Goal: Task Accomplishment & Management: Use online tool/utility

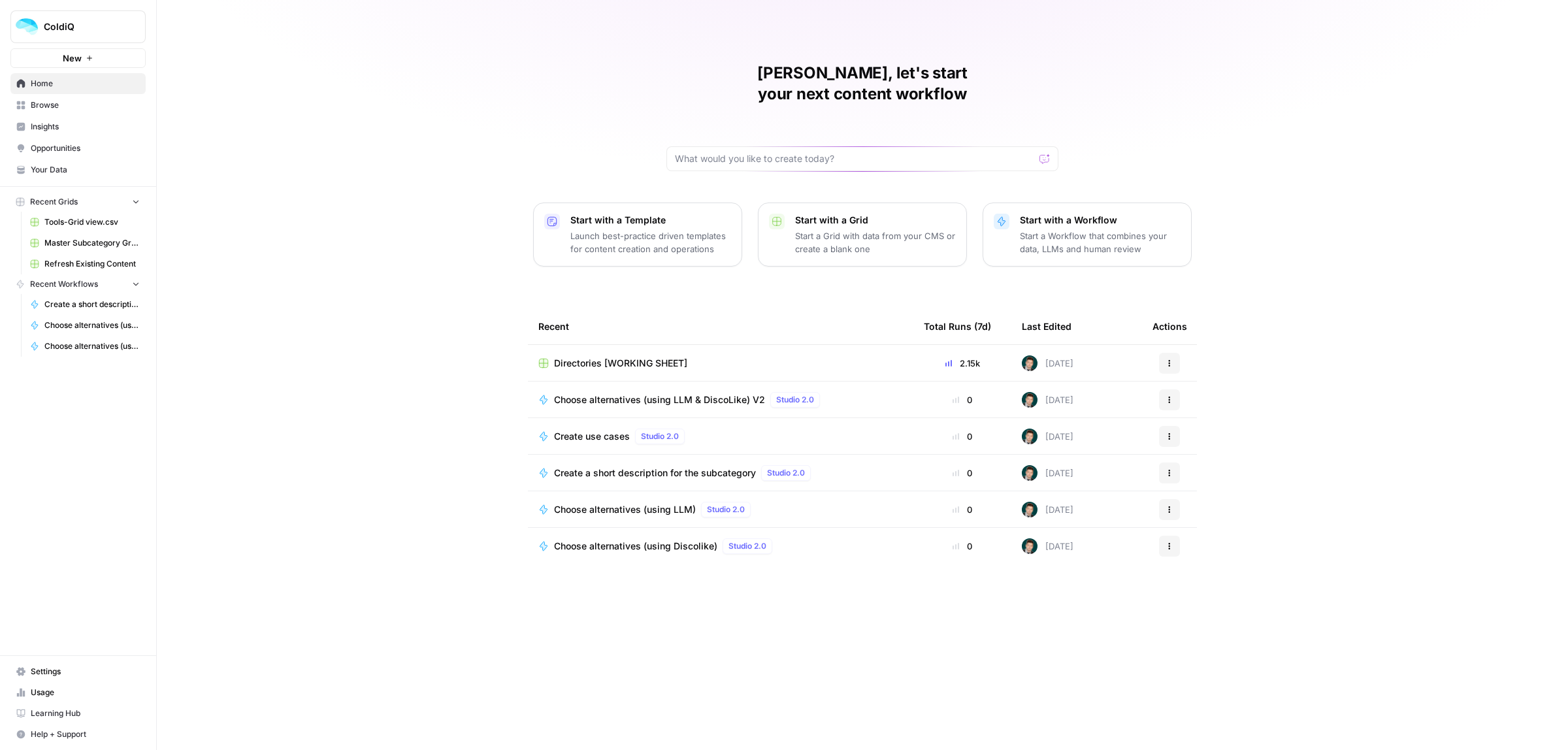
click at [623, 357] on span "Directories [WORKING SHEET]" at bounding box center [621, 363] width 134 height 13
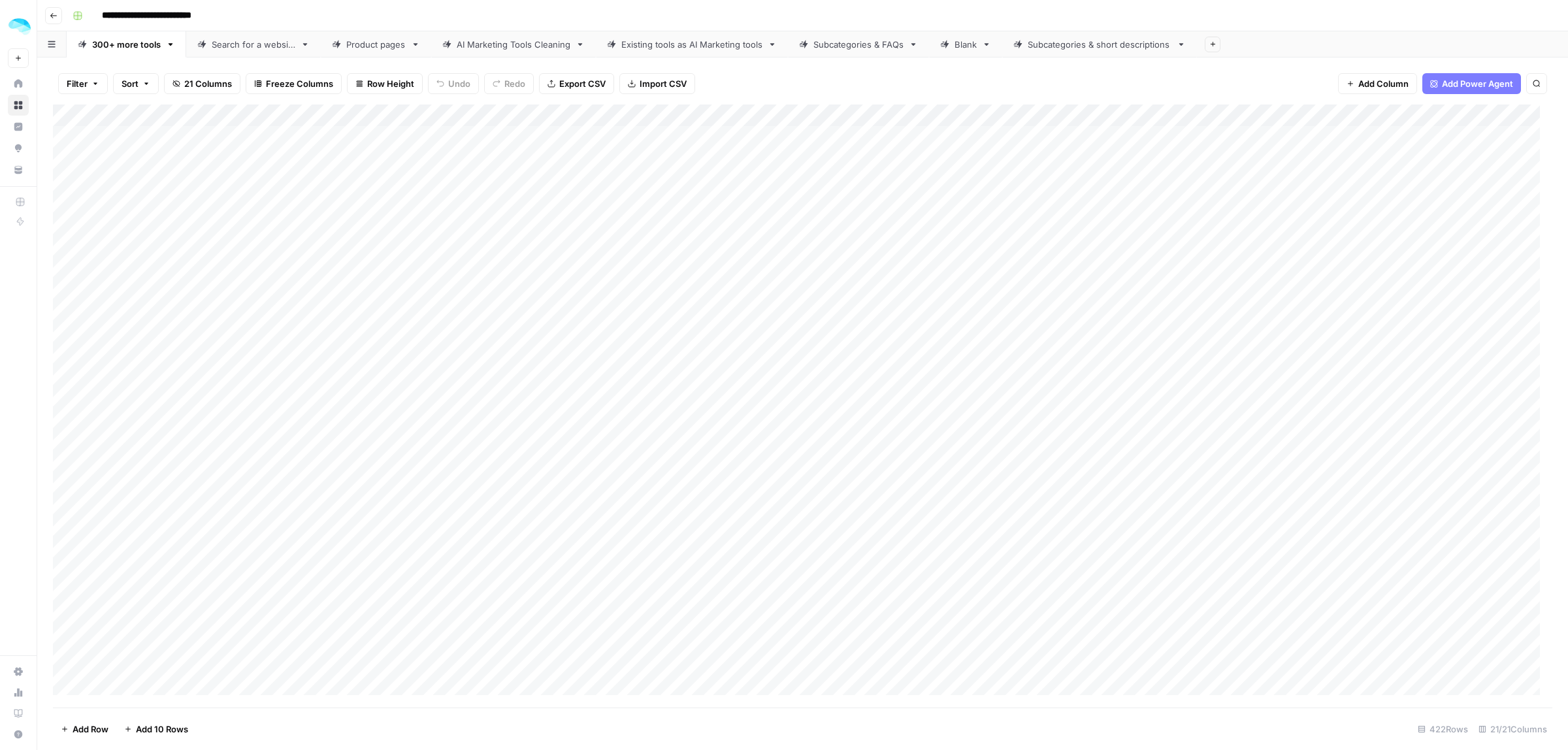
click at [354, 32] on link "Product pages" at bounding box center [376, 44] width 110 height 26
click at [160, 727] on span "Add 10 Rows" at bounding box center [162, 729] width 52 height 13
click at [144, 738] on button "Add 10 Rows" at bounding box center [156, 728] width 80 height 21
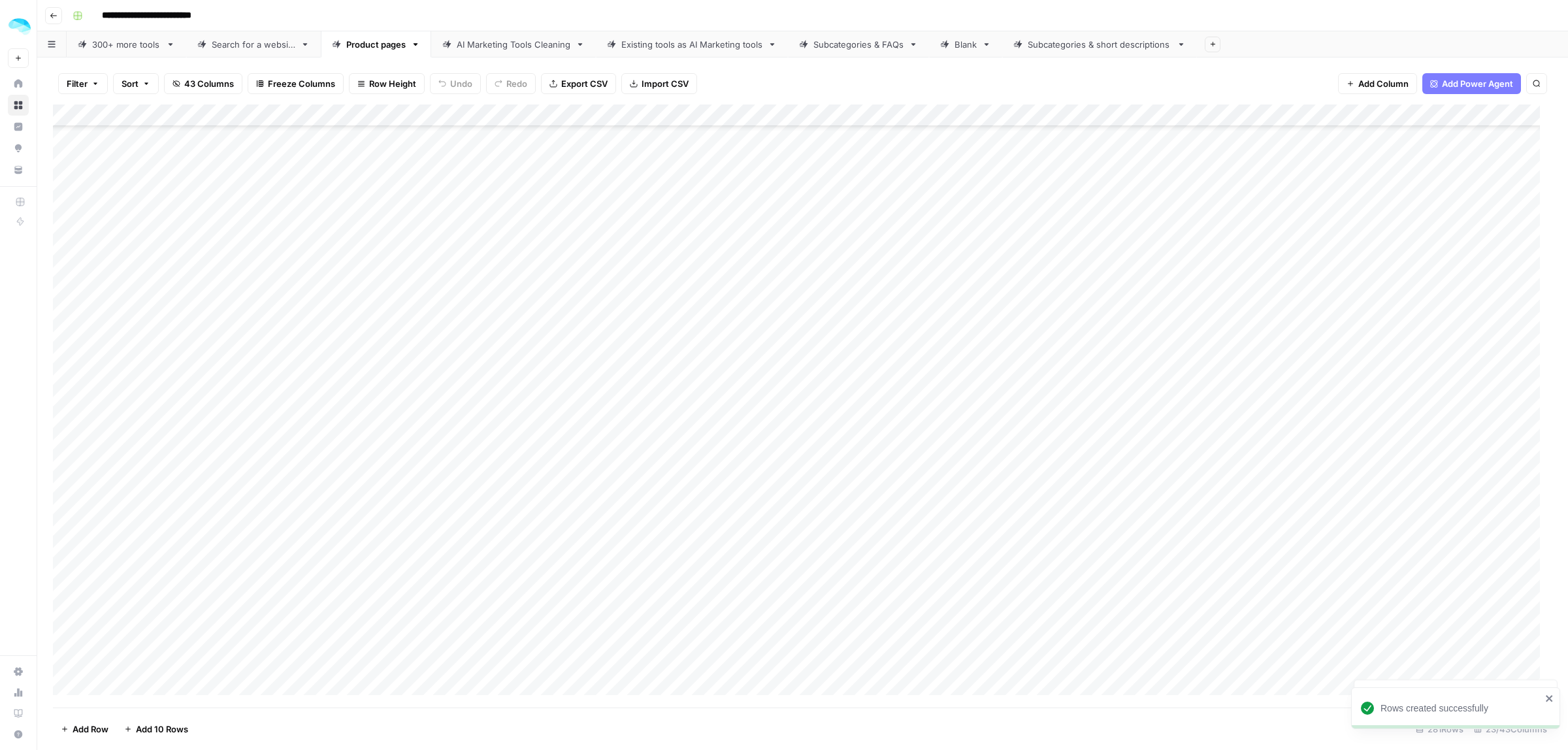
scroll to position [5692, 0]
click at [147, 735] on span "Add 10 Rows" at bounding box center [162, 729] width 52 height 13
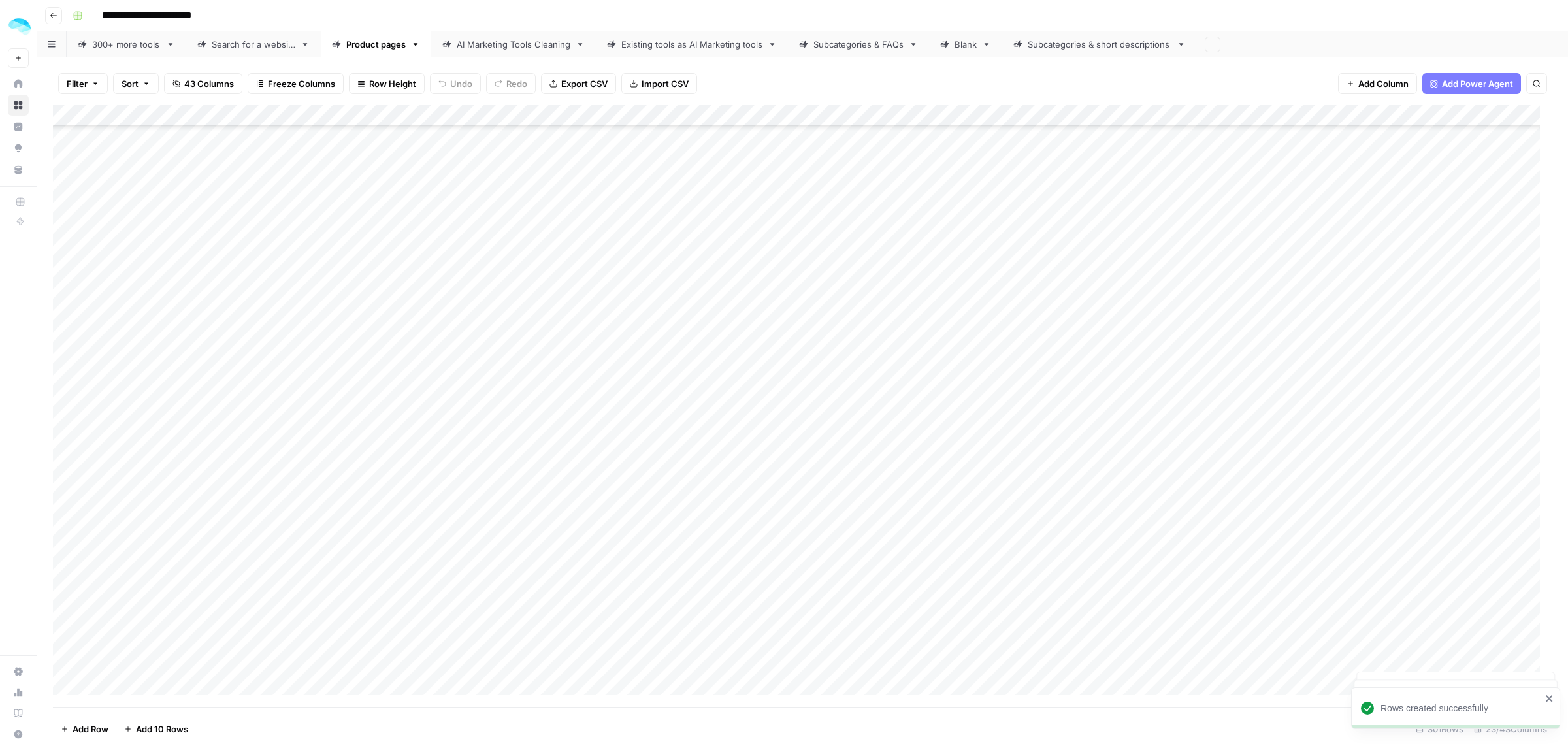
click at [147, 735] on span "Add 10 Rows" at bounding box center [162, 729] width 52 height 13
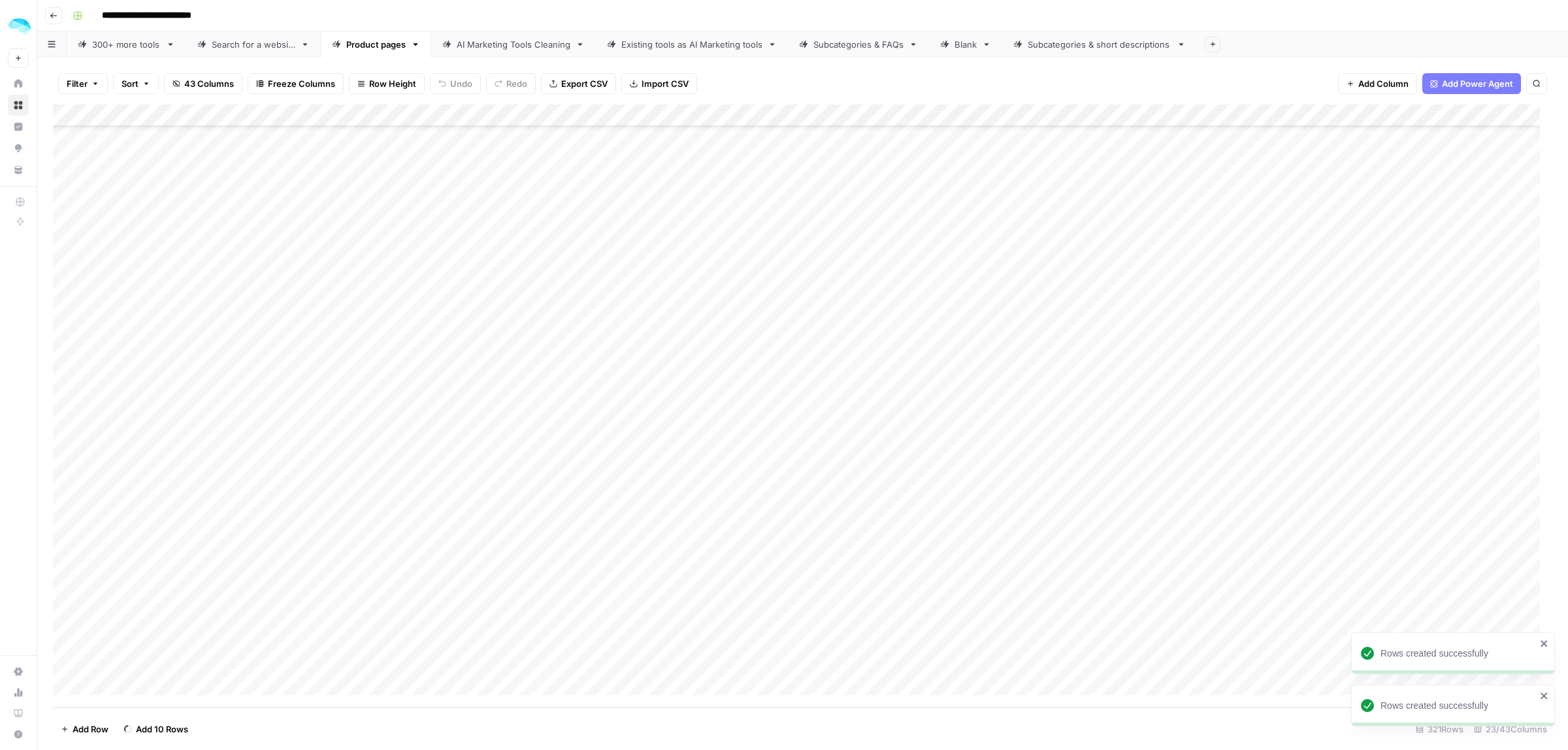
scroll to position [6802, 0]
click at [147, 735] on span "Add 10 Rows" at bounding box center [162, 729] width 52 height 13
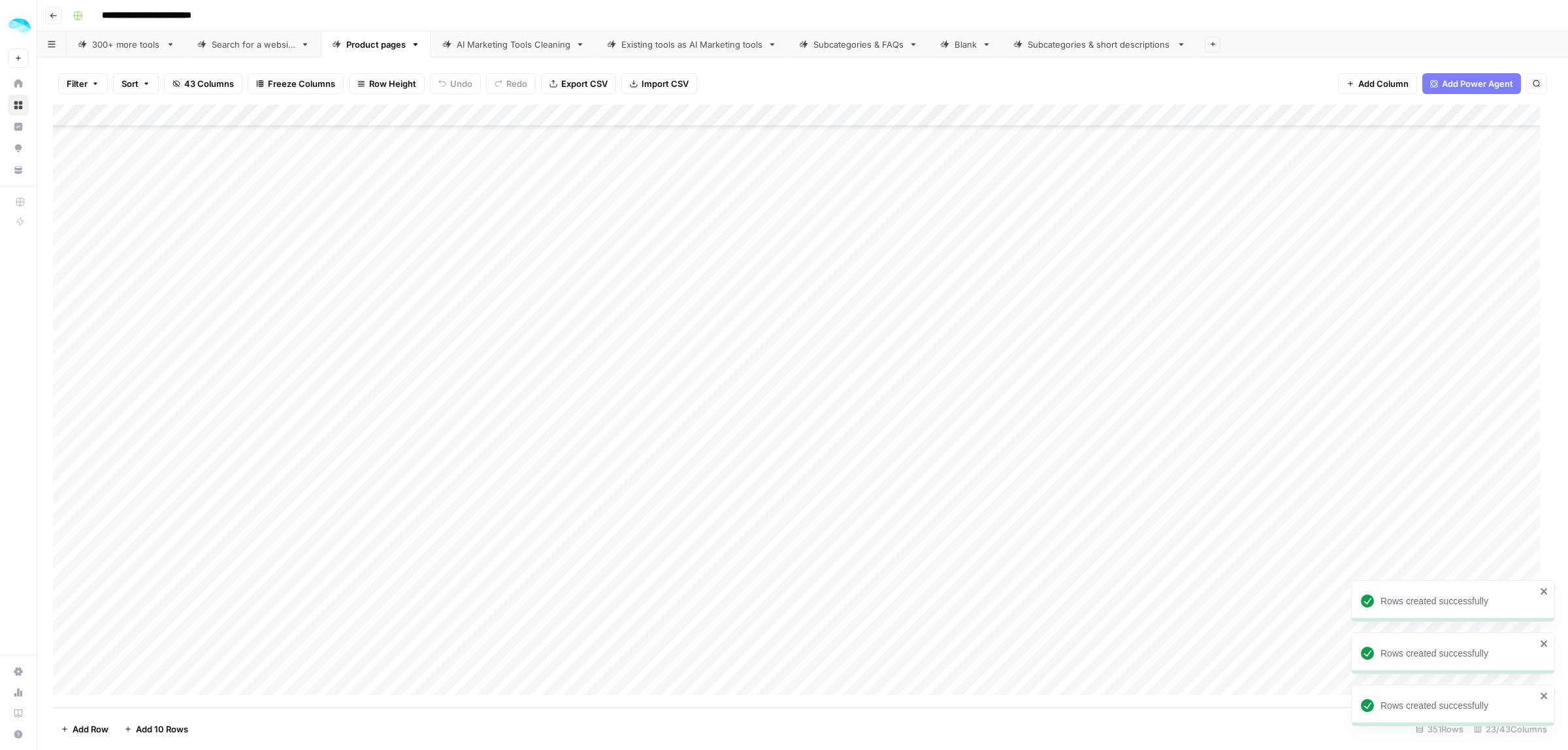
click at [147, 735] on span "Add 10 Rows" at bounding box center [162, 729] width 52 height 13
click at [149, 738] on button "Add 10 Rows" at bounding box center [156, 728] width 80 height 21
click at [147, 735] on span "Add 10 Rows" at bounding box center [162, 729] width 52 height 13
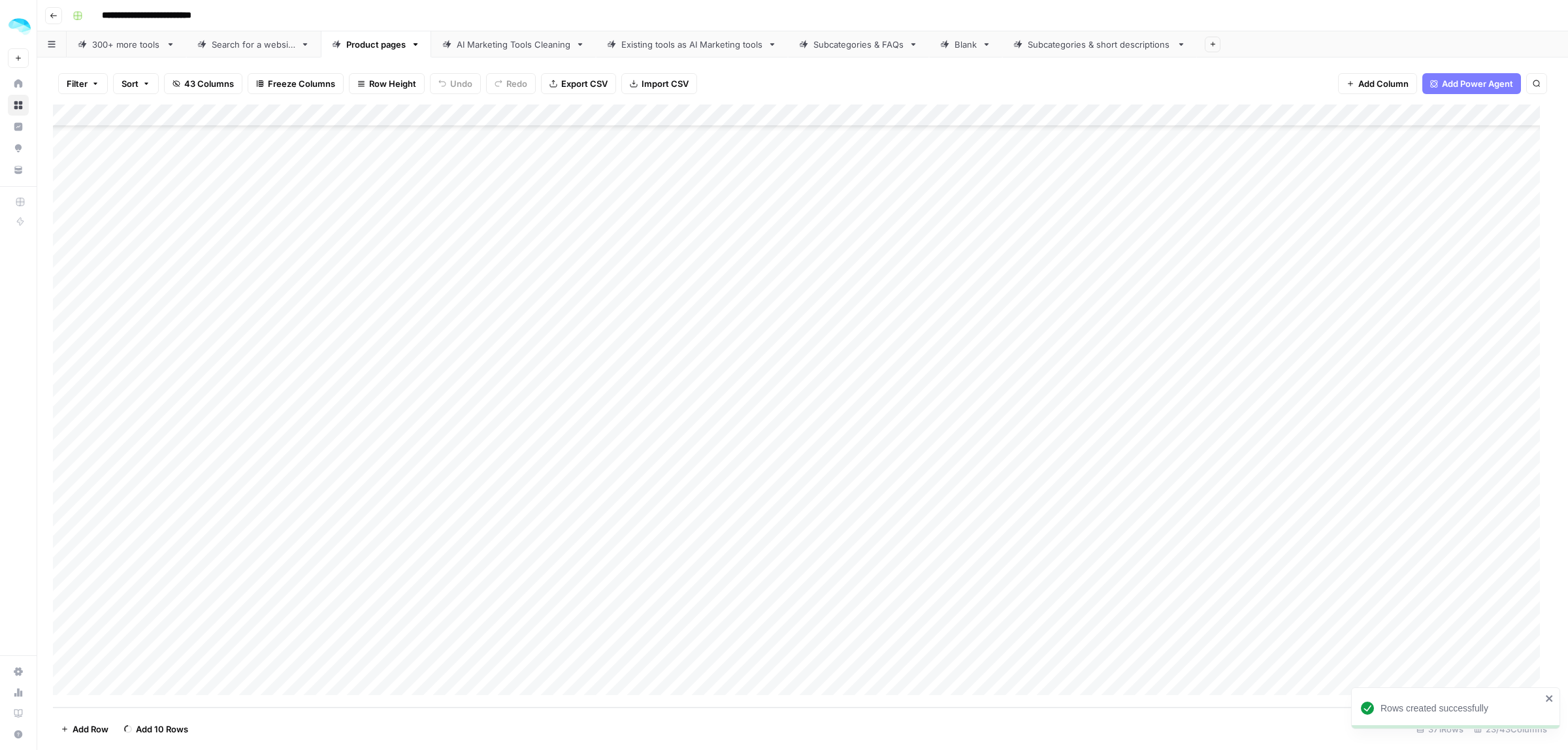
scroll to position [7913, 0]
click at [149, 729] on span "Add 10 Rows" at bounding box center [162, 729] width 52 height 13
click at [149, 728] on span "Add 10 Rows" at bounding box center [162, 729] width 52 height 13
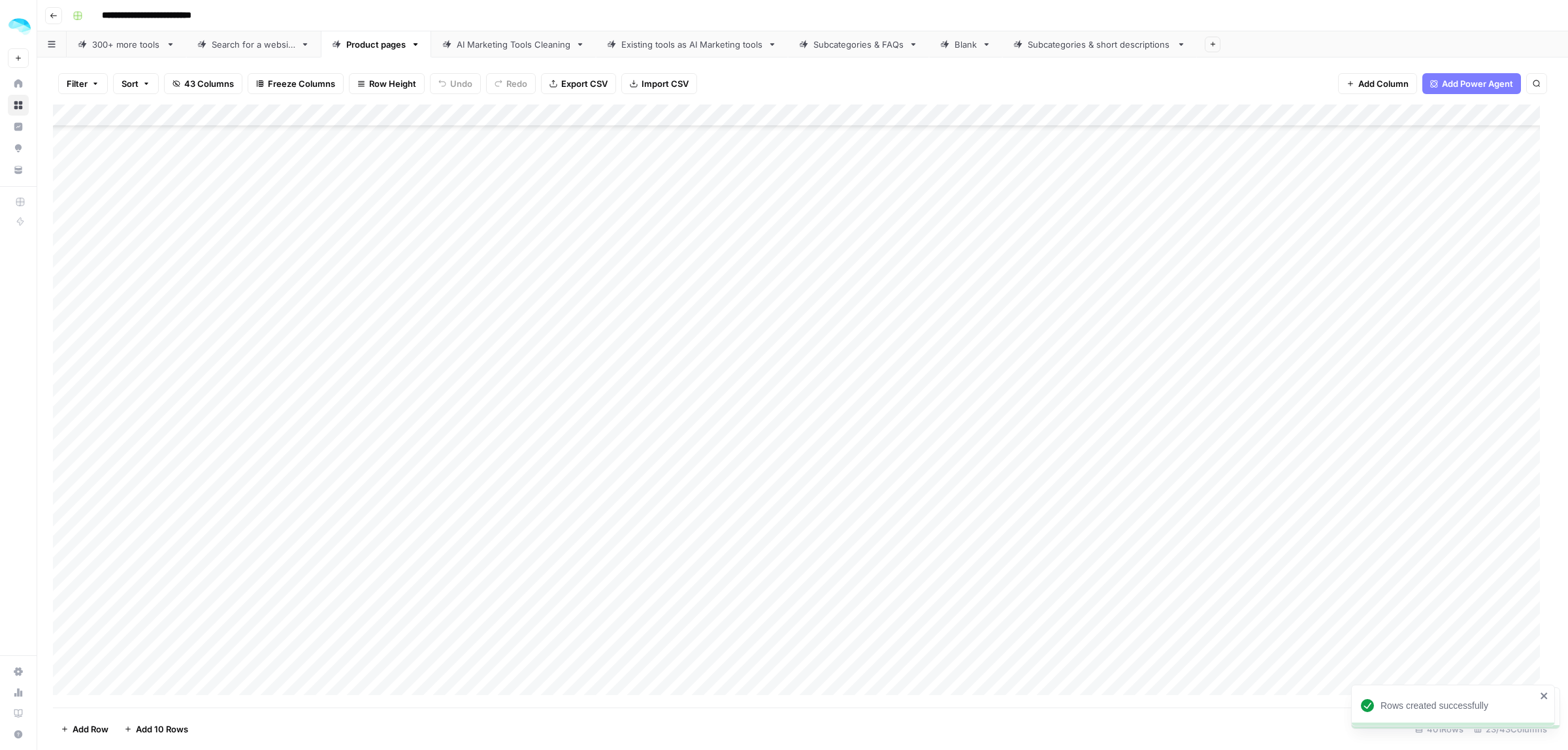
click at [119, 357] on div "Add Column" at bounding box center [803, 406] width 1500 height 603
click at [178, 373] on div "Add Column" at bounding box center [803, 406] width 1500 height 603
click at [164, 352] on div "Add Column" at bounding box center [803, 406] width 1500 height 603
click at [131, 307] on div "Add Column" at bounding box center [803, 406] width 1500 height 603
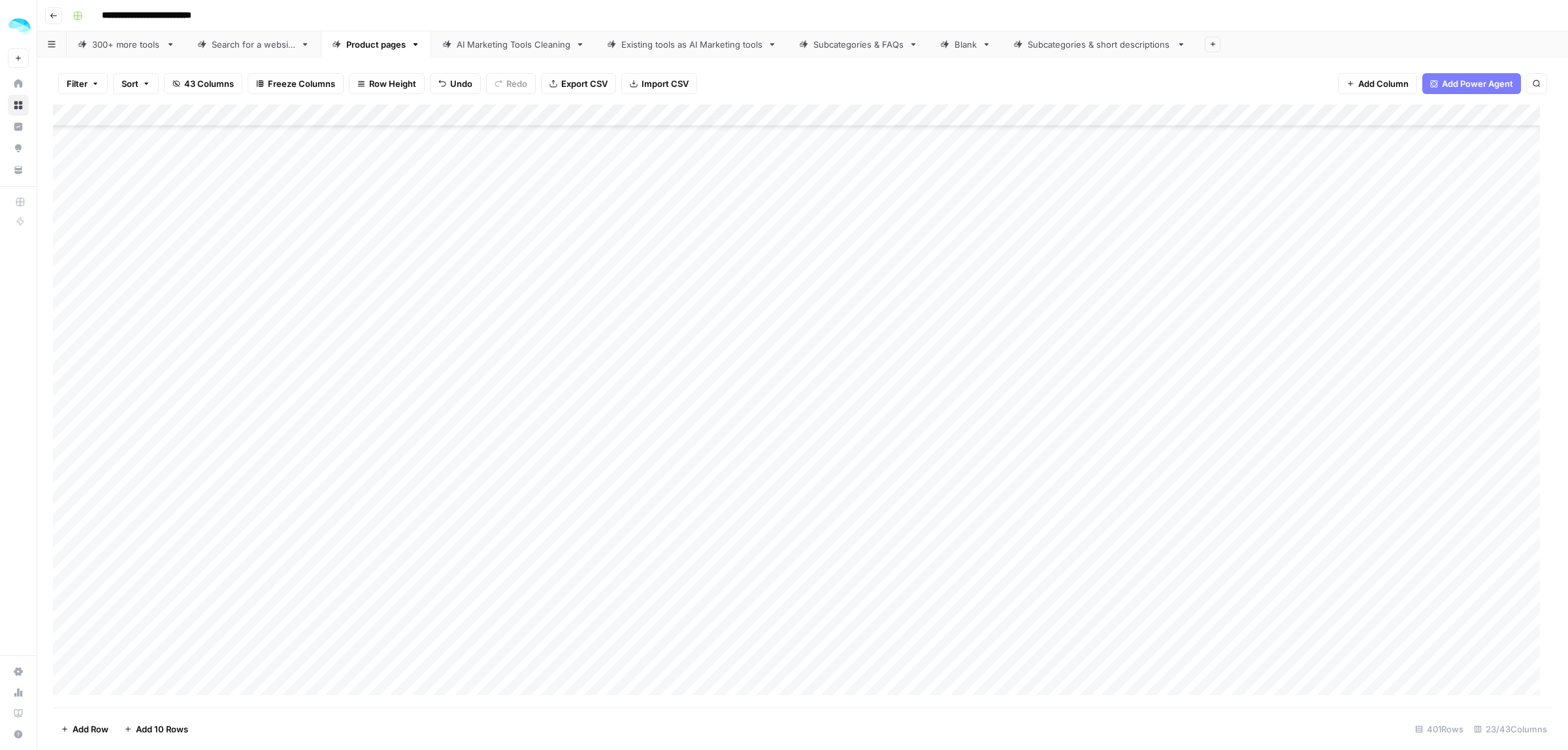
scroll to position [8357, 0]
click at [147, 727] on span "Add 10 Rows" at bounding box center [162, 729] width 52 height 13
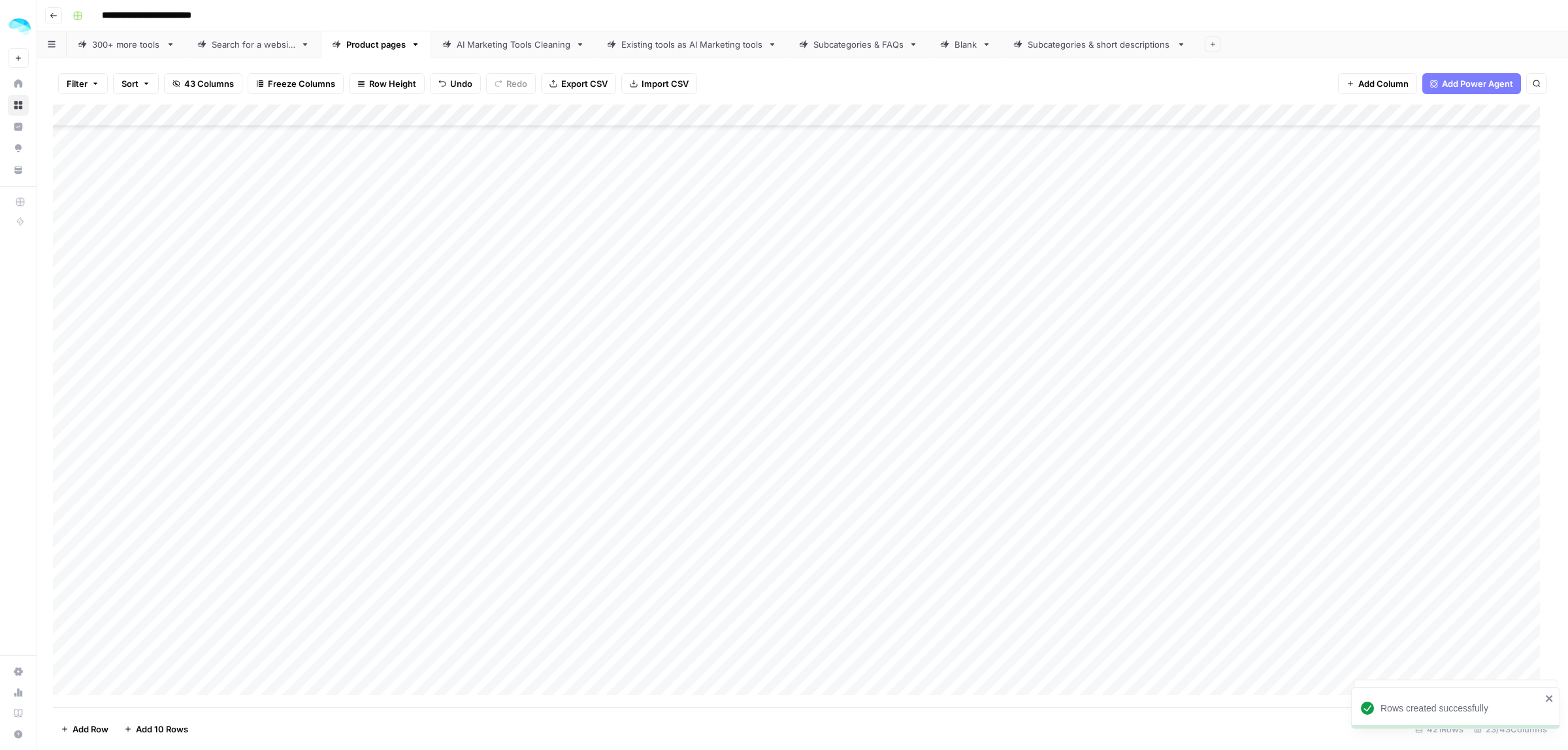
click at [147, 727] on span "Add 10 Rows" at bounding box center [162, 729] width 52 height 13
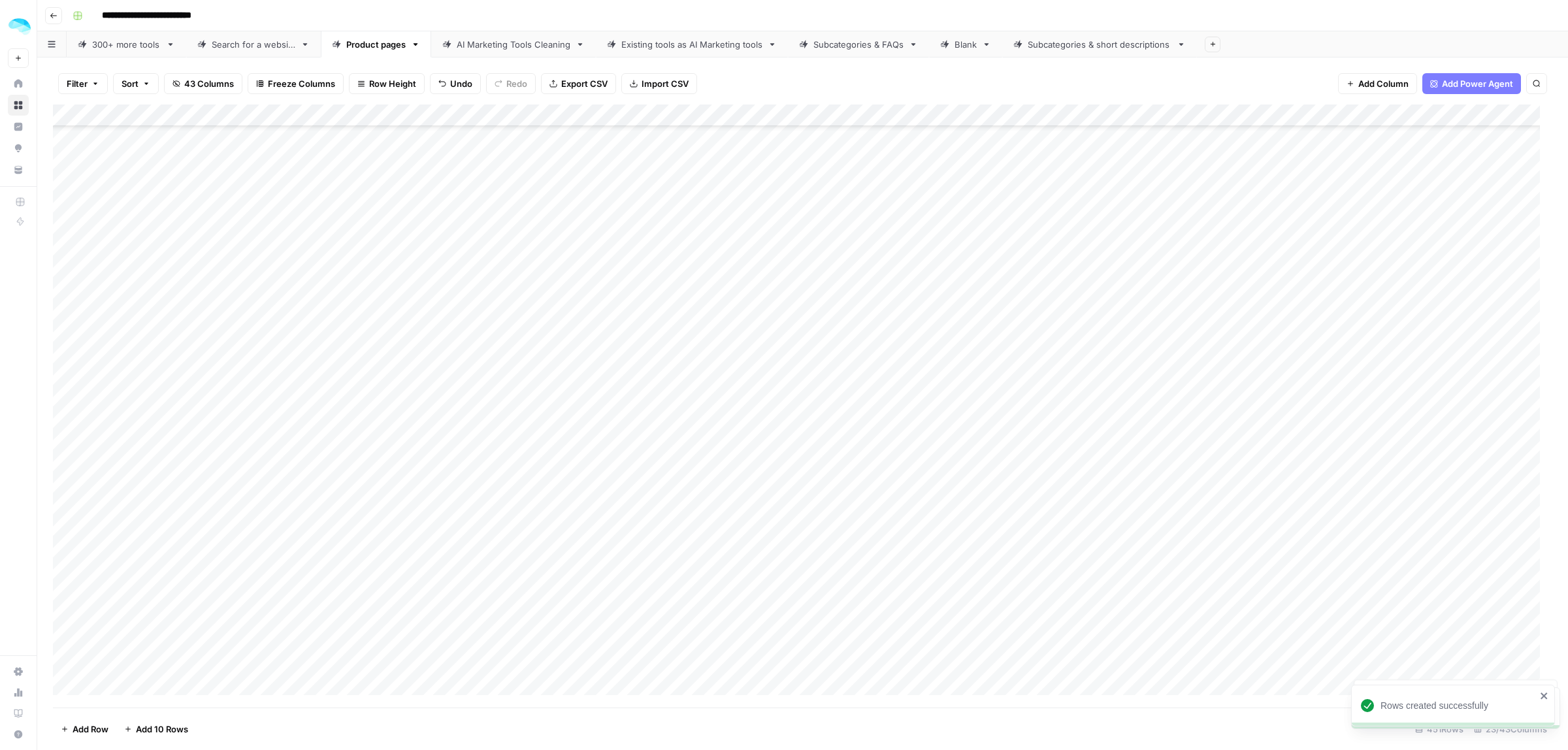
scroll to position [9468, 0]
click at [147, 727] on span "Add 10 Rows" at bounding box center [162, 729] width 52 height 13
click at [147, 729] on span "Add 10 Rows" at bounding box center [162, 729] width 52 height 13
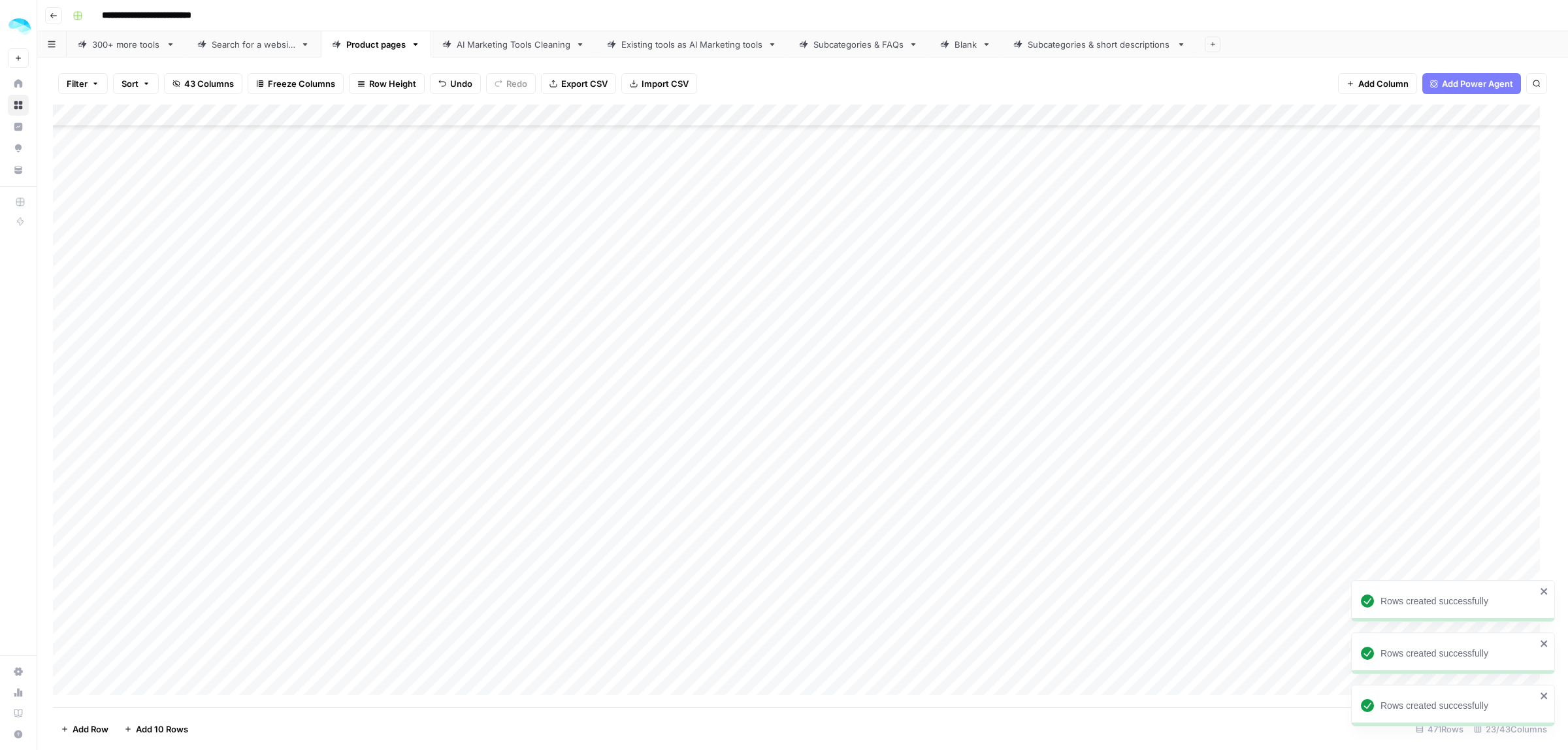
click at [147, 729] on span "Add 10 Rows" at bounding box center [162, 729] width 52 height 13
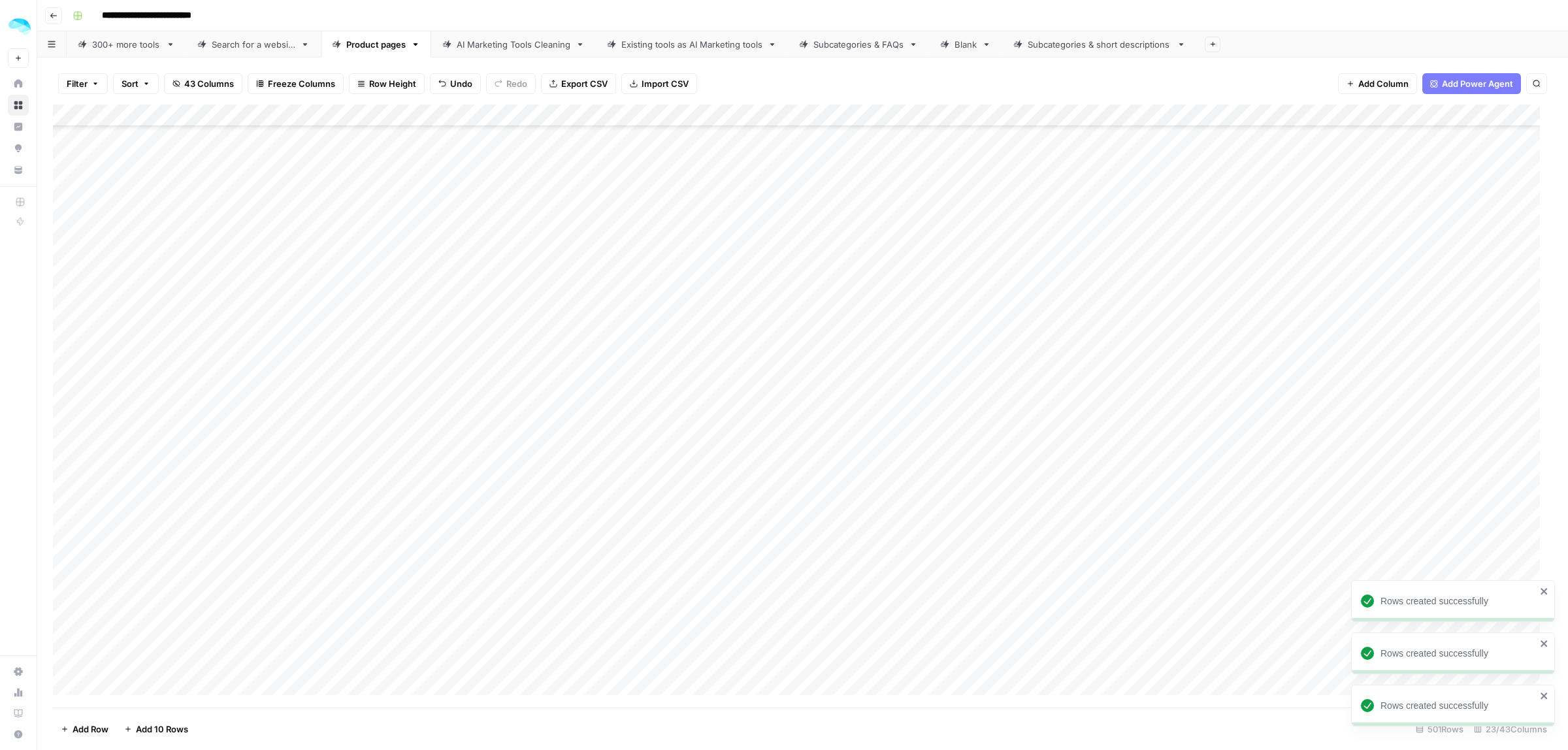
scroll to position [7067, 0]
click at [125, 272] on div "Add Column" at bounding box center [803, 406] width 1500 height 603
click at [134, 216] on div "Add Column" at bounding box center [803, 406] width 1500 height 603
click at [133, 204] on div "Add Column" at bounding box center [803, 406] width 1500 height 603
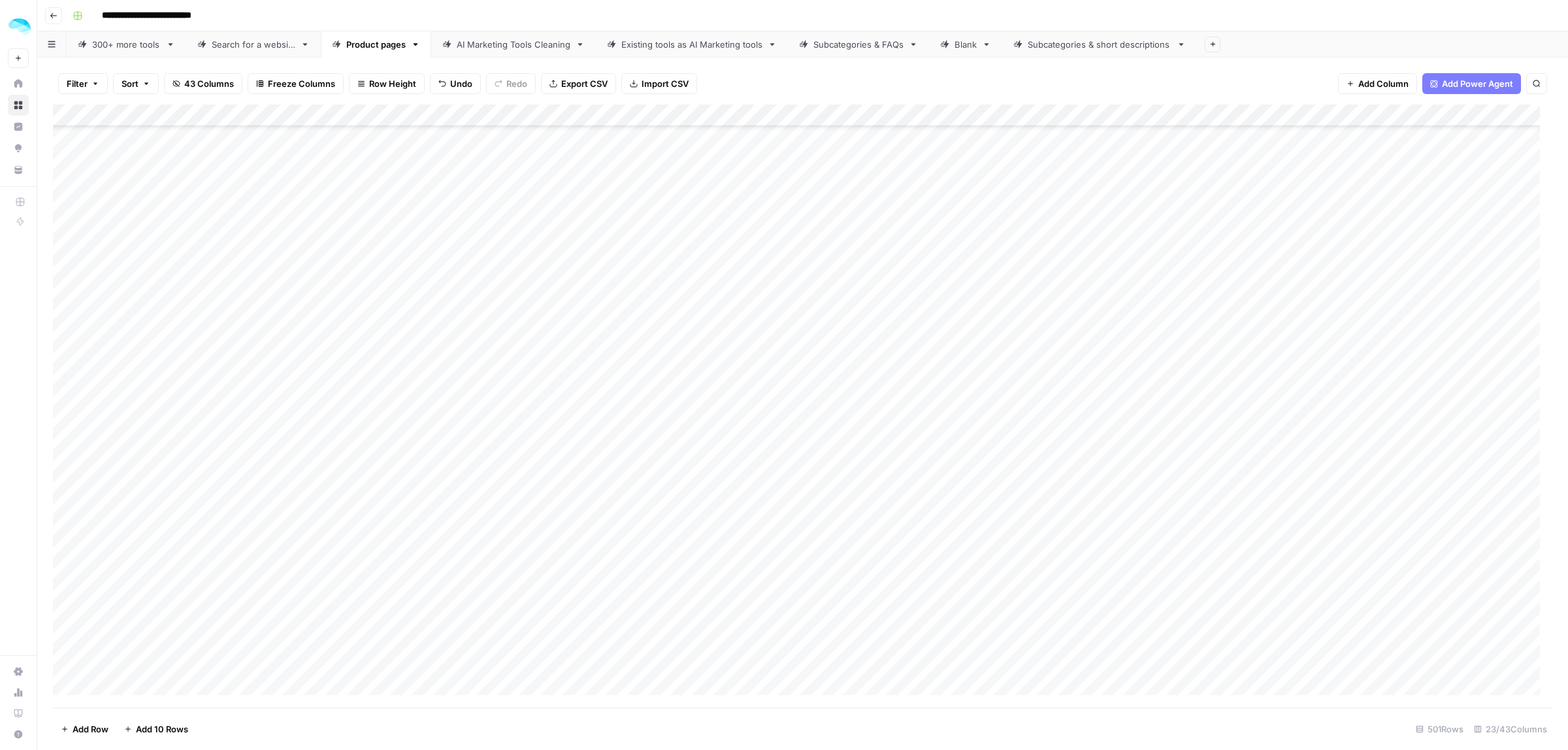
scroll to position [9168, 0]
drag, startPoint x: 145, startPoint y: 207, endPoint x: 150, endPoint y: 608, distance: 401.0
click at [150, 608] on div "Add Column" at bounding box center [803, 406] width 1500 height 603
click at [151, 82] on button "Sort" at bounding box center [135, 83] width 46 height 21
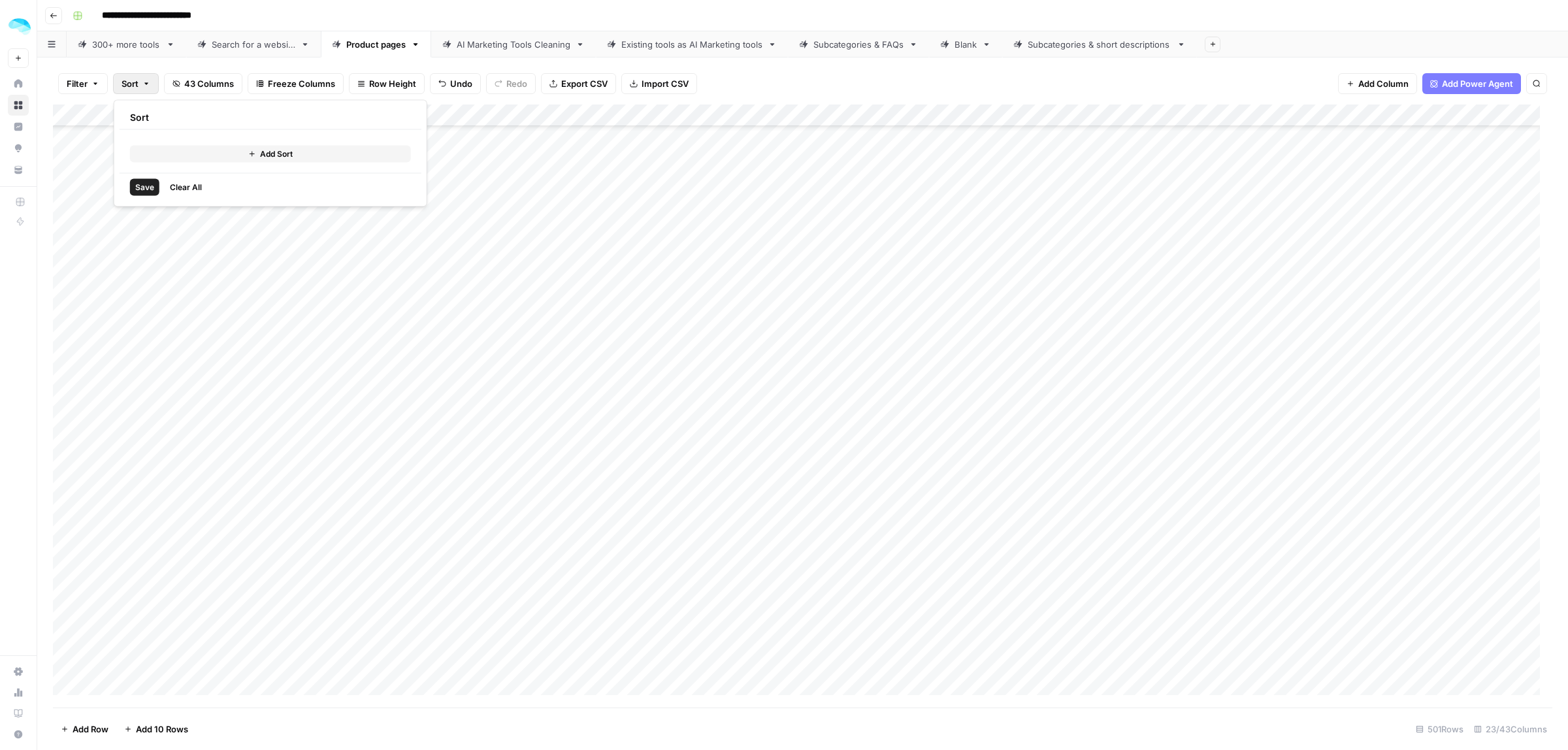
click at [168, 158] on button "Add Sort" at bounding box center [271, 154] width 281 height 17
click at [210, 158] on div at bounding box center [240, 150] width 159 height 21
click at [211, 178] on span "Tool name" at bounding box center [239, 182] width 99 height 13
type input "Tool name"
click at [416, 149] on input "text" at bounding box center [423, 151] width 149 height 13
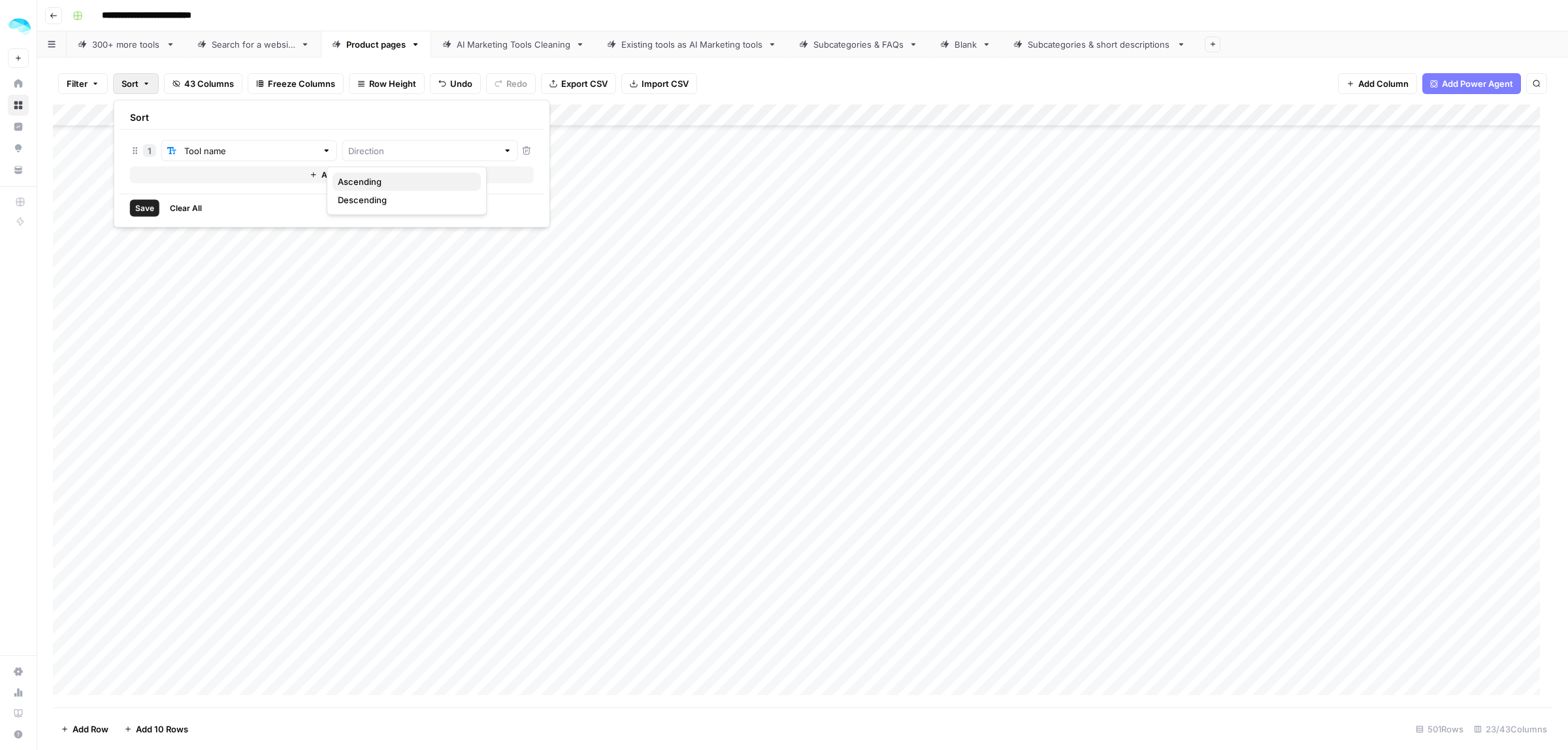
click at [367, 186] on span "Ascending" at bounding box center [404, 182] width 133 height 13
type input "Ascending"
click at [142, 213] on span "Save" at bounding box center [144, 208] width 19 height 12
click at [66, 380] on div "Add Column" at bounding box center [803, 407] width 1500 height 601
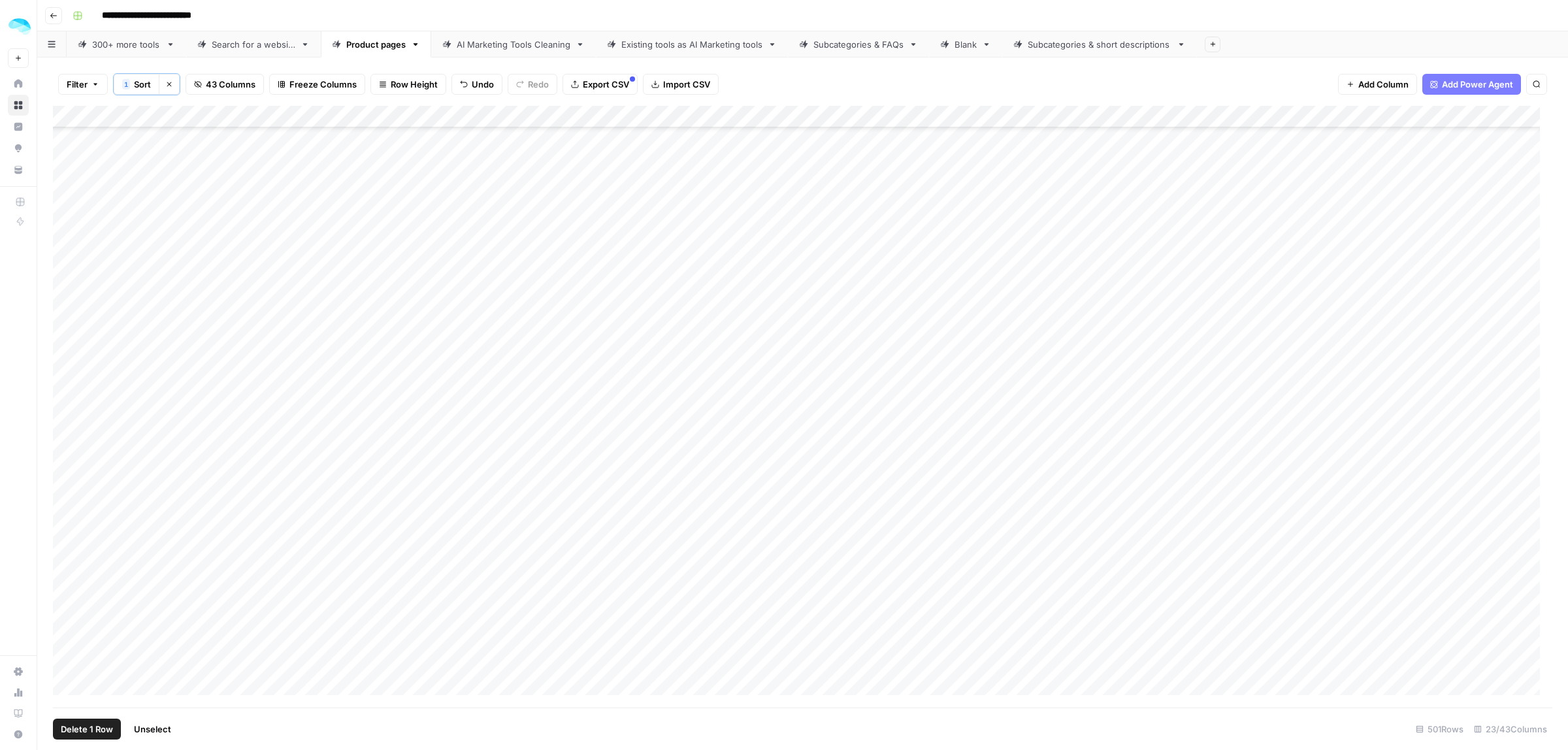
scroll to position [245, 0]
click at [60, 431] on div "Add Column" at bounding box center [803, 407] width 1500 height 601
click at [66, 493] on div "Add Column" at bounding box center [803, 407] width 1500 height 601
click at [66, 468] on div "Add Column" at bounding box center [803, 407] width 1500 height 601
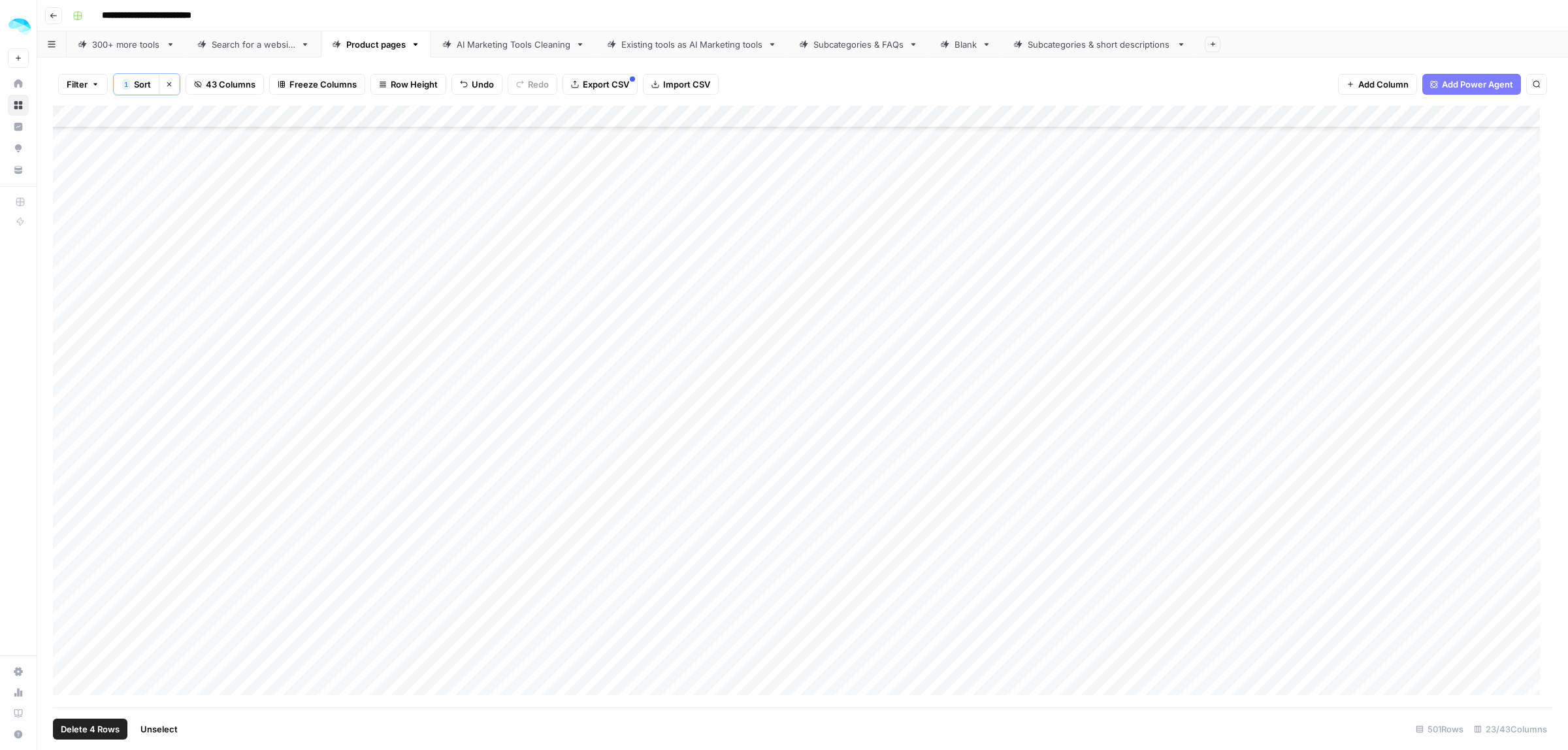
scroll to position [1225, 0]
click at [66, 341] on div "Add Column" at bounding box center [803, 407] width 1500 height 601
click at [62, 327] on div "Add Column" at bounding box center [803, 407] width 1500 height 601
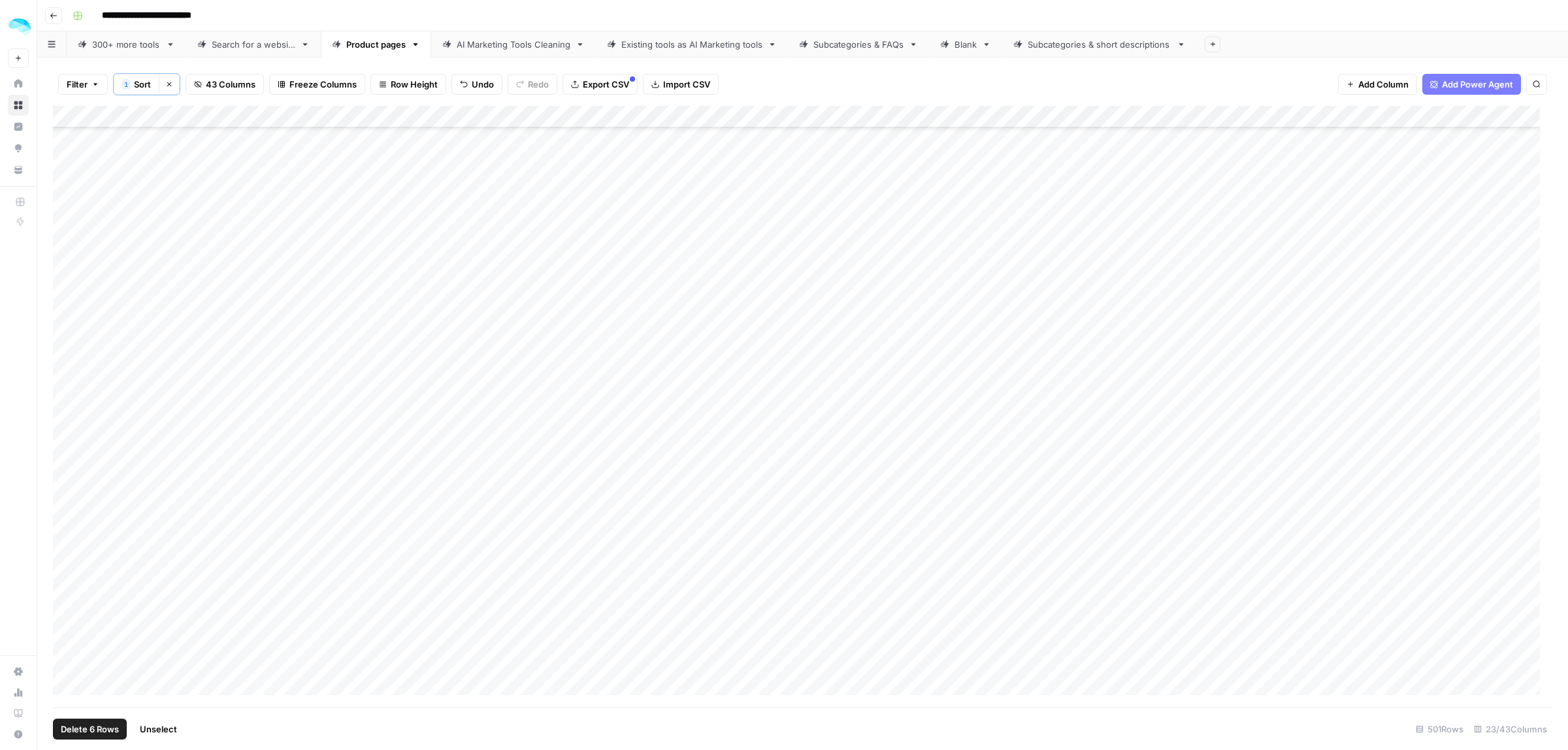
click at [66, 528] on div "Add Column" at bounding box center [803, 407] width 1500 height 601
click at [69, 544] on div "Add Column" at bounding box center [803, 407] width 1500 height 601
click at [64, 524] on div "Add Column" at bounding box center [803, 407] width 1500 height 601
click at [56, 529] on div "Add Column" at bounding box center [803, 407] width 1500 height 601
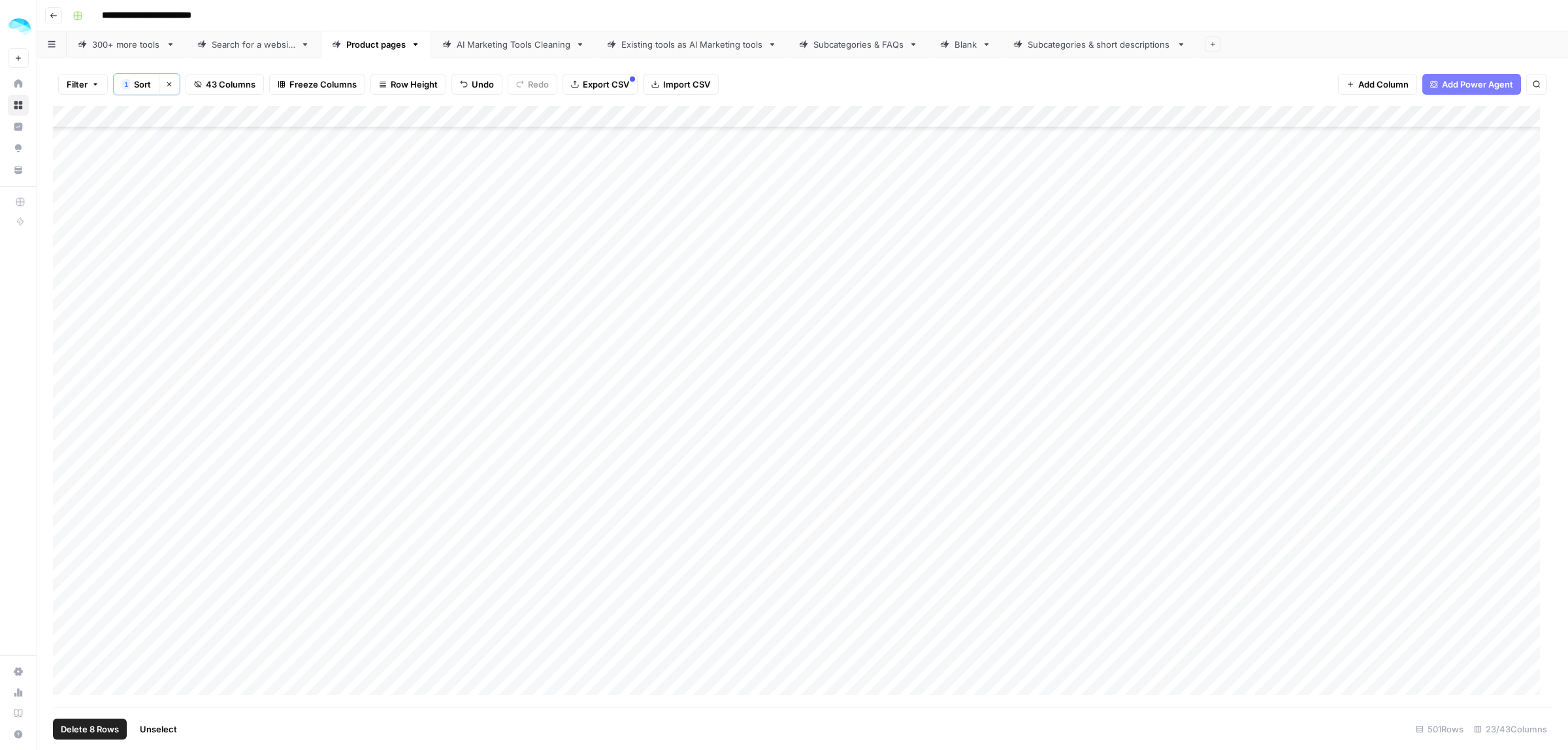
scroll to position [2531, 0]
click at [66, 450] on div "Add Column" at bounding box center [803, 407] width 1500 height 601
click at [64, 446] on div "Add Column" at bounding box center [803, 407] width 1500 height 601
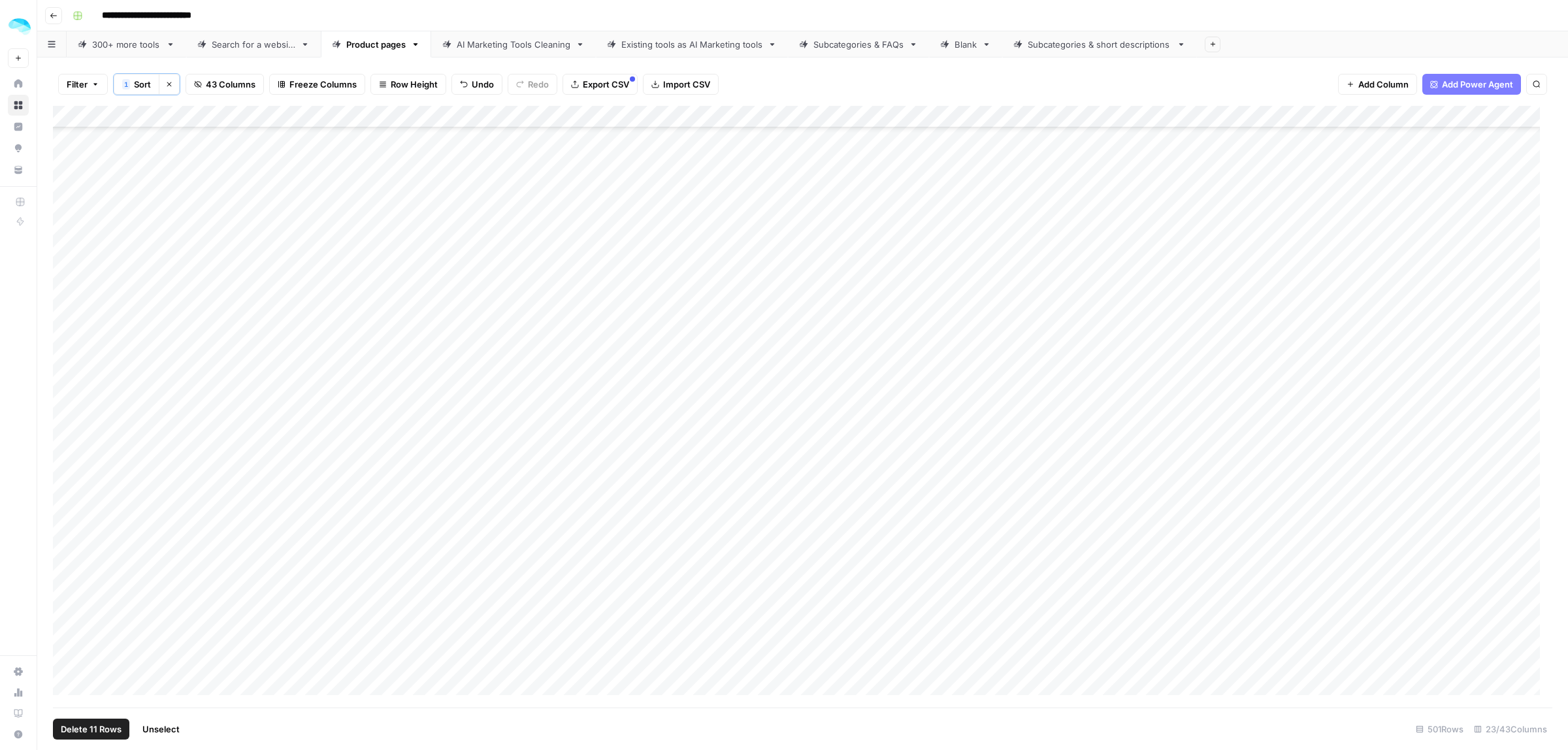
click at [62, 412] on div "Add Column" at bounding box center [803, 407] width 1500 height 601
click at [66, 437] on div "Add Column" at bounding box center [803, 407] width 1500 height 601
click at [60, 314] on div "Add Column" at bounding box center [803, 407] width 1500 height 601
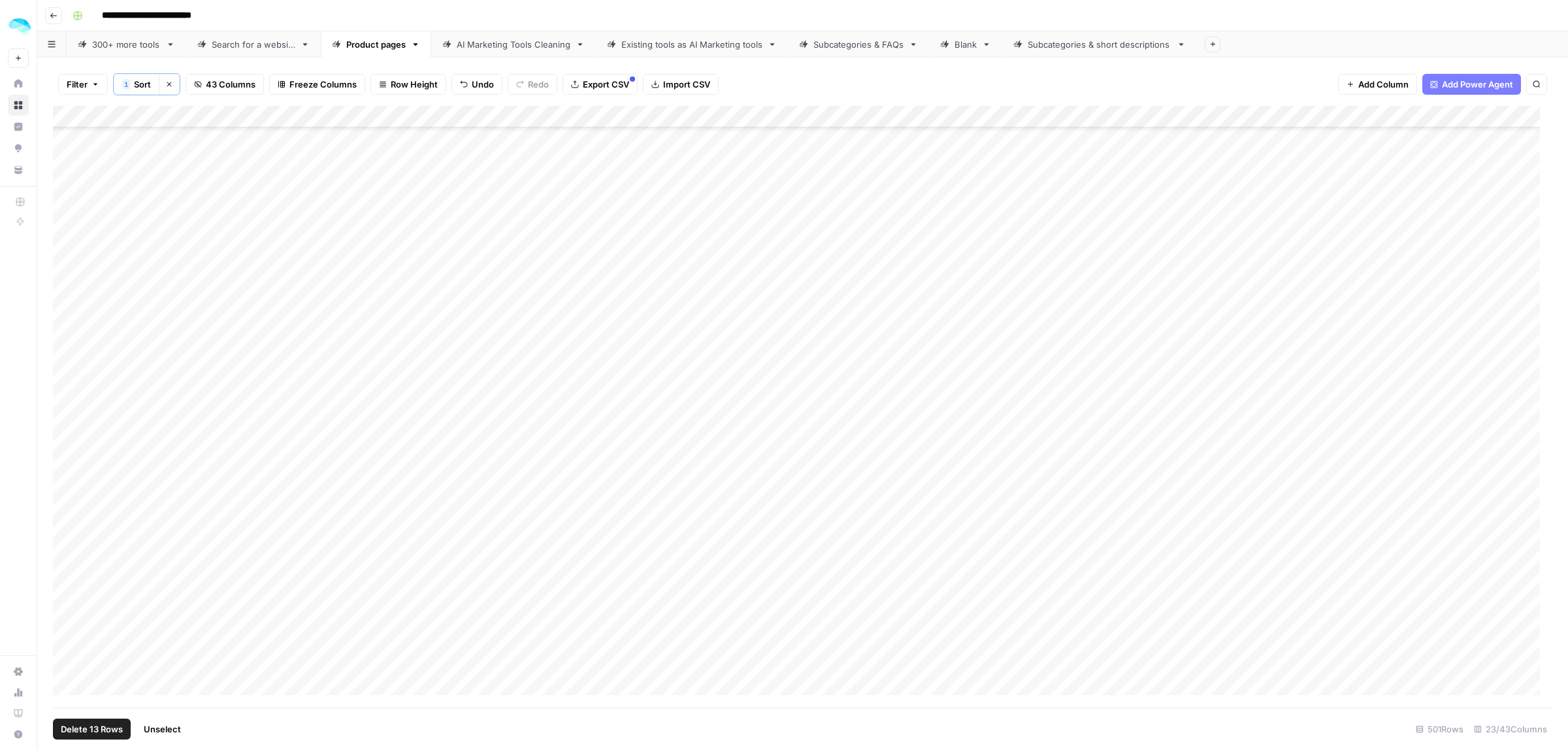
scroll to position [3511, 0]
click at [66, 334] on div "Add Column" at bounding box center [803, 407] width 1500 height 601
click at [64, 363] on div "Add Column" at bounding box center [803, 407] width 1500 height 601
click at [66, 438] on div "Add Column" at bounding box center [803, 407] width 1500 height 601
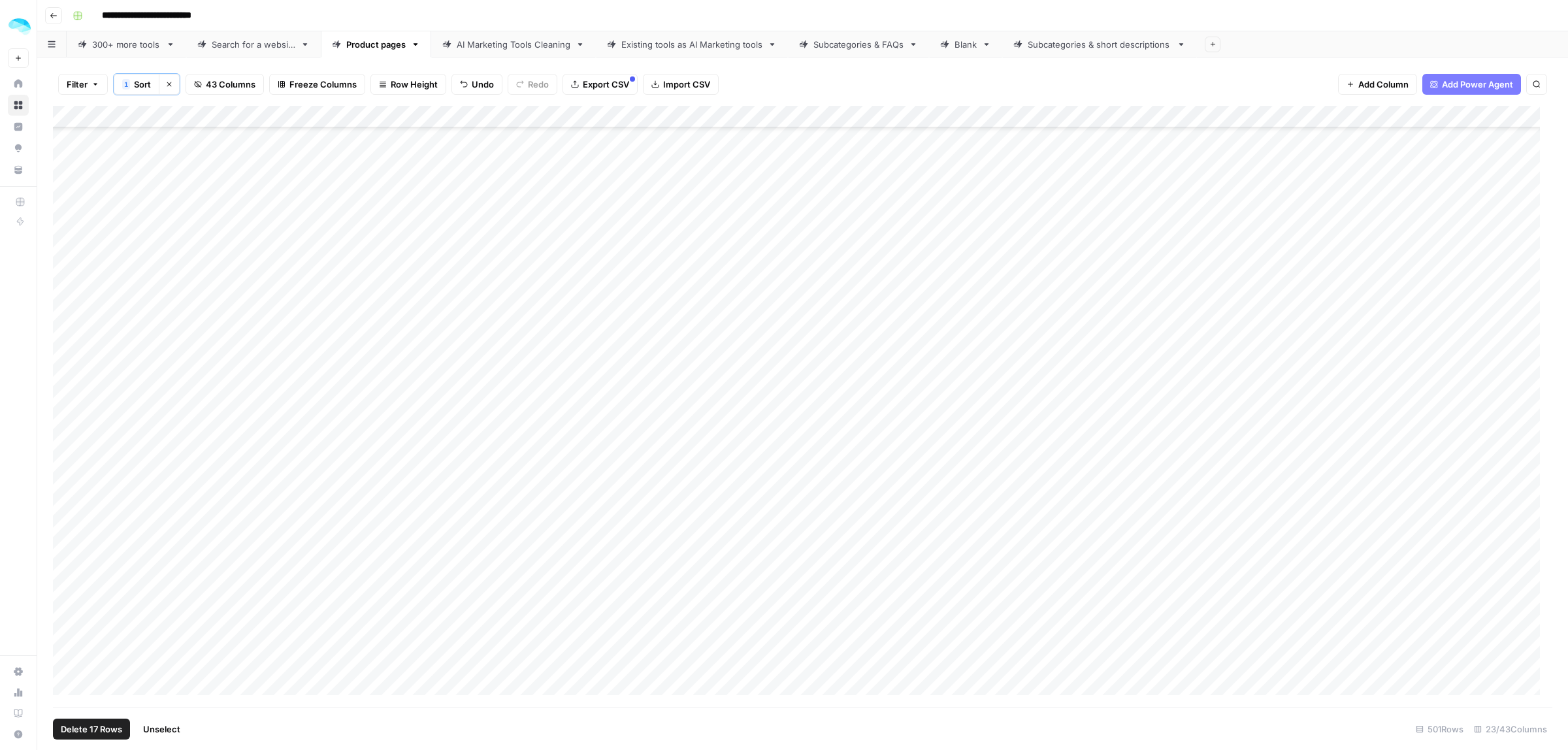
click at [66, 487] on div "Add Column" at bounding box center [803, 407] width 1500 height 601
click at [60, 206] on div "Add Column" at bounding box center [803, 407] width 1500 height 601
click at [66, 394] on div "Add Column" at bounding box center [803, 407] width 1500 height 601
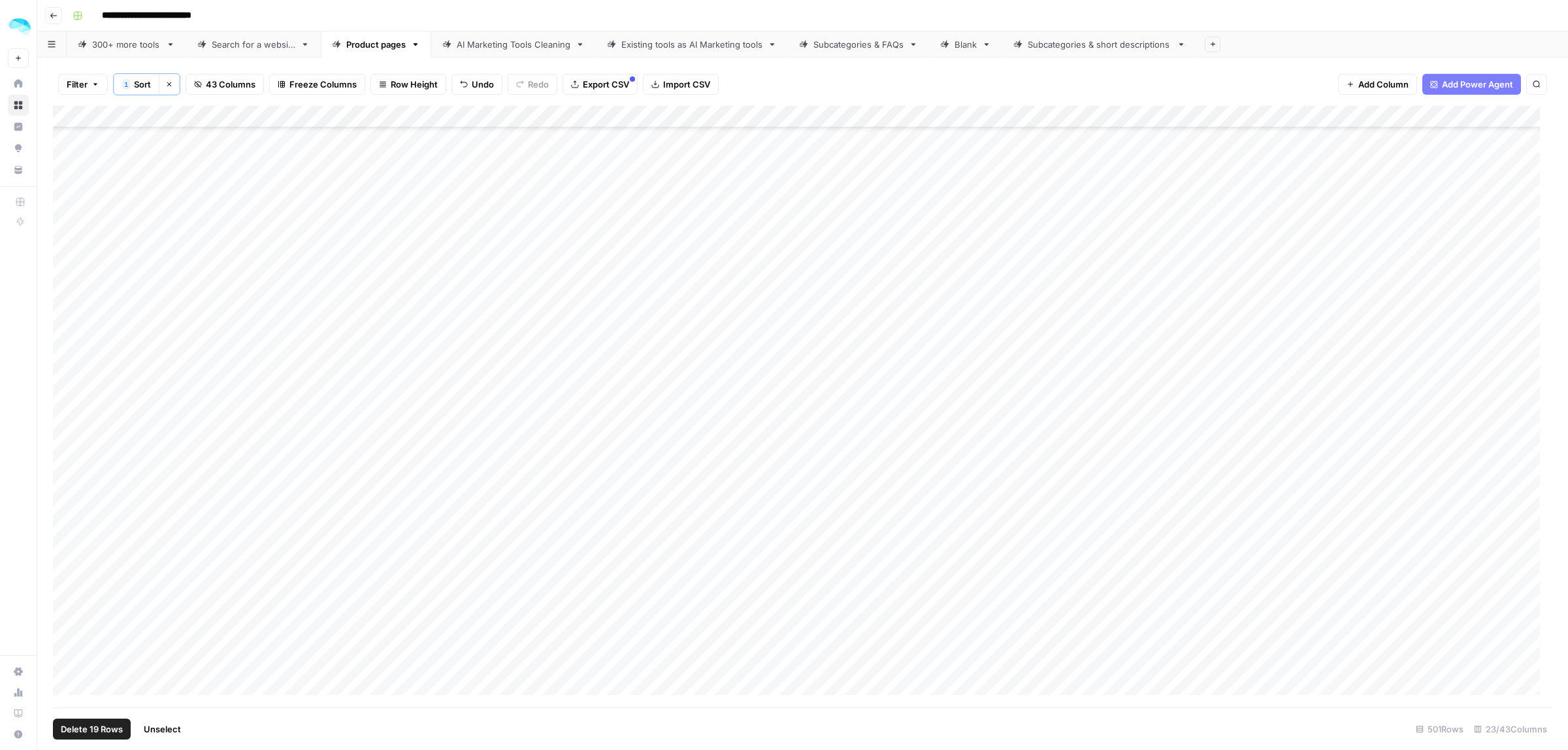
scroll to position [4817, 0]
click at [67, 560] on div "Add Column" at bounding box center [803, 407] width 1500 height 601
click at [63, 373] on div "Add Column" at bounding box center [803, 407] width 1500 height 601
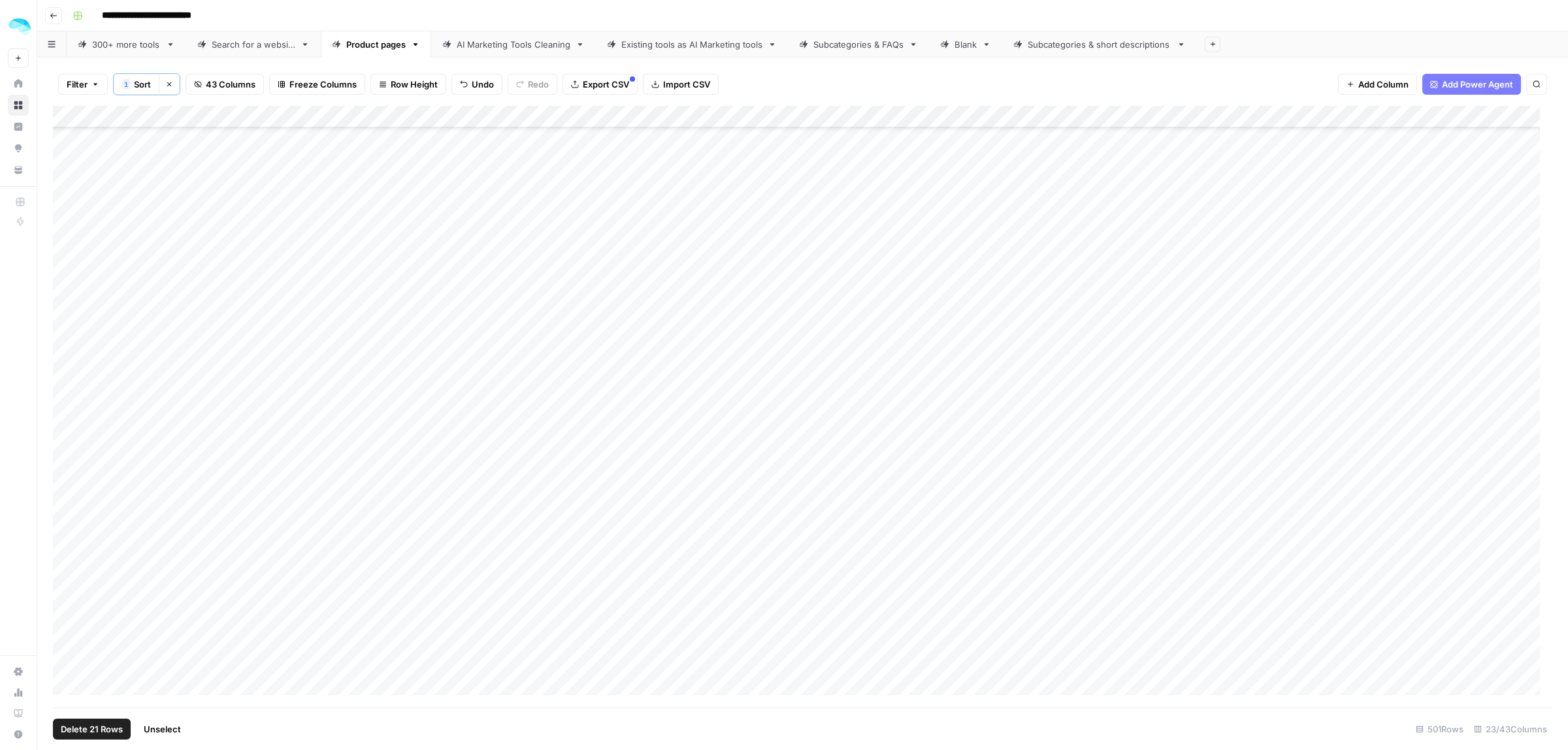
click at [66, 498] on div "Add Column" at bounding box center [803, 407] width 1500 height 601
click at [63, 364] on div "Add Column" at bounding box center [803, 407] width 1500 height 601
click at [66, 502] on div "Add Column" at bounding box center [803, 407] width 1500 height 601
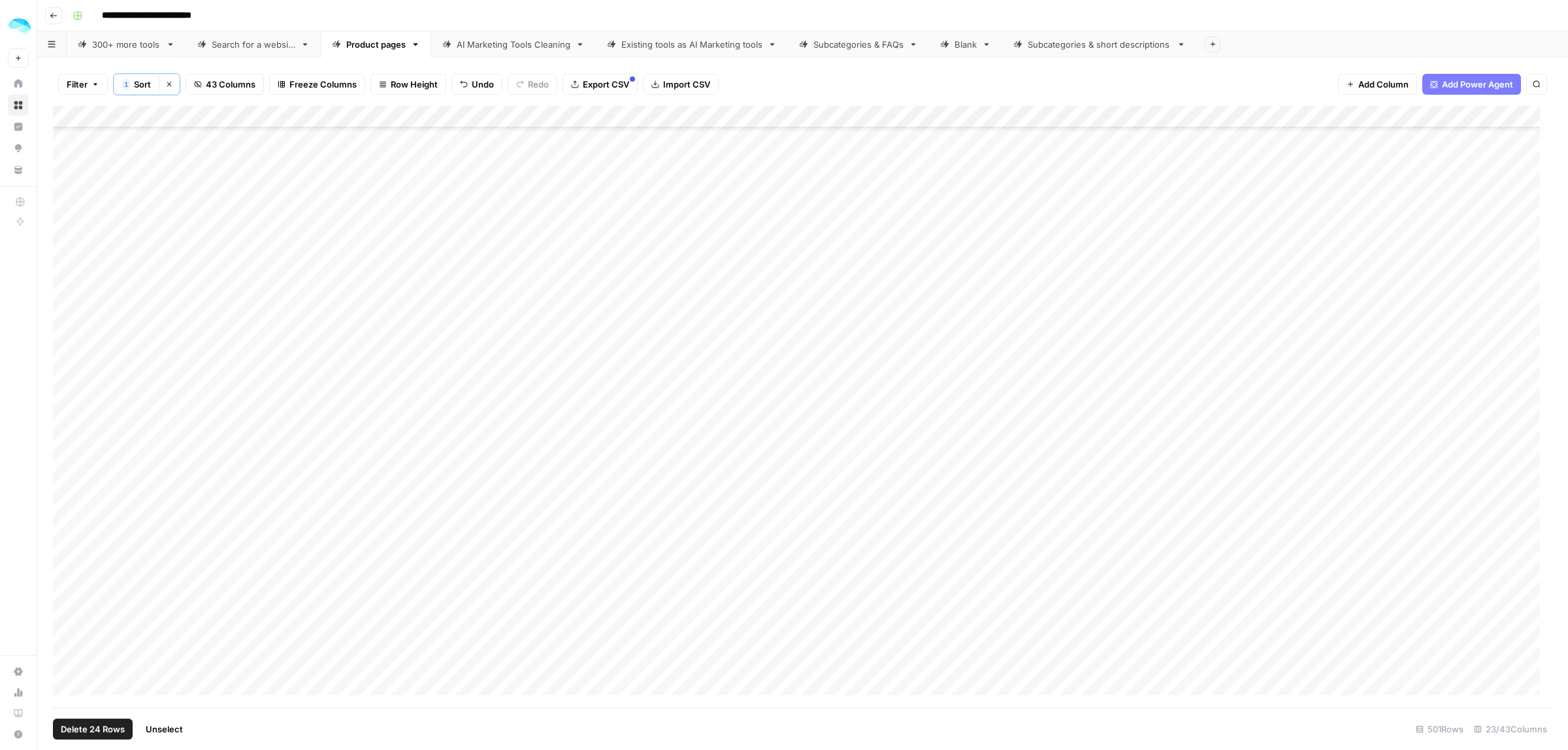
scroll to position [6041, 0]
click at [67, 317] on div "Add Column" at bounding box center [803, 407] width 1500 height 601
click at [64, 256] on div "Add Column" at bounding box center [803, 407] width 1500 height 601
click at [63, 324] on div "Add Column" at bounding box center [803, 407] width 1500 height 601
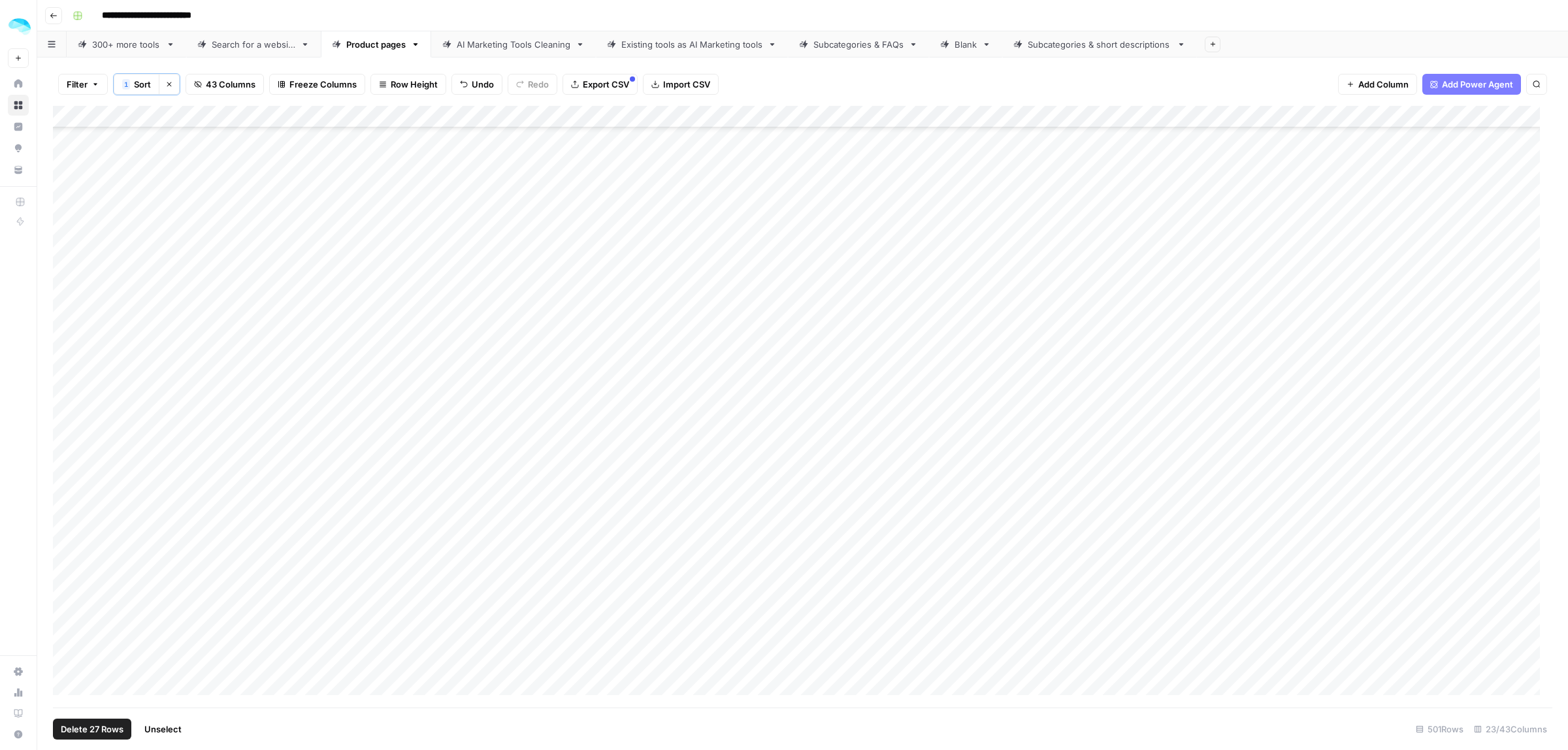
scroll to position [6450, 0]
click at [64, 529] on div "Add Column" at bounding box center [803, 407] width 1500 height 601
click at [66, 624] on div "Add Column" at bounding box center [803, 407] width 1500 height 601
click at [63, 582] on div "Add Column" at bounding box center [803, 407] width 1500 height 601
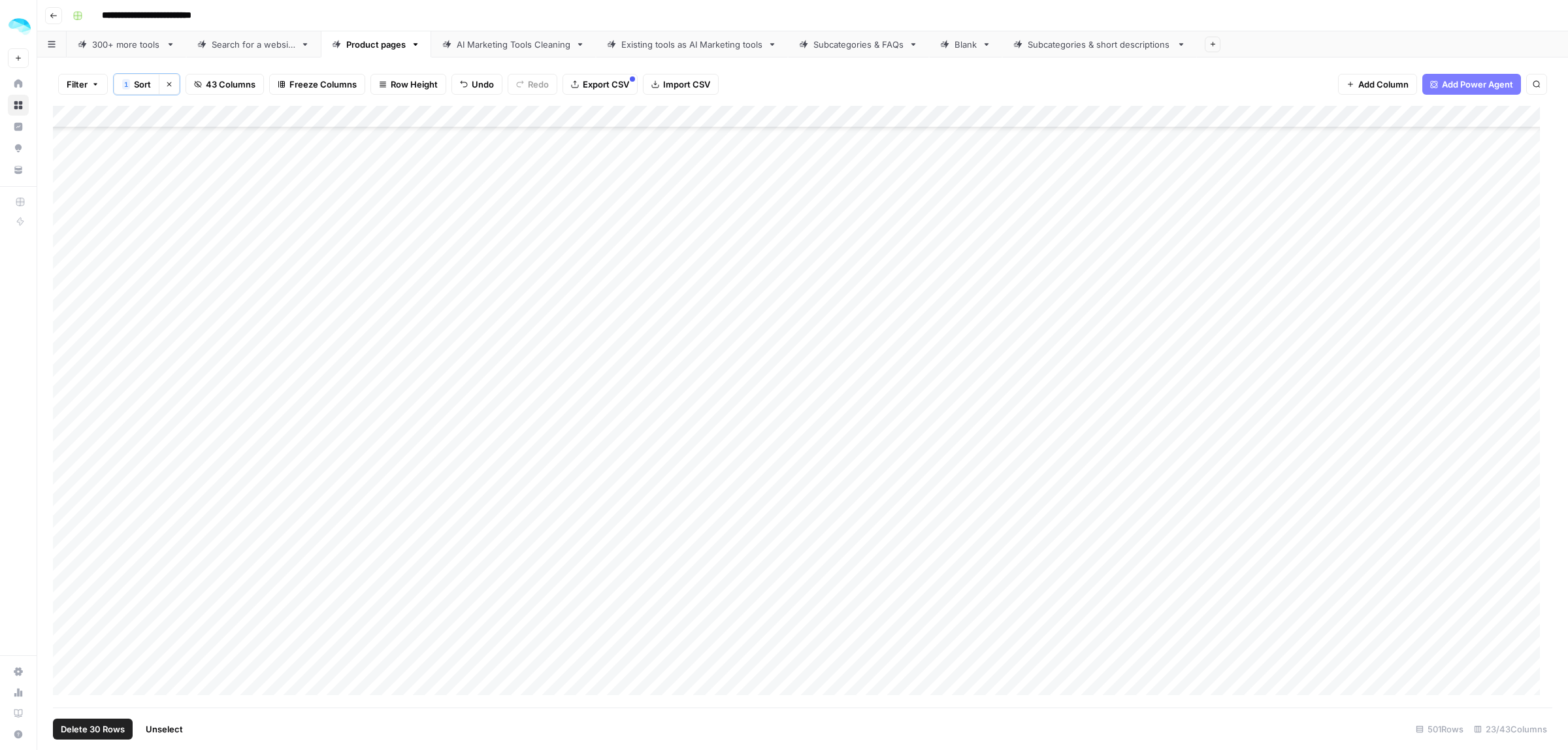
scroll to position [7021, 0]
click at [61, 379] on div "Add Column" at bounding box center [803, 407] width 1500 height 601
click at [69, 468] on div "Add Column" at bounding box center [803, 407] width 1500 height 601
click at [62, 516] on div "Add Column" at bounding box center [803, 407] width 1500 height 601
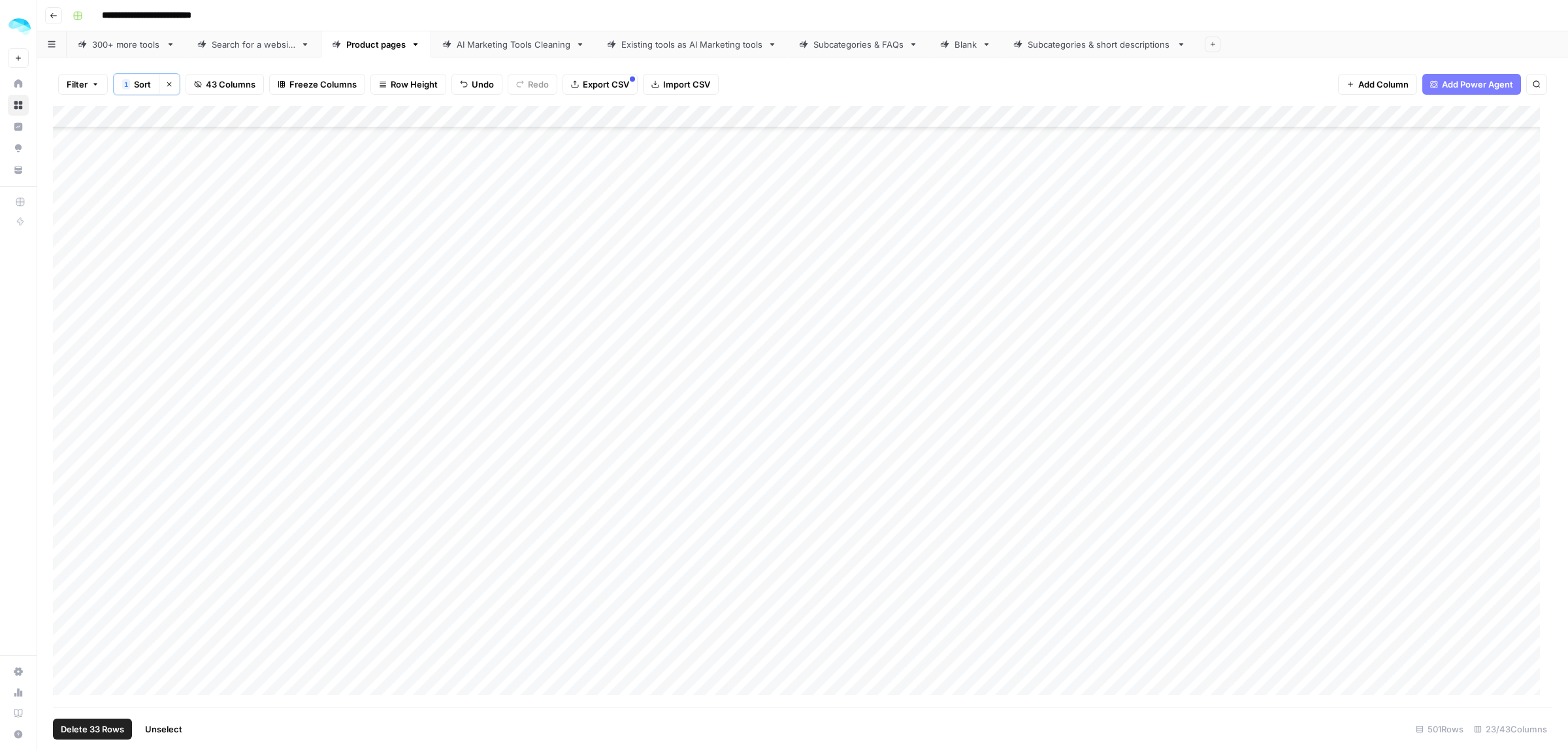
click at [66, 402] on div "Add Column" at bounding box center [803, 407] width 1500 height 601
click at [66, 553] on div "Add Column" at bounding box center [803, 407] width 1500 height 601
click at [64, 553] on div "Add Column" at bounding box center [803, 407] width 1500 height 601
click at [67, 572] on div "Add Column" at bounding box center [803, 407] width 1500 height 601
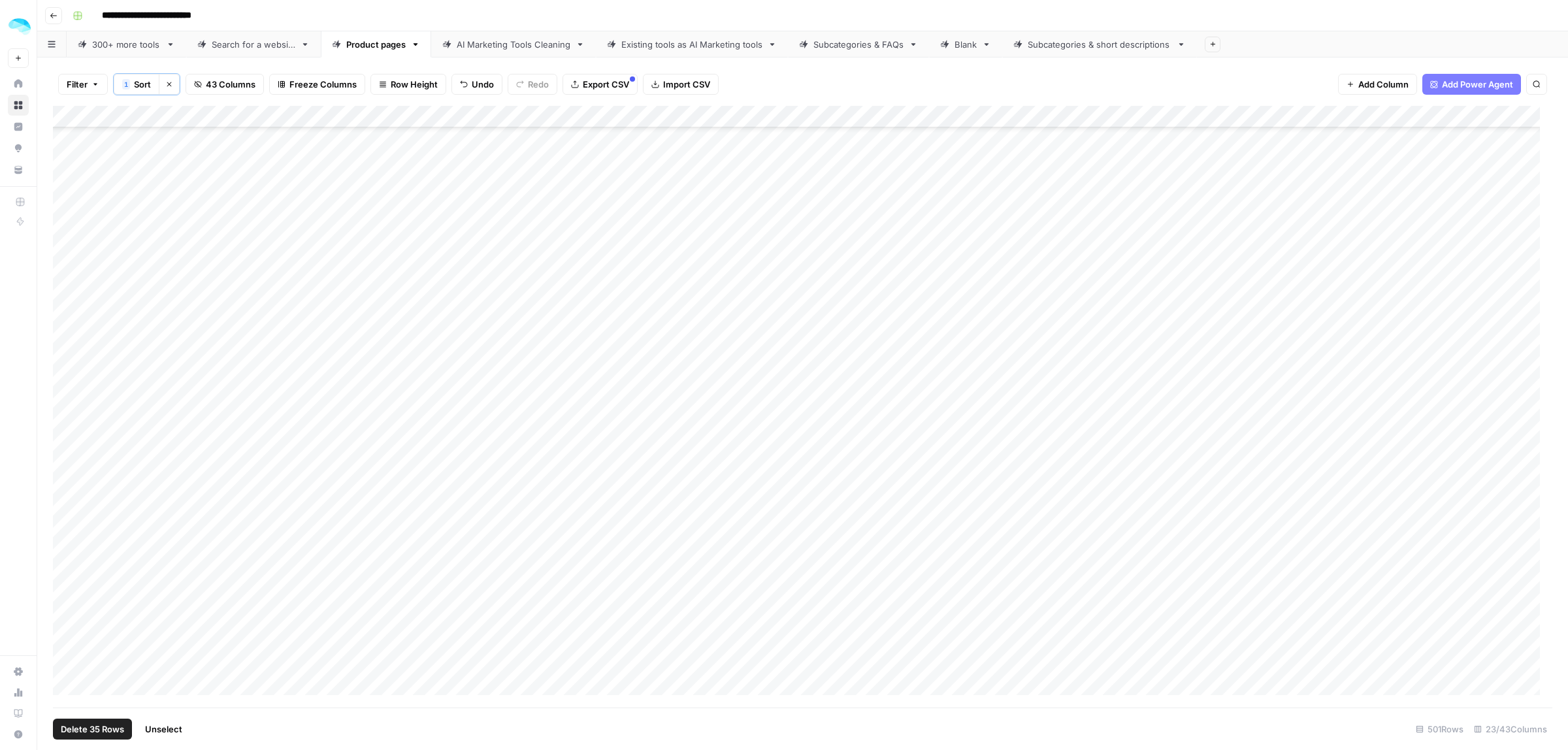
scroll to position [8736, 0]
click at [63, 397] on div "Add Column" at bounding box center [803, 407] width 1500 height 601
click at [60, 489] on div "Add Column" at bounding box center [803, 407] width 1500 height 601
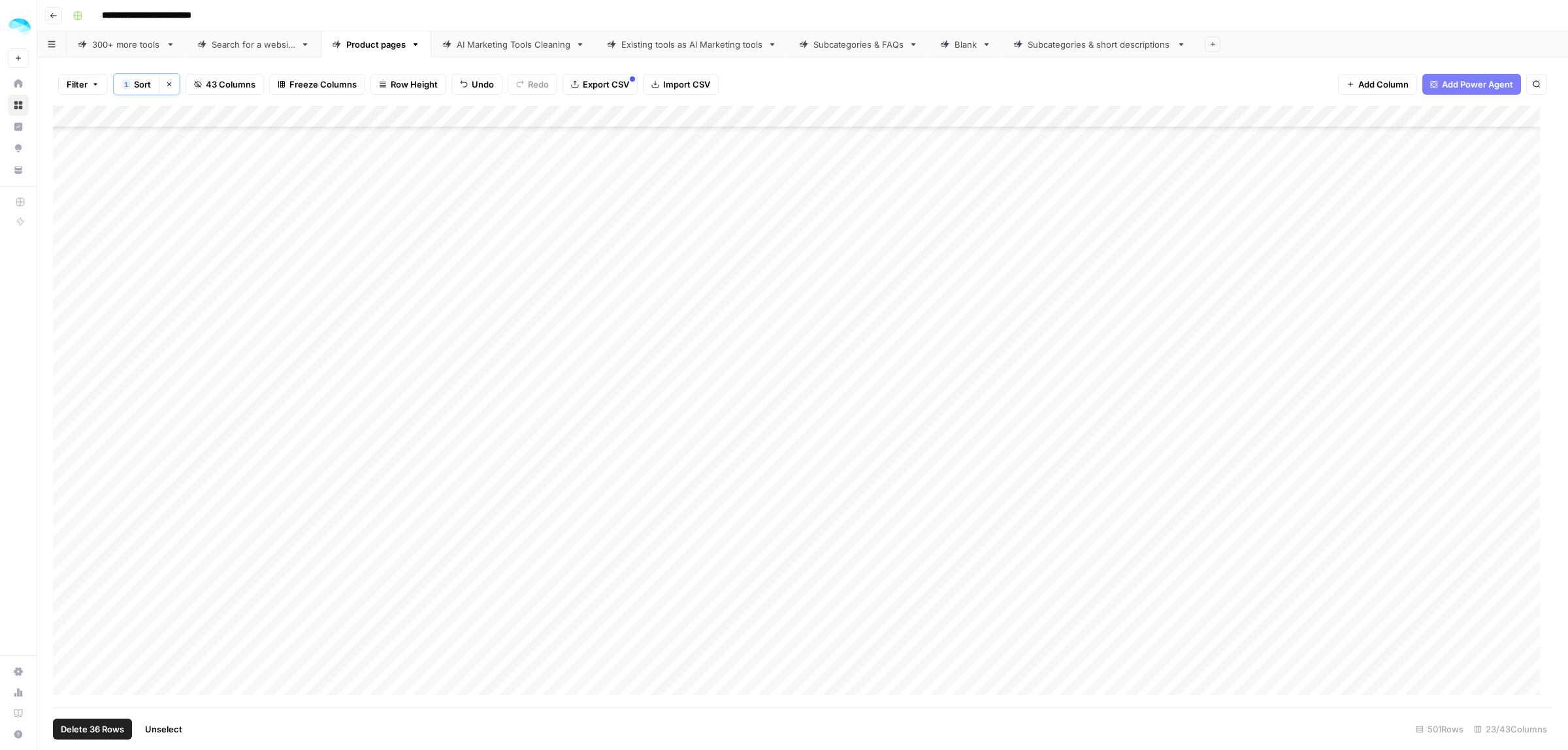
click at [63, 509] on div "Add Column" at bounding box center [803, 407] width 1500 height 601
click at [66, 569] on div "Add Column" at bounding box center [803, 407] width 1500 height 601
click at [66, 585] on div "Add Column" at bounding box center [803, 407] width 1500 height 601
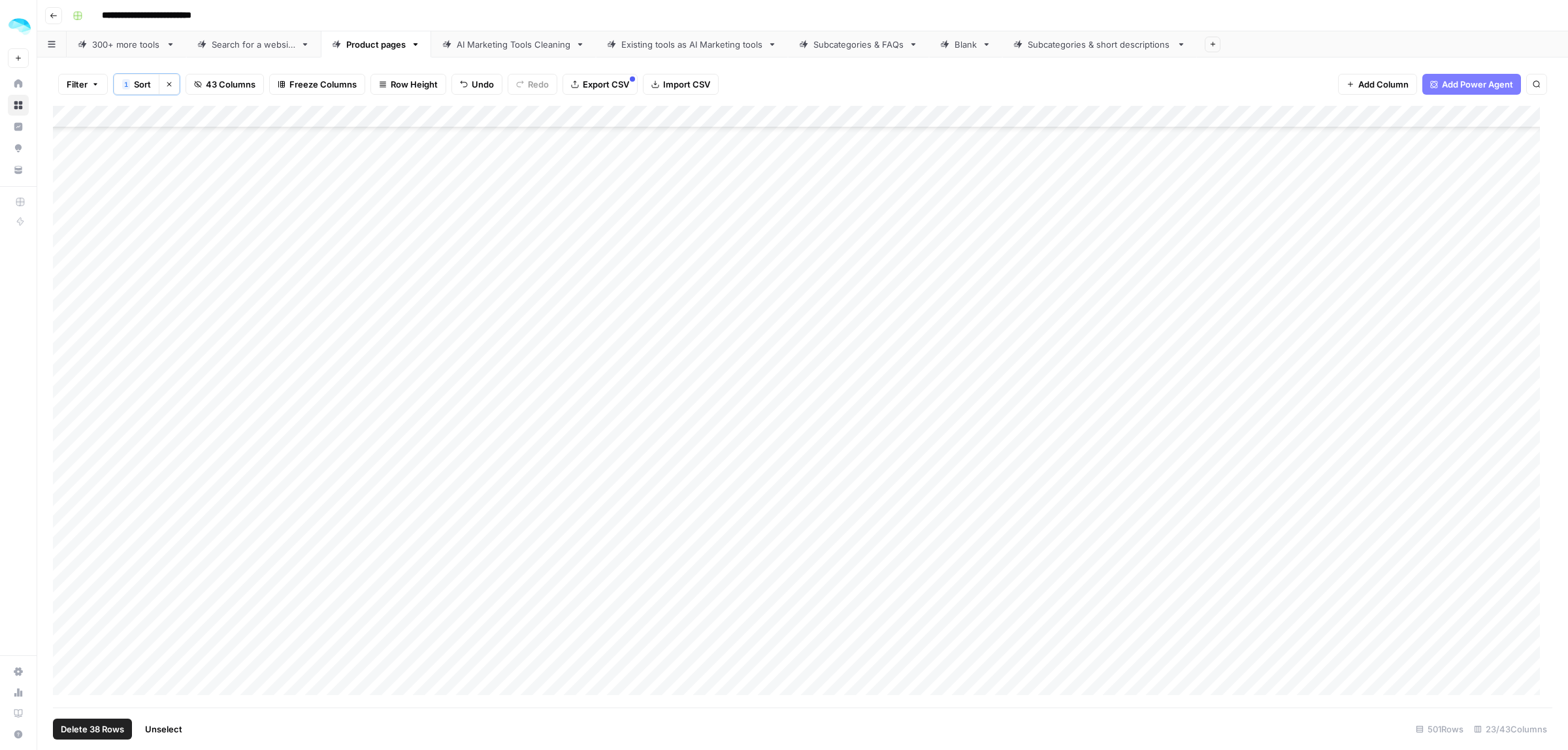
click at [101, 726] on span "Delete 38 Rows" at bounding box center [92, 729] width 63 height 13
click at [742, 142] on button "Delete" at bounding box center [737, 151] width 44 height 23
click at [66, 382] on div "Add Column" at bounding box center [803, 407] width 1500 height 601
click at [66, 406] on div "Add Column" at bounding box center [803, 407] width 1500 height 601
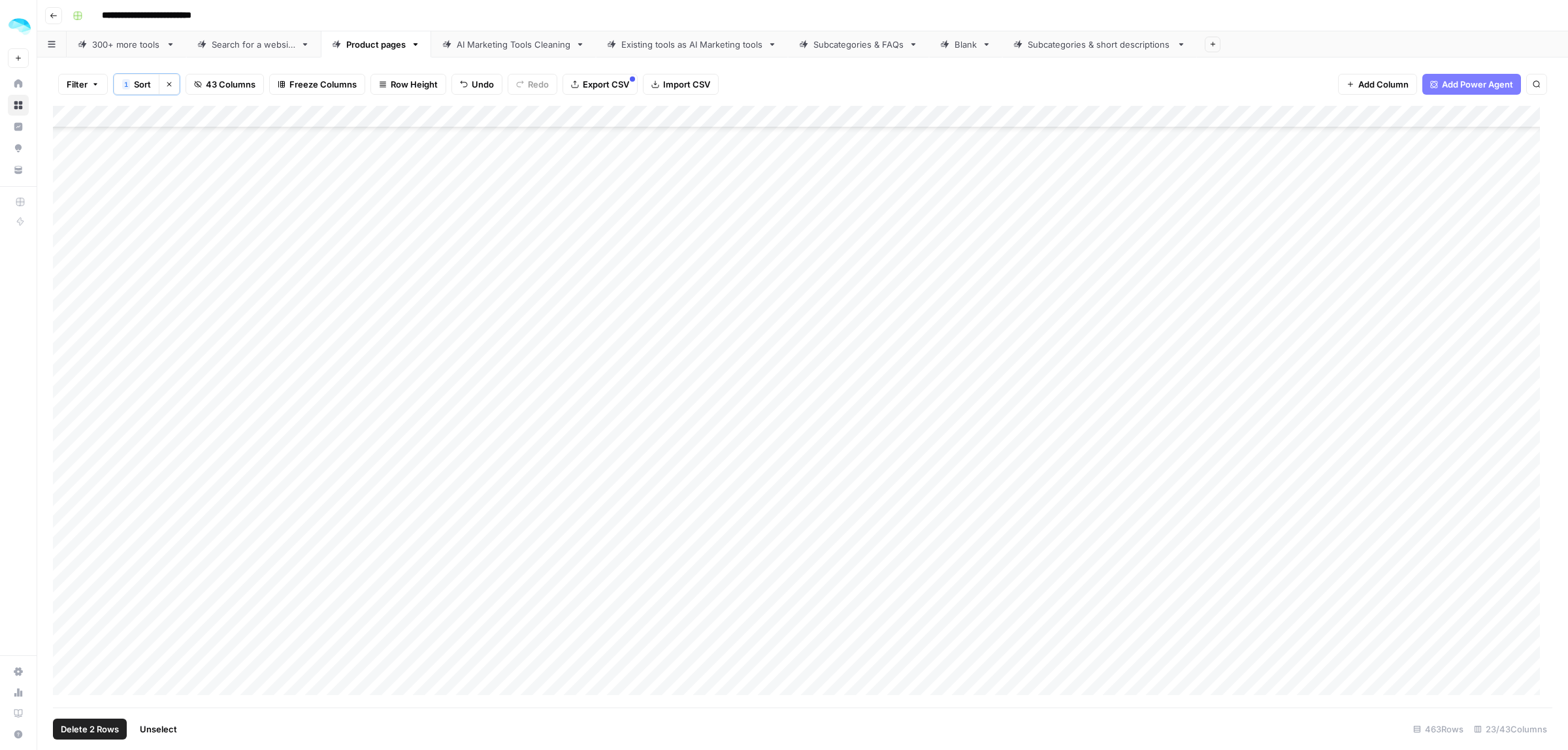
click at [64, 428] on div "Add Column" at bounding box center [803, 407] width 1500 height 601
drag, startPoint x: 63, startPoint y: 451, endPoint x: 69, endPoint y: 776, distance: 325.1
click at [69, 749] on html "**********" at bounding box center [784, 375] width 1568 height 750
click at [82, 729] on span "Delete 16 Rows" at bounding box center [91, 729] width 62 height 13
click at [743, 149] on span "Delete" at bounding box center [738, 151] width 28 height 13
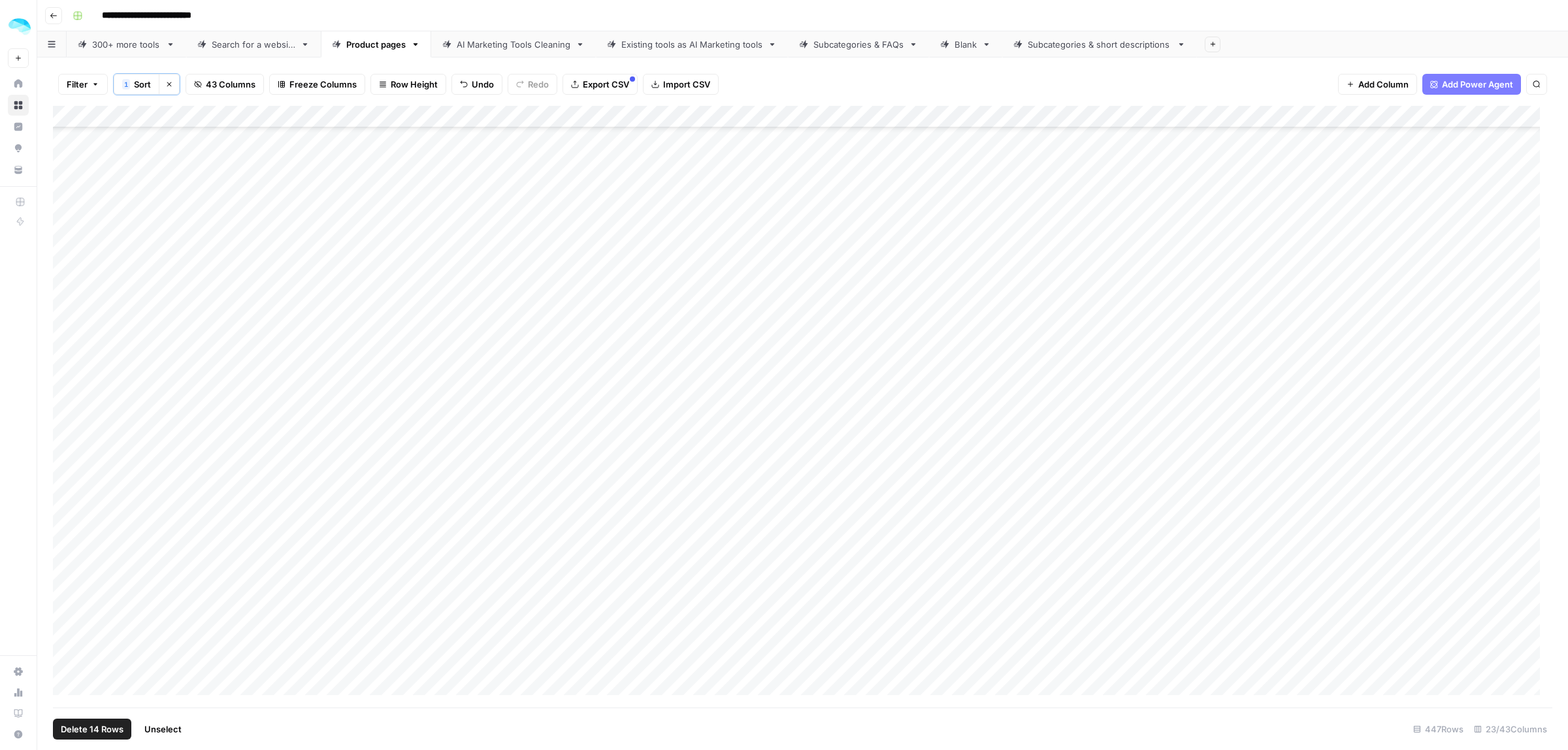
drag, startPoint x: 64, startPoint y: 384, endPoint x: 67, endPoint y: 679, distance: 295.0
click at [67, 679] on div "Add Column" at bounding box center [803, 407] width 1500 height 601
click at [85, 735] on span "Delete 14 Rows" at bounding box center [92, 729] width 63 height 13
click at [749, 150] on span "Delete" at bounding box center [738, 151] width 28 height 13
drag, startPoint x: 64, startPoint y: 380, endPoint x: 69, endPoint y: 660, distance: 280.0
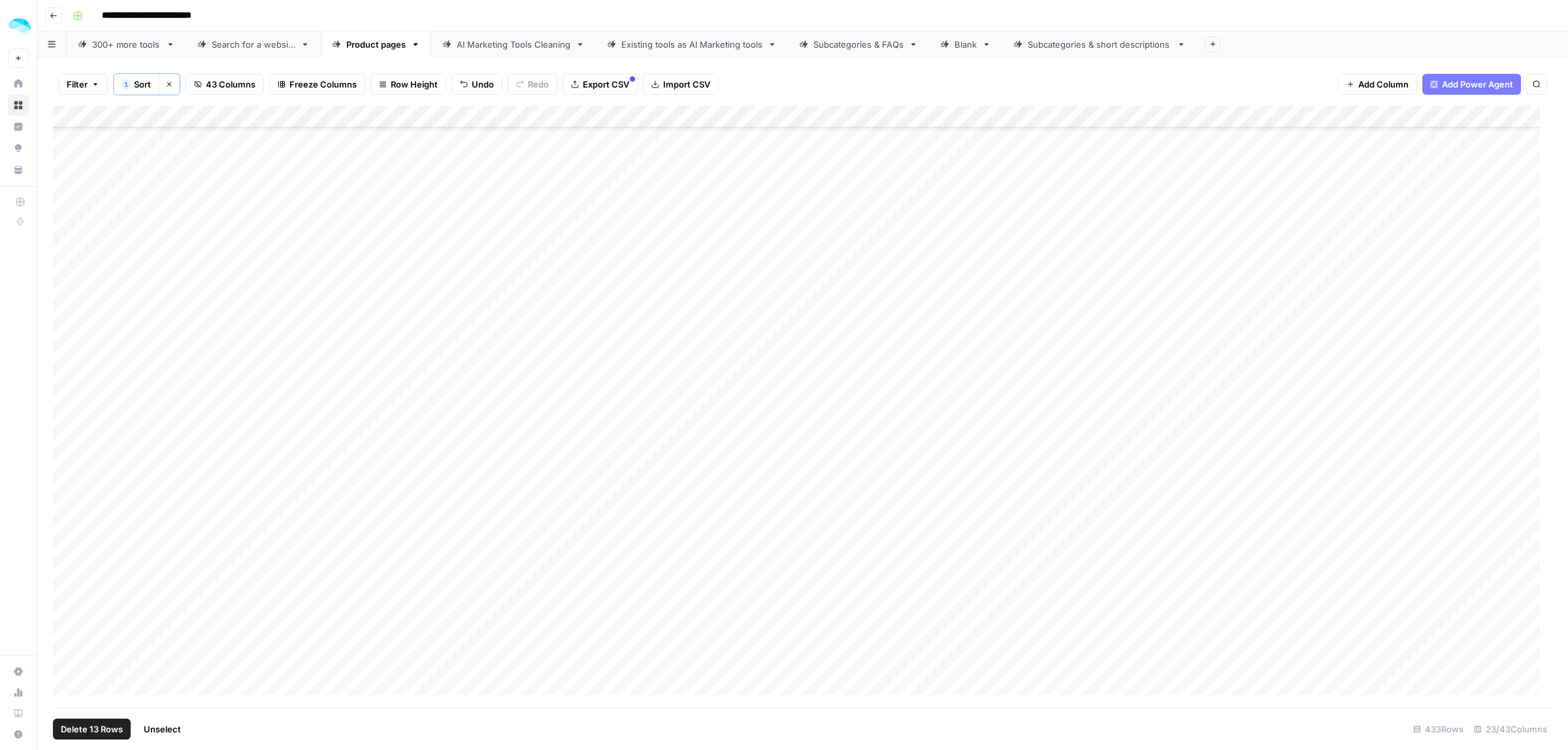
click at [66, 657] on div "Add Column" at bounding box center [803, 407] width 1500 height 601
click at [91, 733] on span "Delete 13 Rows" at bounding box center [91, 729] width 62 height 13
click at [735, 155] on span "Delete" at bounding box center [738, 151] width 28 height 13
drag, startPoint x: 69, startPoint y: 388, endPoint x: 76, endPoint y: 631, distance: 243.1
click at [76, 631] on div "Add Column" at bounding box center [803, 407] width 1500 height 601
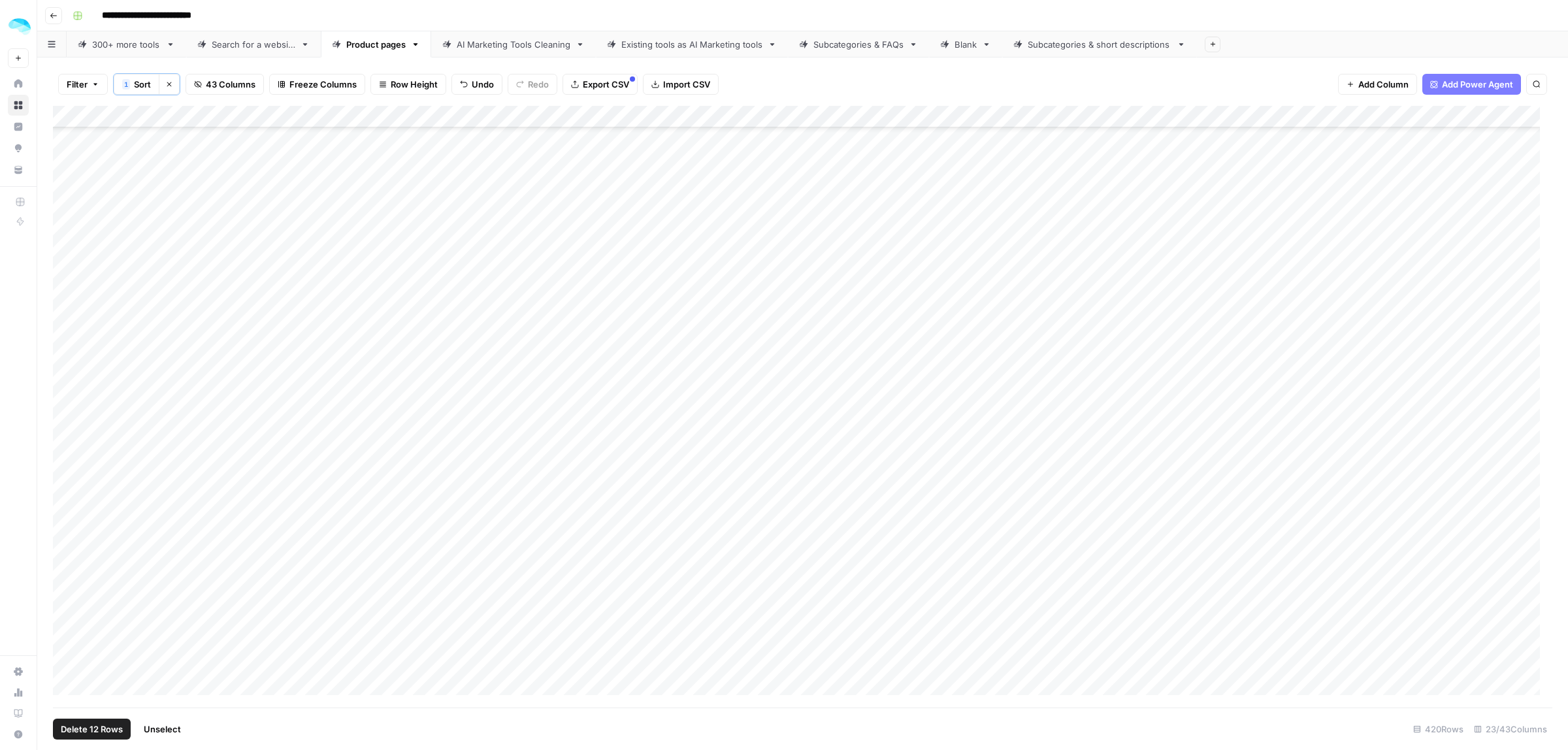
click at [105, 736] on button "Delete 12 Rows" at bounding box center [92, 728] width 78 height 21
click at [735, 129] on div "Are you sure you want to delete 12 rows? Cancel Delete" at bounding box center [784, 136] width 282 height 84
click at [730, 150] on span "Delete" at bounding box center [738, 151] width 28 height 13
drag, startPoint x: 64, startPoint y: 435, endPoint x: 73, endPoint y: 654, distance: 219.2
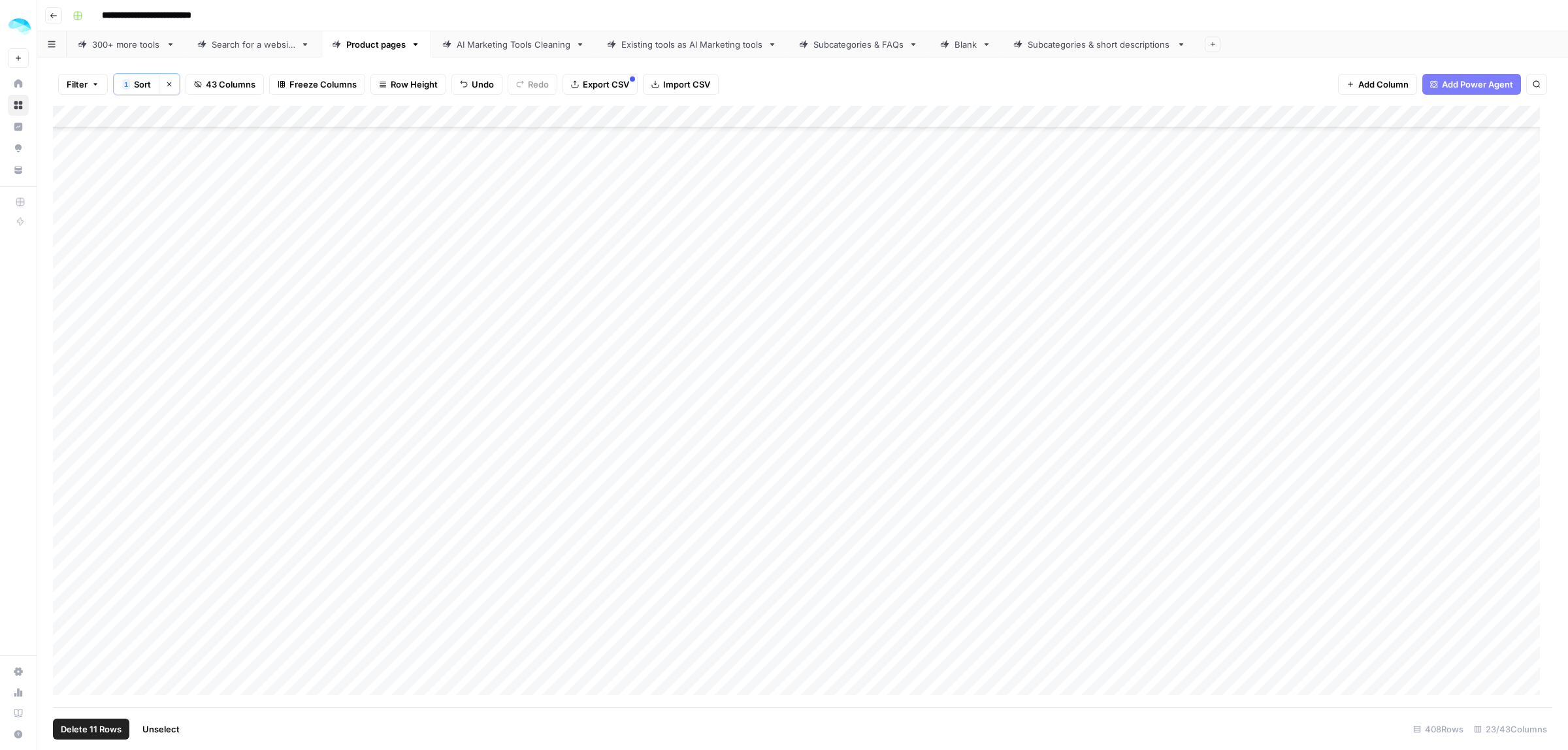
click at [67, 662] on div "Add Column" at bounding box center [803, 407] width 1500 height 601
click at [76, 733] on span "Delete 11 Rows" at bounding box center [90, 729] width 61 height 13
click at [743, 150] on span "Delete" at bounding box center [738, 151] width 28 height 13
click at [63, 345] on div "Add Column" at bounding box center [803, 407] width 1500 height 601
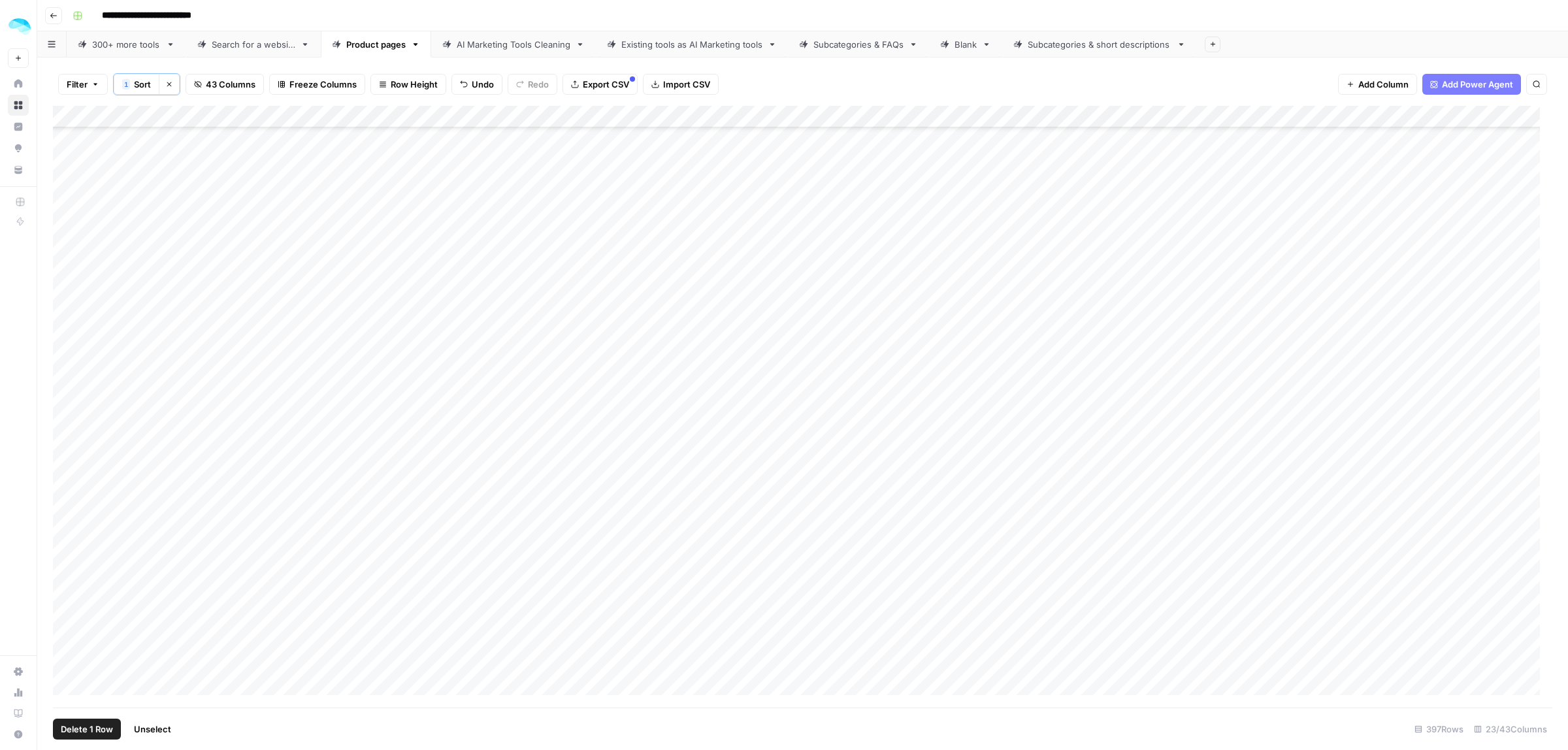
click at [85, 733] on span "Delete 1 Row" at bounding box center [86, 729] width 52 height 13
click at [736, 141] on button "Delete" at bounding box center [737, 151] width 44 height 23
click at [72, 451] on div "Add Column" at bounding box center [803, 407] width 1500 height 601
click at [78, 723] on span "Delete 1 Row" at bounding box center [86, 729] width 52 height 13
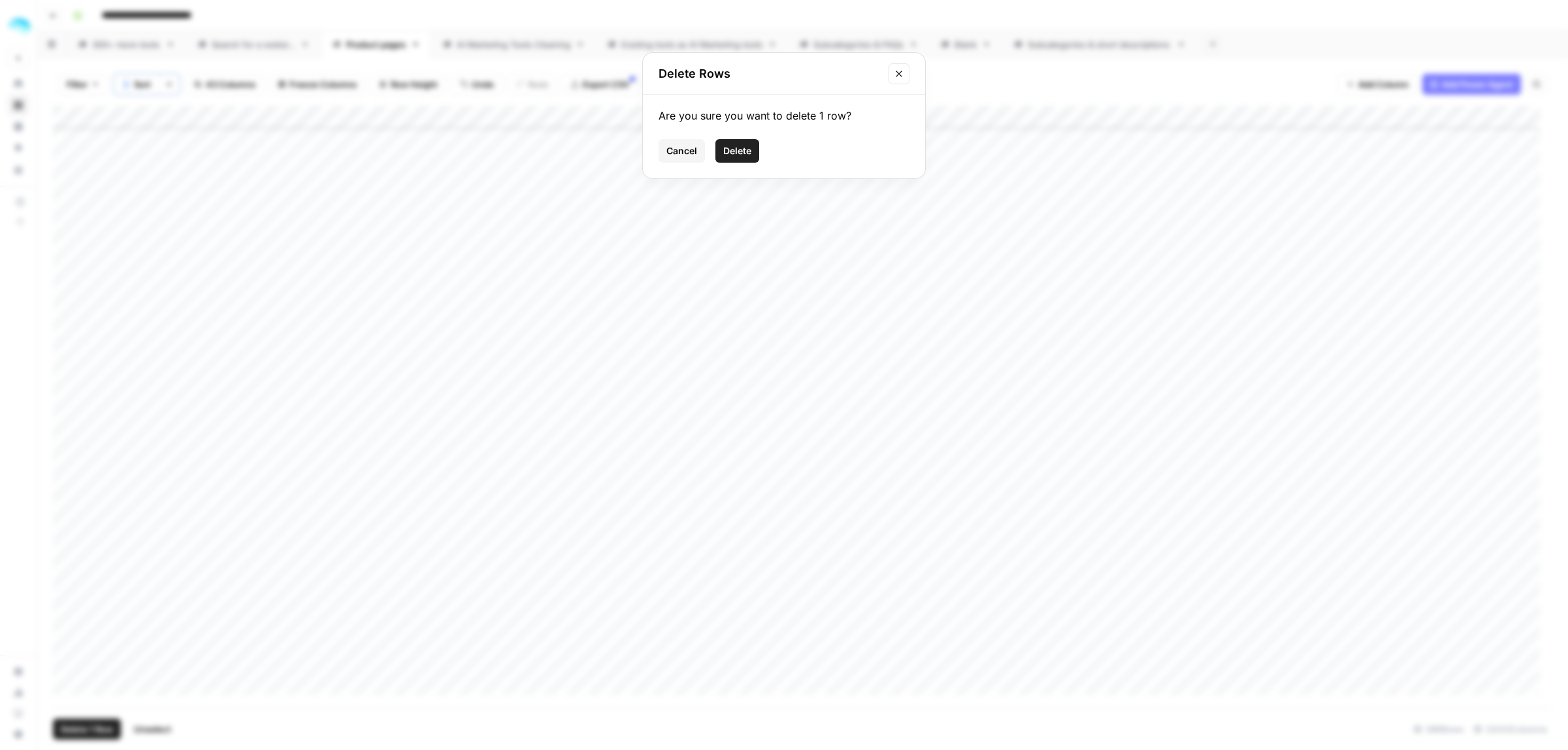
click at [735, 155] on span "Delete" at bounding box center [738, 151] width 28 height 13
click at [63, 592] on div "Add Column" at bounding box center [803, 407] width 1500 height 601
click at [87, 727] on span "Delete 1 Row" at bounding box center [86, 729] width 52 height 13
click at [747, 152] on span "Delete" at bounding box center [738, 151] width 28 height 13
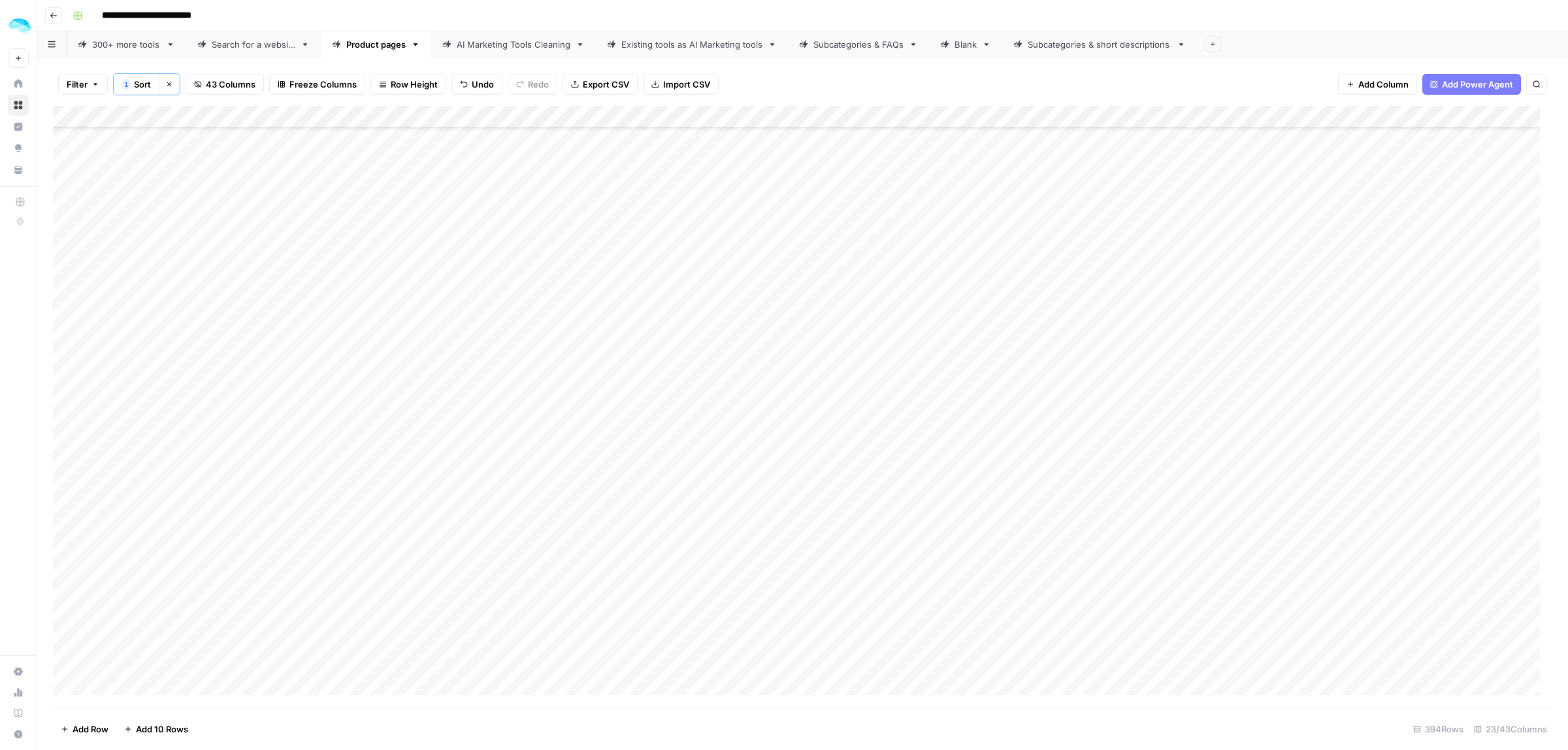
scroll to position [5132, 0]
click at [63, 536] on div "Add Column" at bounding box center [803, 407] width 1500 height 601
click at [87, 733] on span "Delete 1 Row" at bounding box center [86, 729] width 52 height 13
click at [737, 150] on span "Delete" at bounding box center [738, 151] width 28 height 13
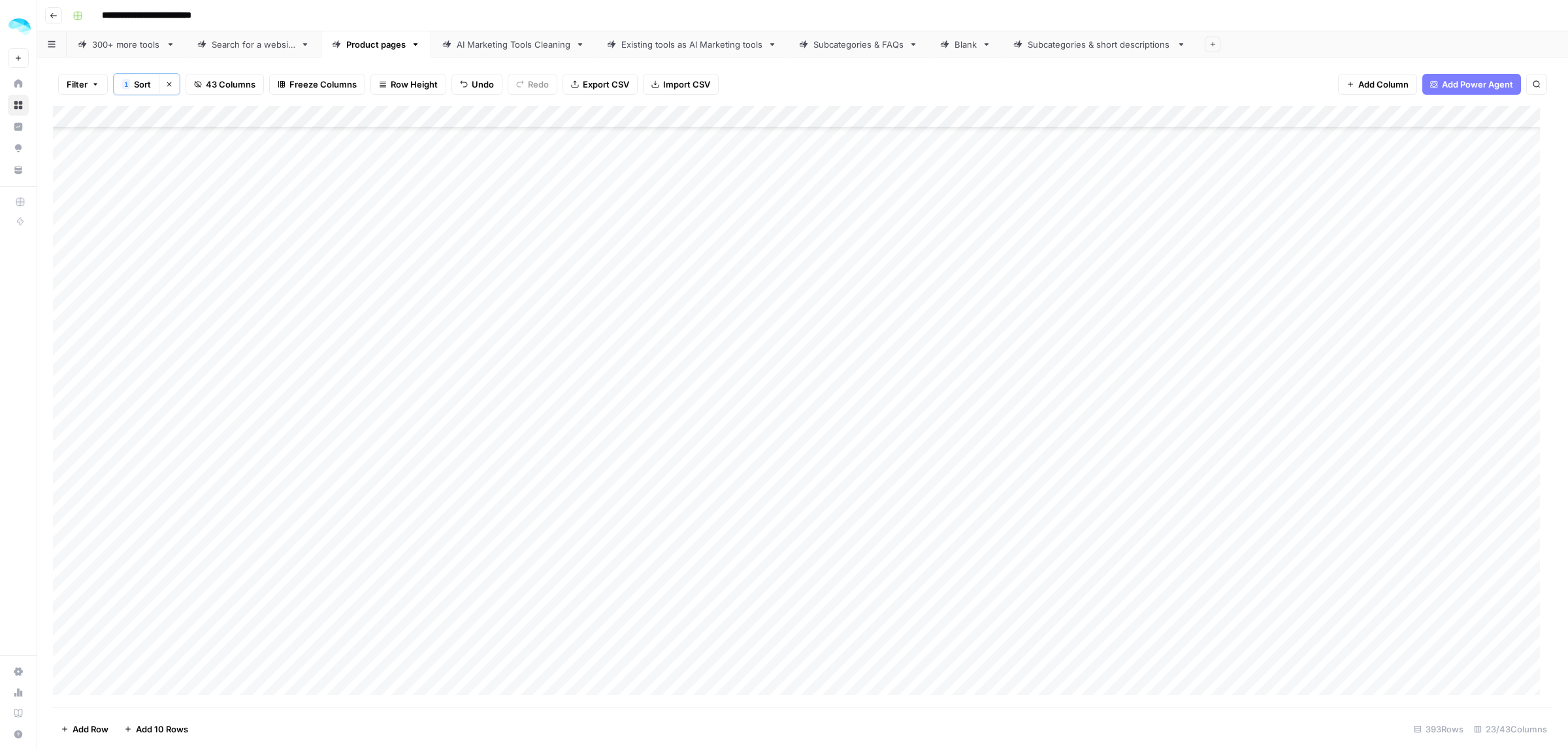
click at [63, 400] on div "Add Column" at bounding box center [803, 407] width 1500 height 601
click at [93, 729] on span "Delete 1 Row" at bounding box center [86, 729] width 52 height 13
click at [739, 160] on button "Delete" at bounding box center [737, 151] width 44 height 23
click at [63, 510] on div "Add Column" at bounding box center [803, 407] width 1500 height 601
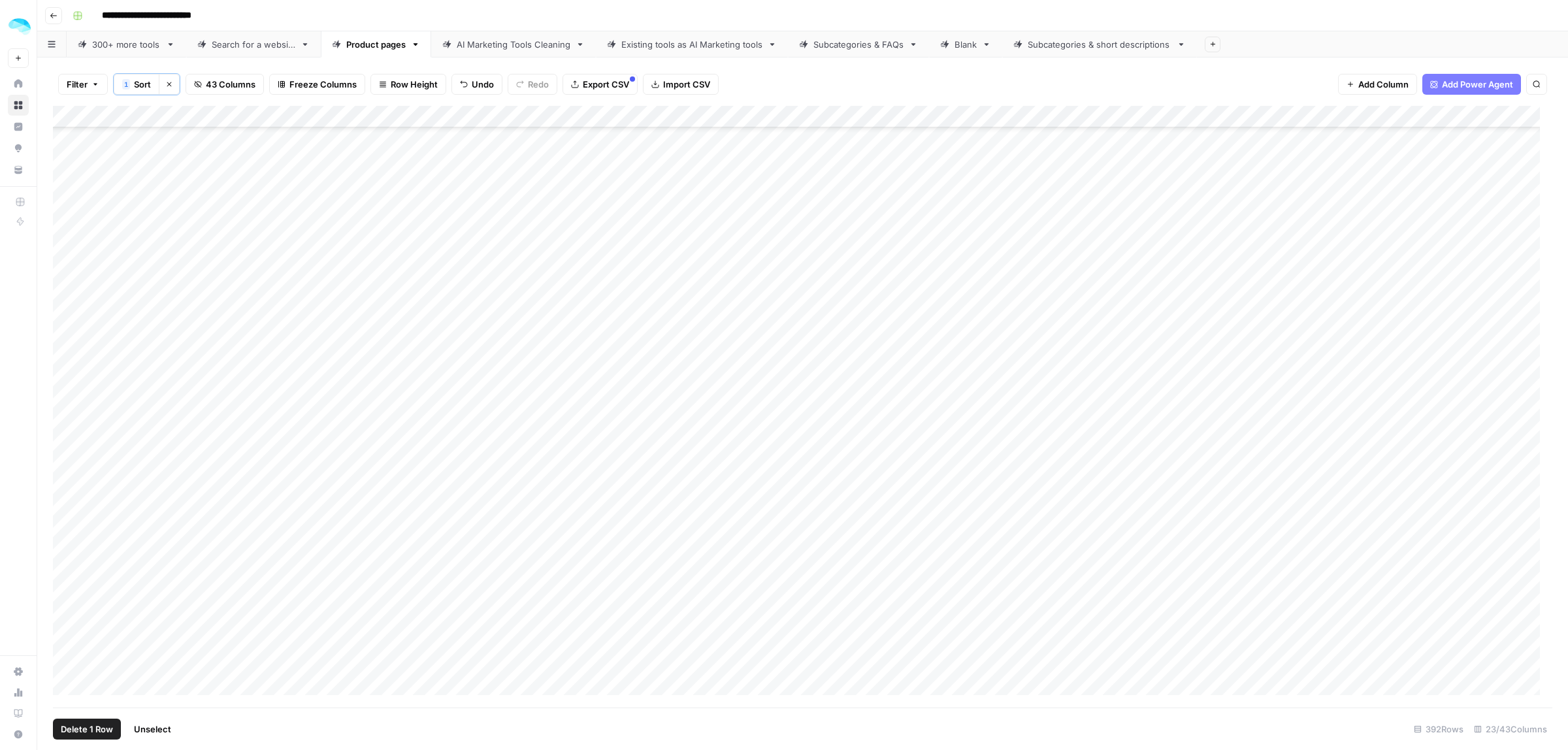
click at [96, 732] on span "Delete 1 Row" at bounding box center [86, 729] width 52 height 13
click at [756, 151] on button "Delete" at bounding box center [737, 151] width 44 height 23
click at [170, 90] on button "Clear sorts" at bounding box center [169, 84] width 21 height 21
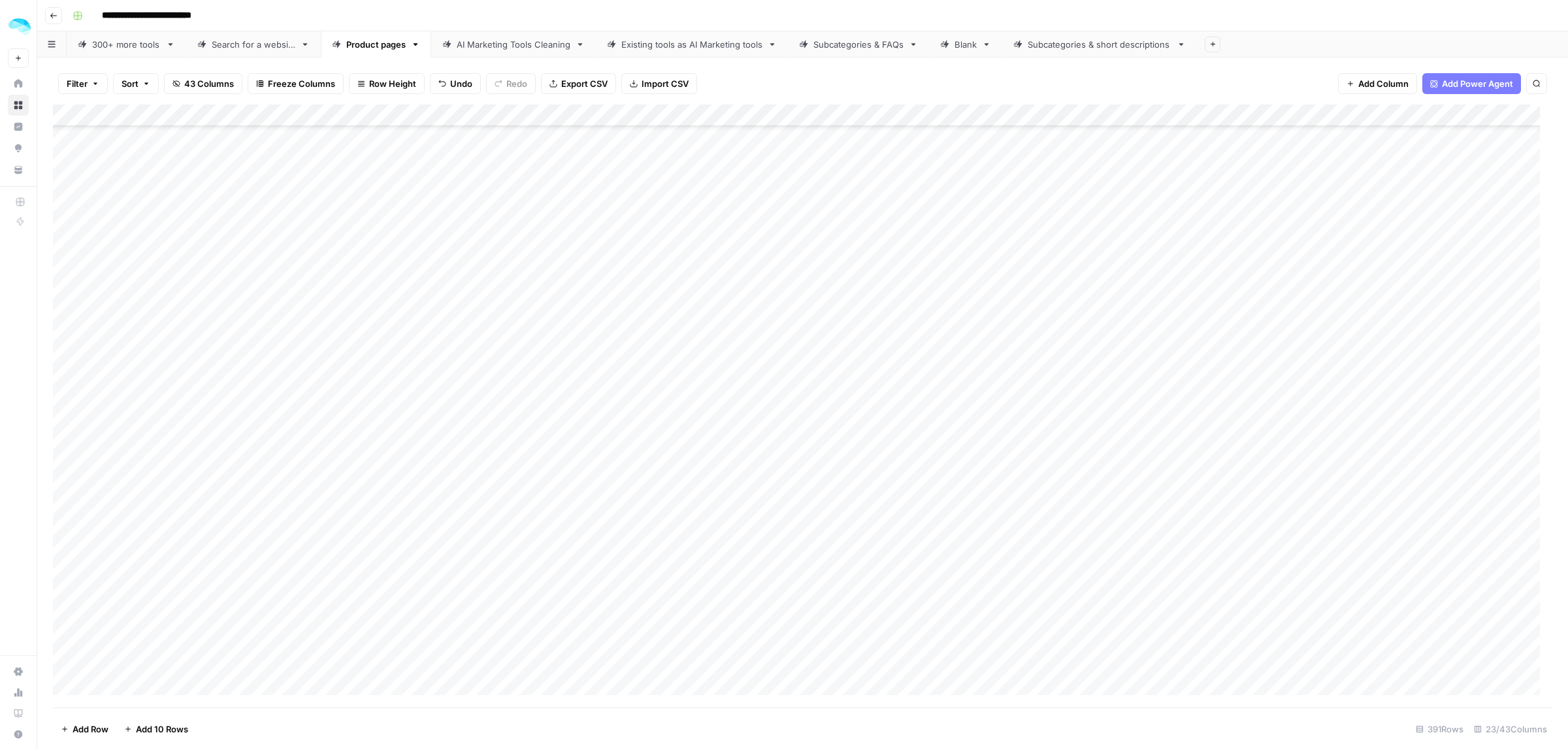
click at [214, 88] on span "43 Columns" at bounding box center [209, 84] width 50 height 13
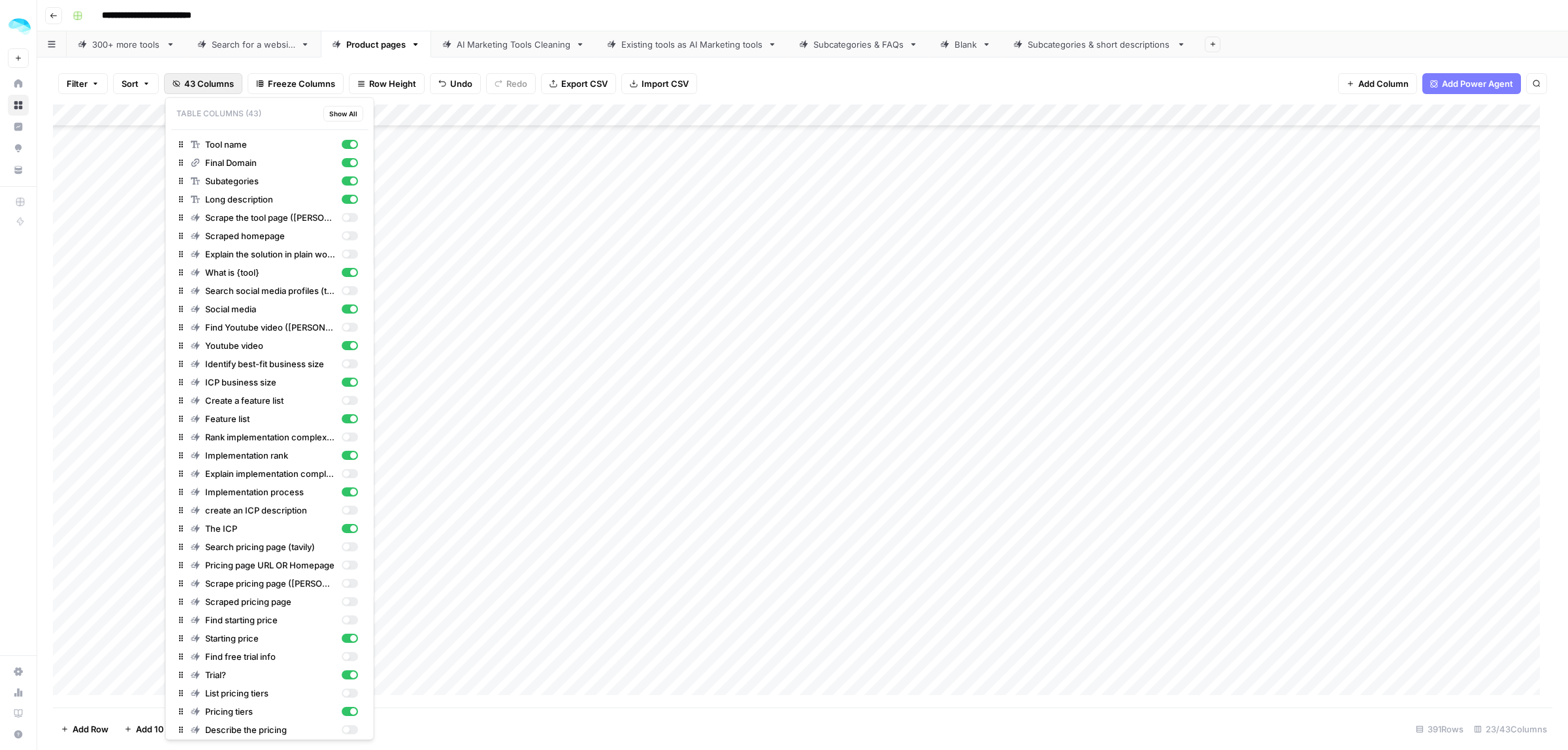
click at [330, 115] on span "Show All" at bounding box center [344, 114] width 28 height 11
click at [943, 80] on div "Filter Sort 43 Columns Freeze Columns Row Height Undo Redo Export CSV Import CS…" at bounding box center [803, 84] width 1500 height 41
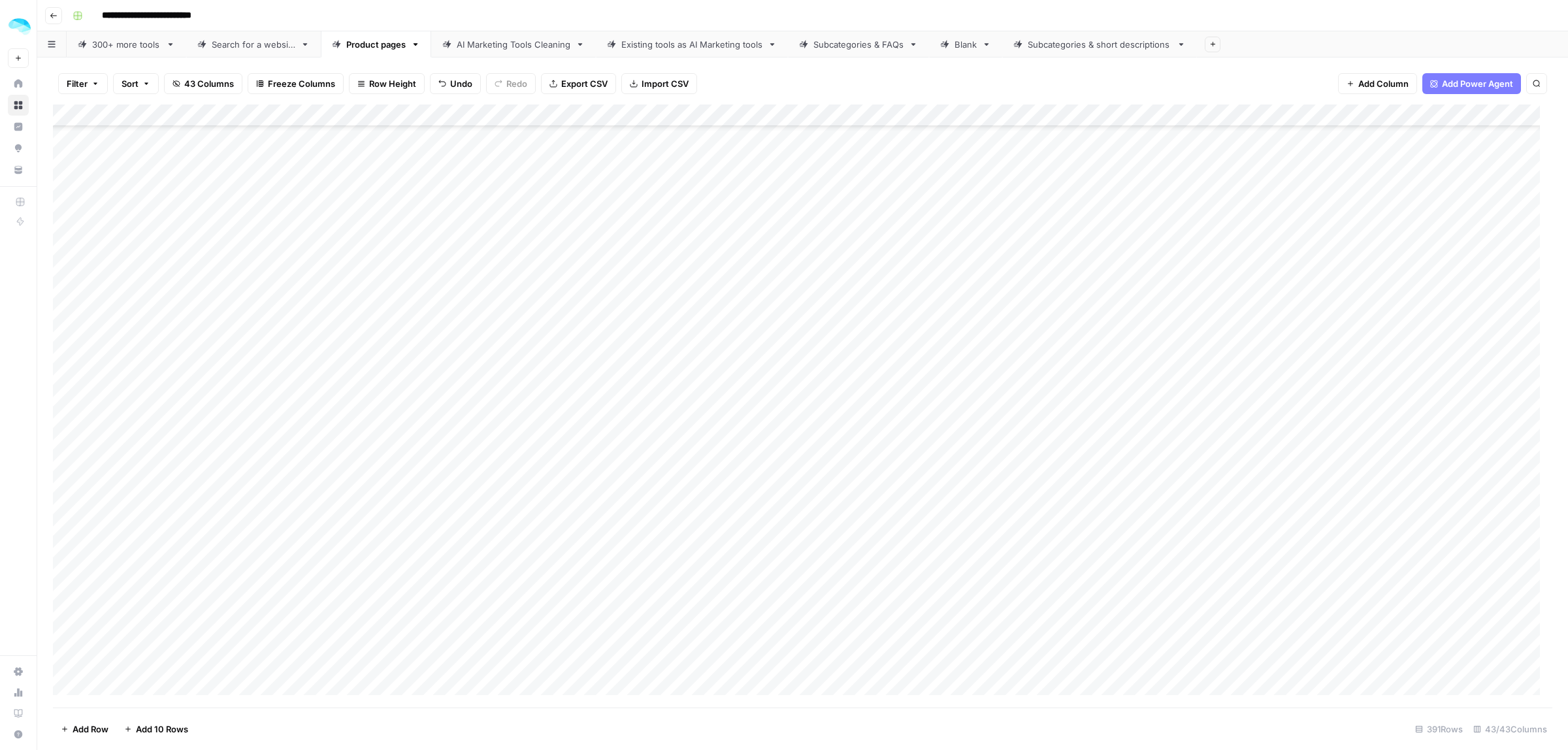
click at [844, 116] on div "Add Column" at bounding box center [803, 406] width 1500 height 603
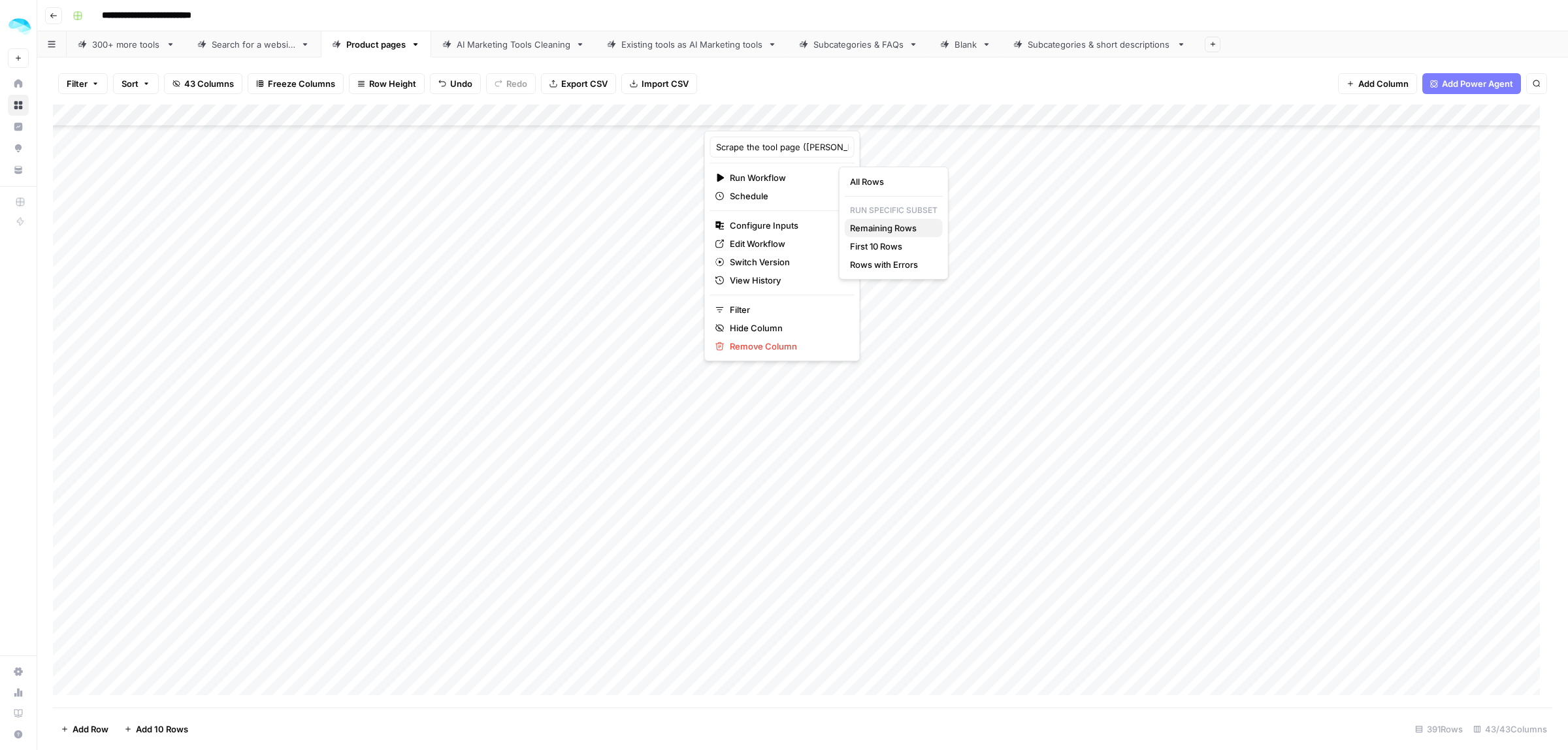
click at [910, 231] on span "Remaining Rows" at bounding box center [891, 228] width 82 height 13
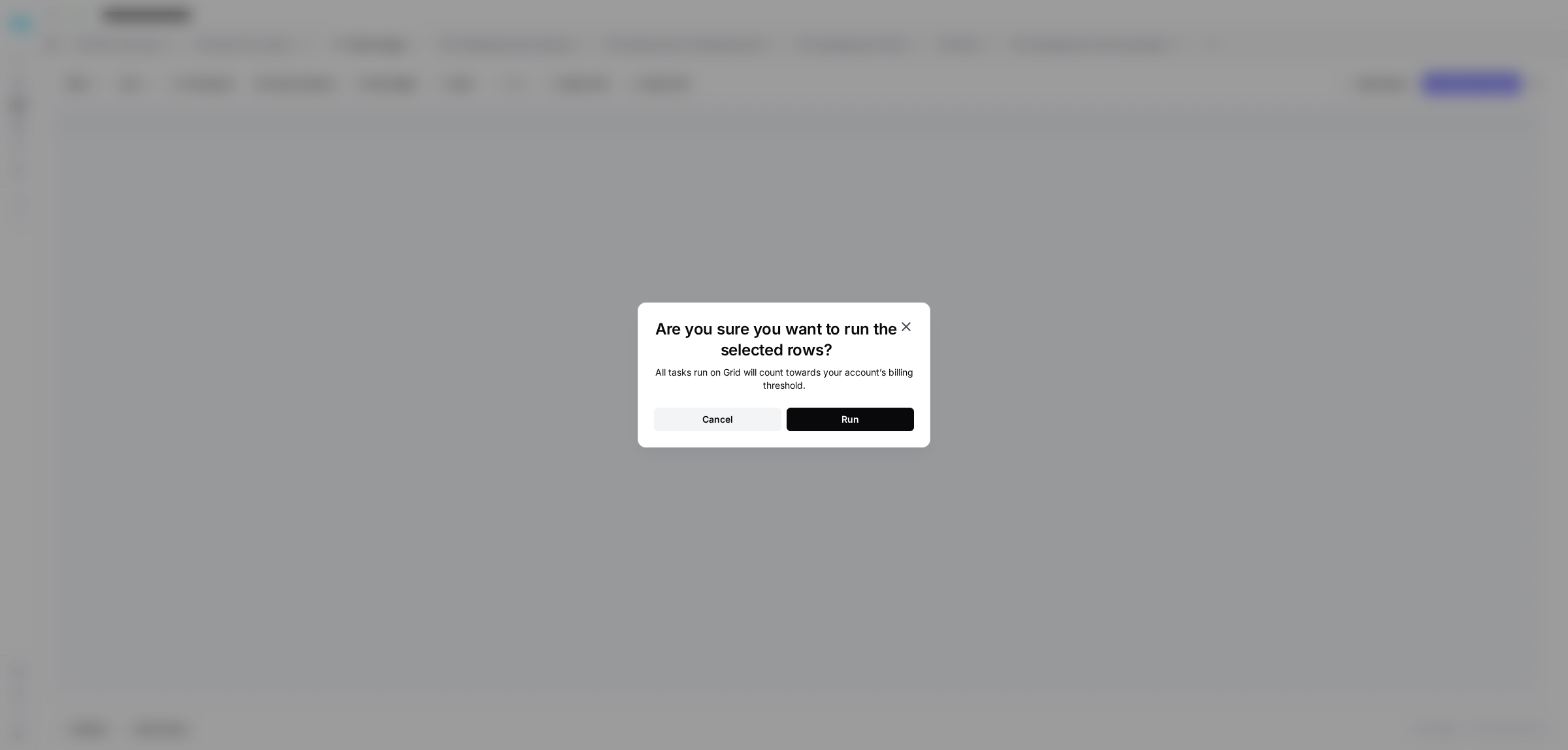
click at [853, 422] on div "Run" at bounding box center [850, 420] width 17 height 13
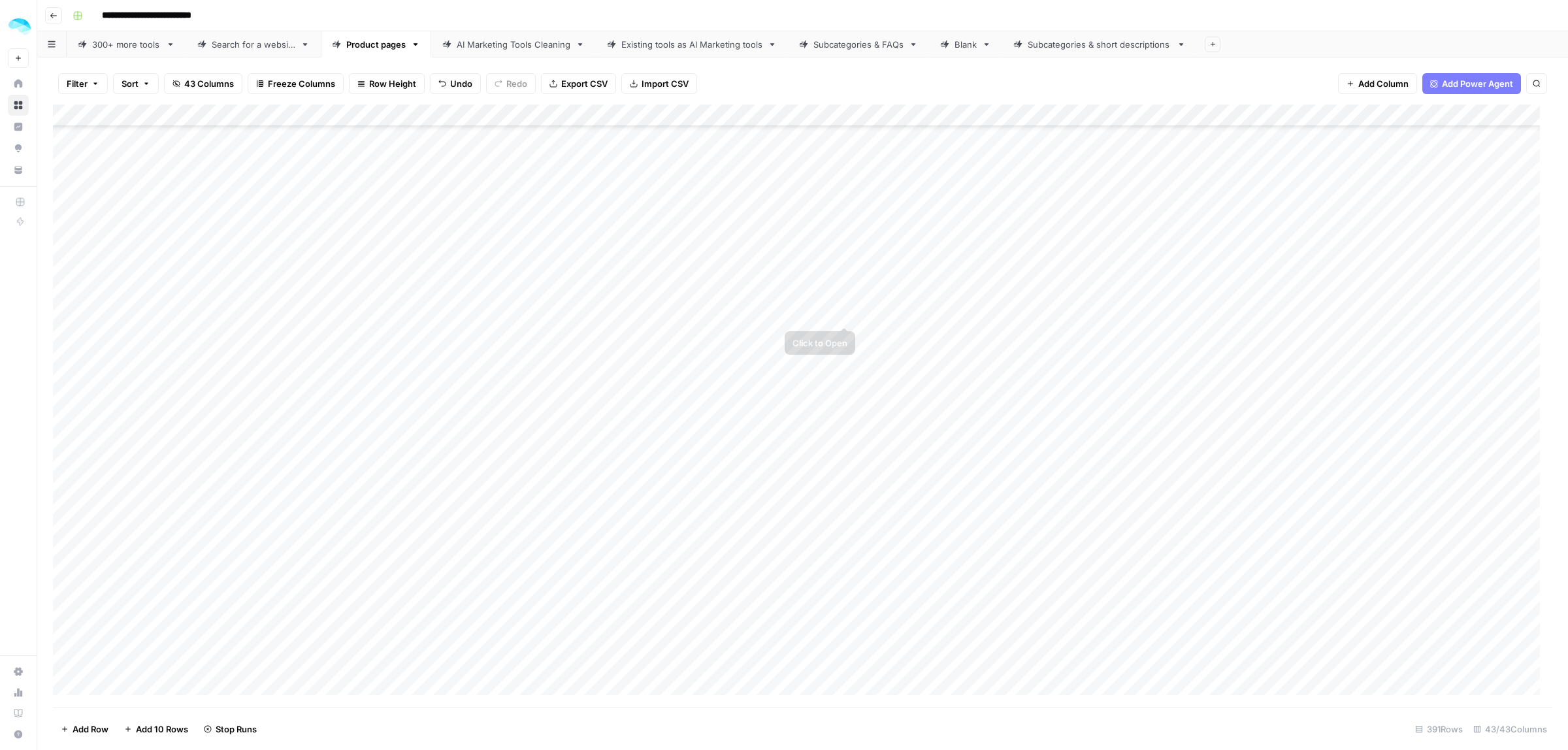
scroll to position [5812, 0]
click at [312, 341] on div "Add Column" at bounding box center [803, 406] width 1500 height 603
click at [315, 265] on div "Add Column" at bounding box center [803, 406] width 1500 height 603
click at [315, 280] on div "Add Column" at bounding box center [803, 406] width 1500 height 603
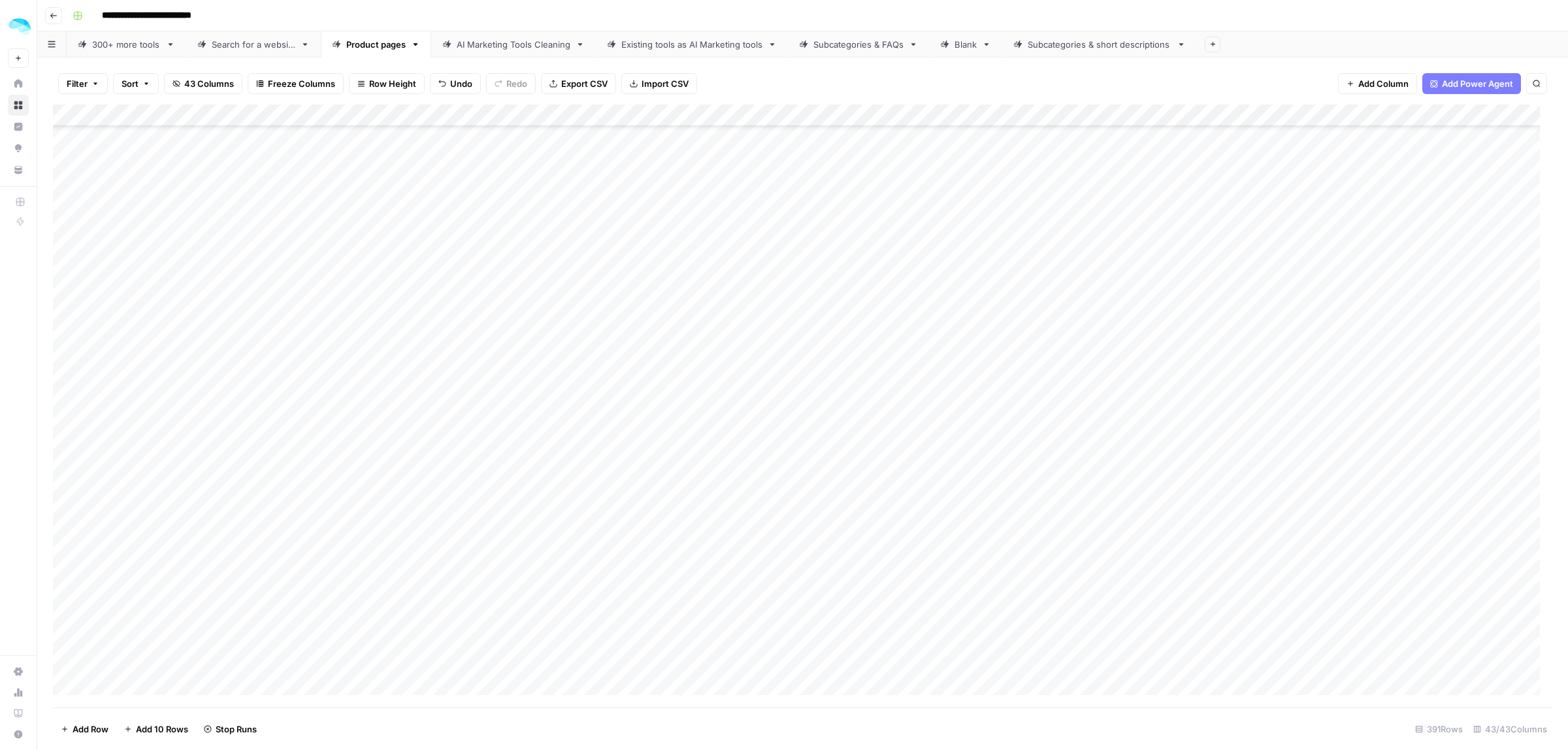
click at [857, 282] on div "Add Column" at bounding box center [803, 406] width 1500 height 603
click at [137, 428] on div "Add Column" at bounding box center [803, 406] width 1500 height 603
click at [69, 344] on div "Add Column" at bounding box center [803, 406] width 1500 height 603
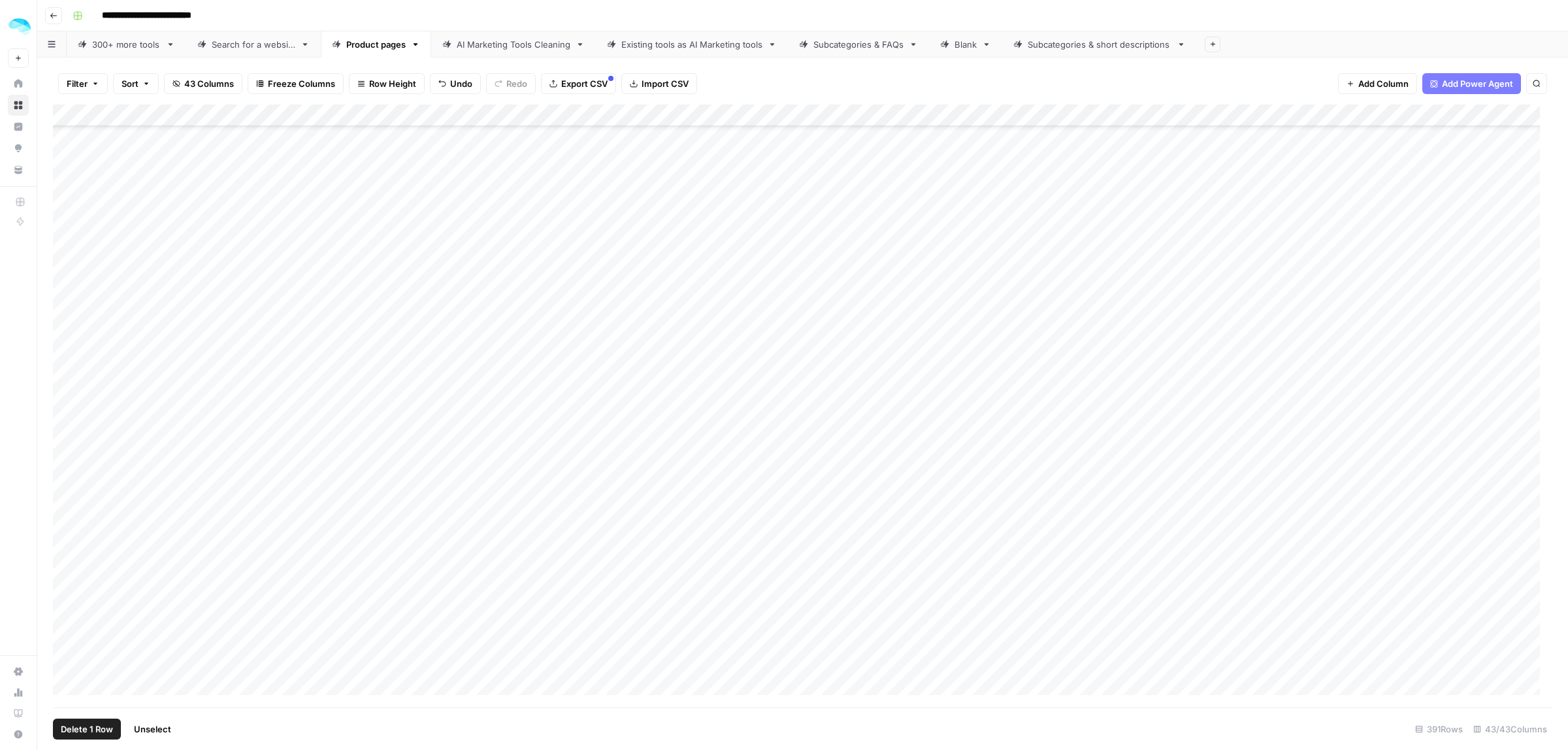
click at [97, 732] on span "Delete 1 Row" at bounding box center [86, 729] width 52 height 13
click at [749, 157] on span "Delete" at bounding box center [738, 151] width 28 height 13
click at [311, 552] on div "Add Column" at bounding box center [803, 406] width 1500 height 603
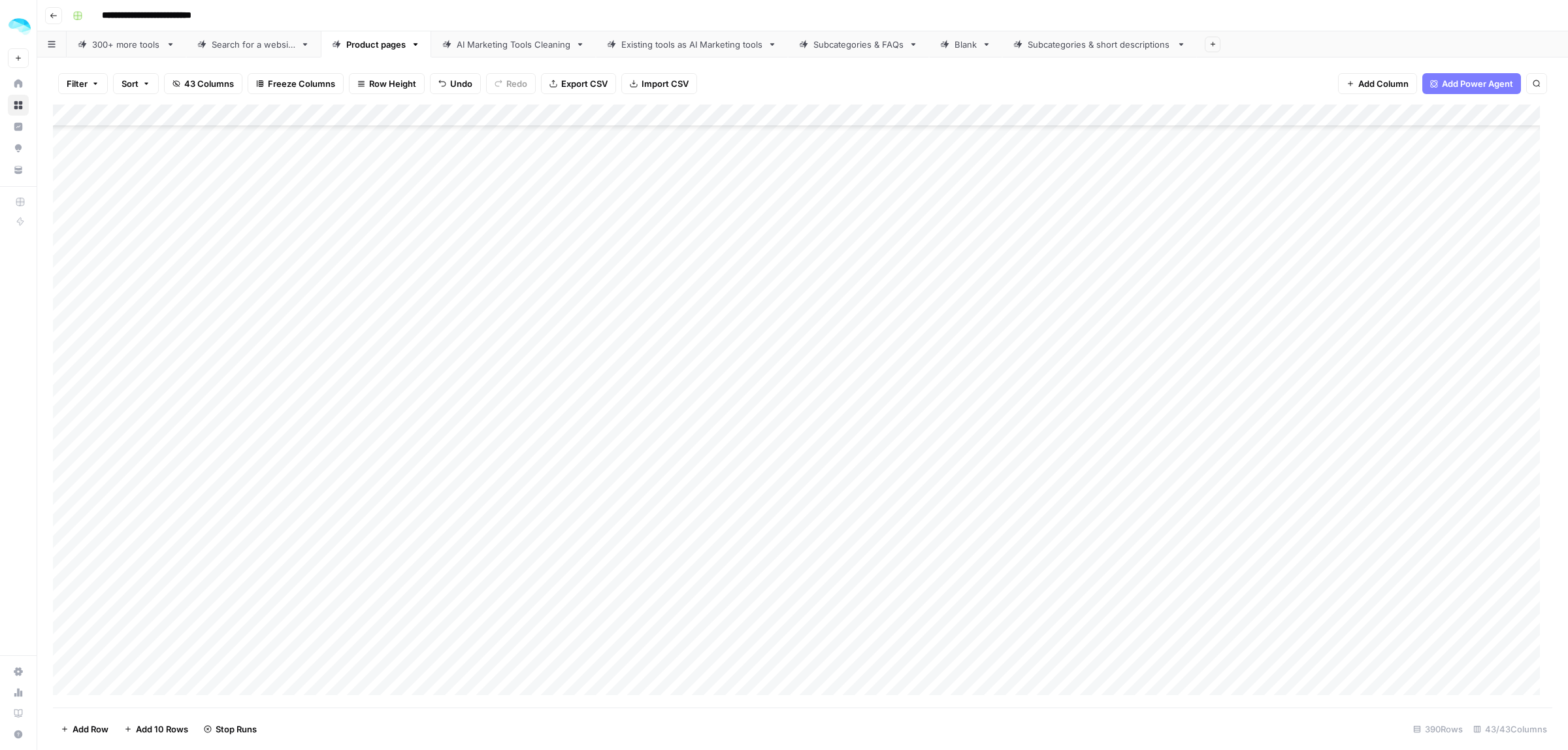
click at [861, 391] on div "Add Column" at bounding box center [803, 406] width 1500 height 603
click at [318, 638] on div "Add Column" at bounding box center [803, 406] width 1500 height 603
click at [170, 640] on div "Add Column" at bounding box center [803, 406] width 1500 height 603
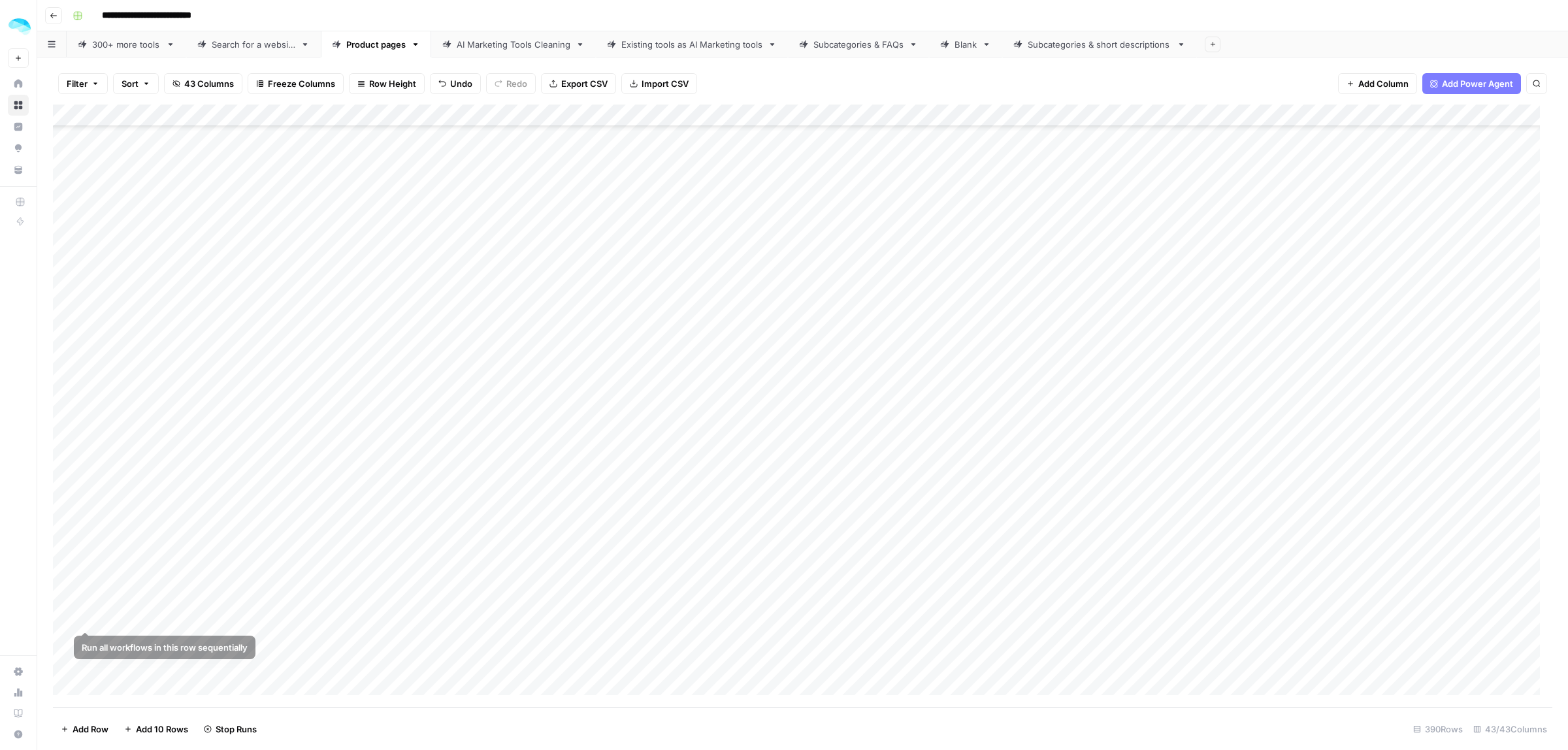
click at [66, 640] on div "Add Column" at bounding box center [803, 406] width 1500 height 603
click at [92, 728] on span "Delete 1 Row" at bounding box center [86, 729] width 52 height 13
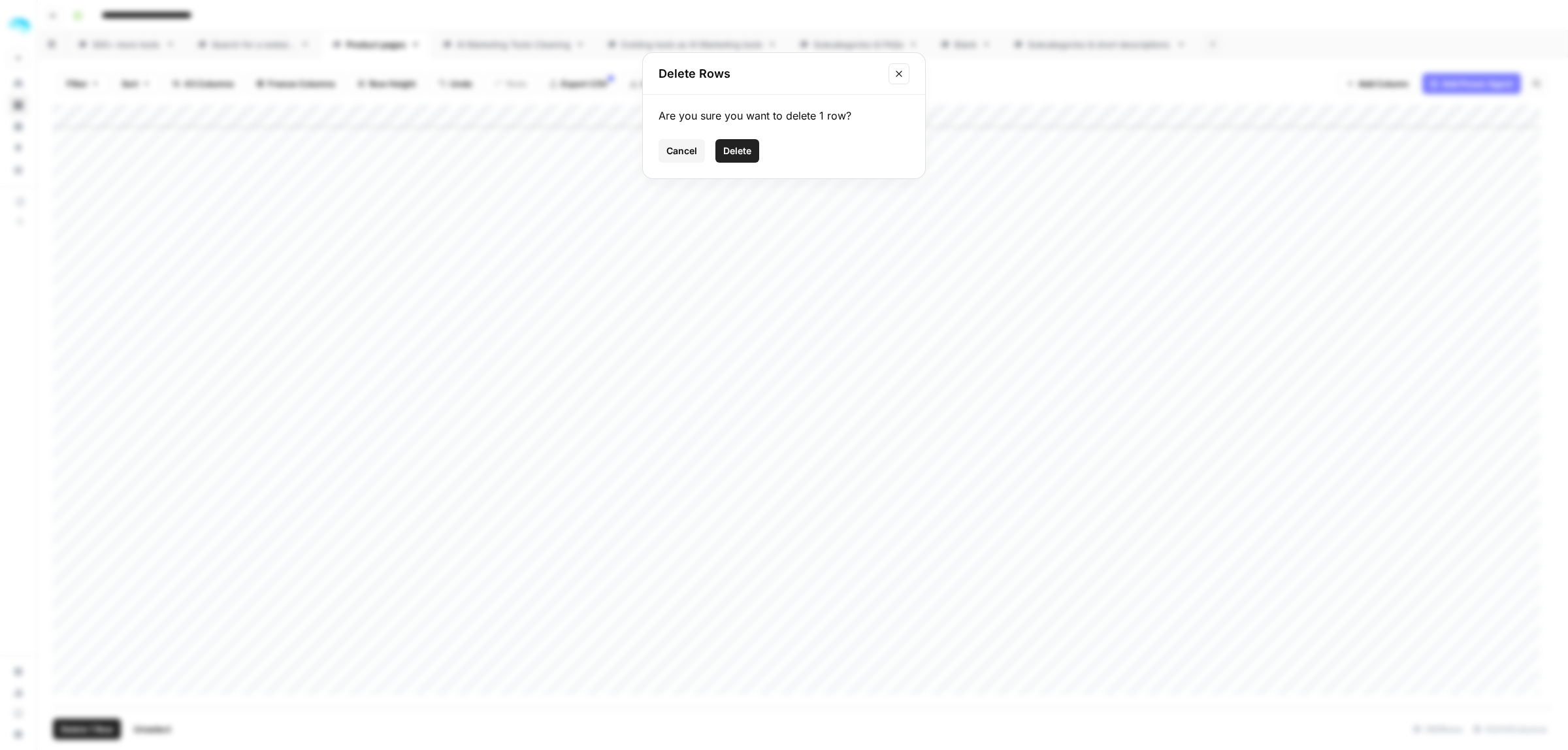
click at [744, 153] on span "Delete" at bounding box center [738, 151] width 28 height 13
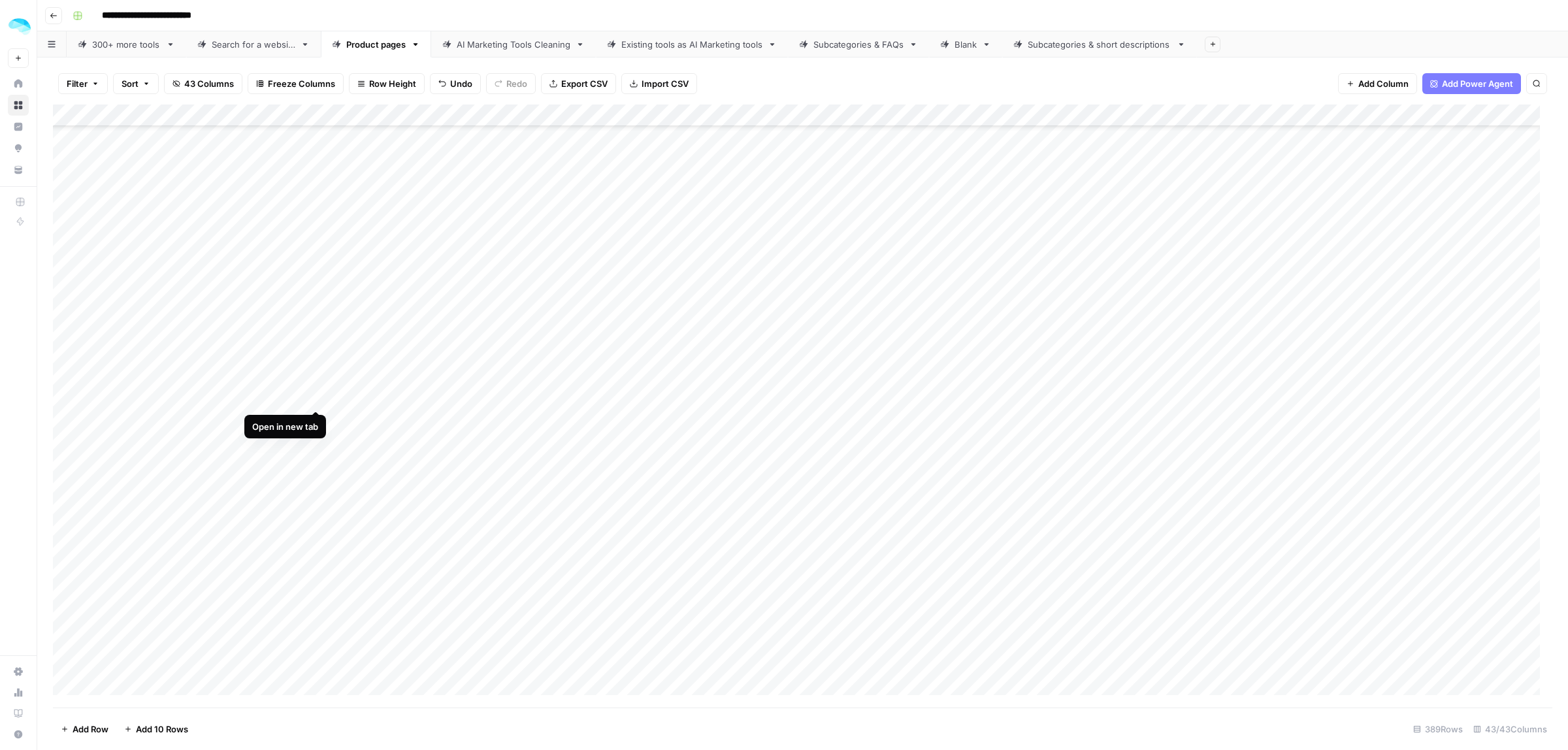
click at [314, 395] on div "Add Column" at bounding box center [803, 406] width 1500 height 603
click at [911, 400] on div "Add Column" at bounding box center [803, 406] width 1500 height 603
type textarea "**********"
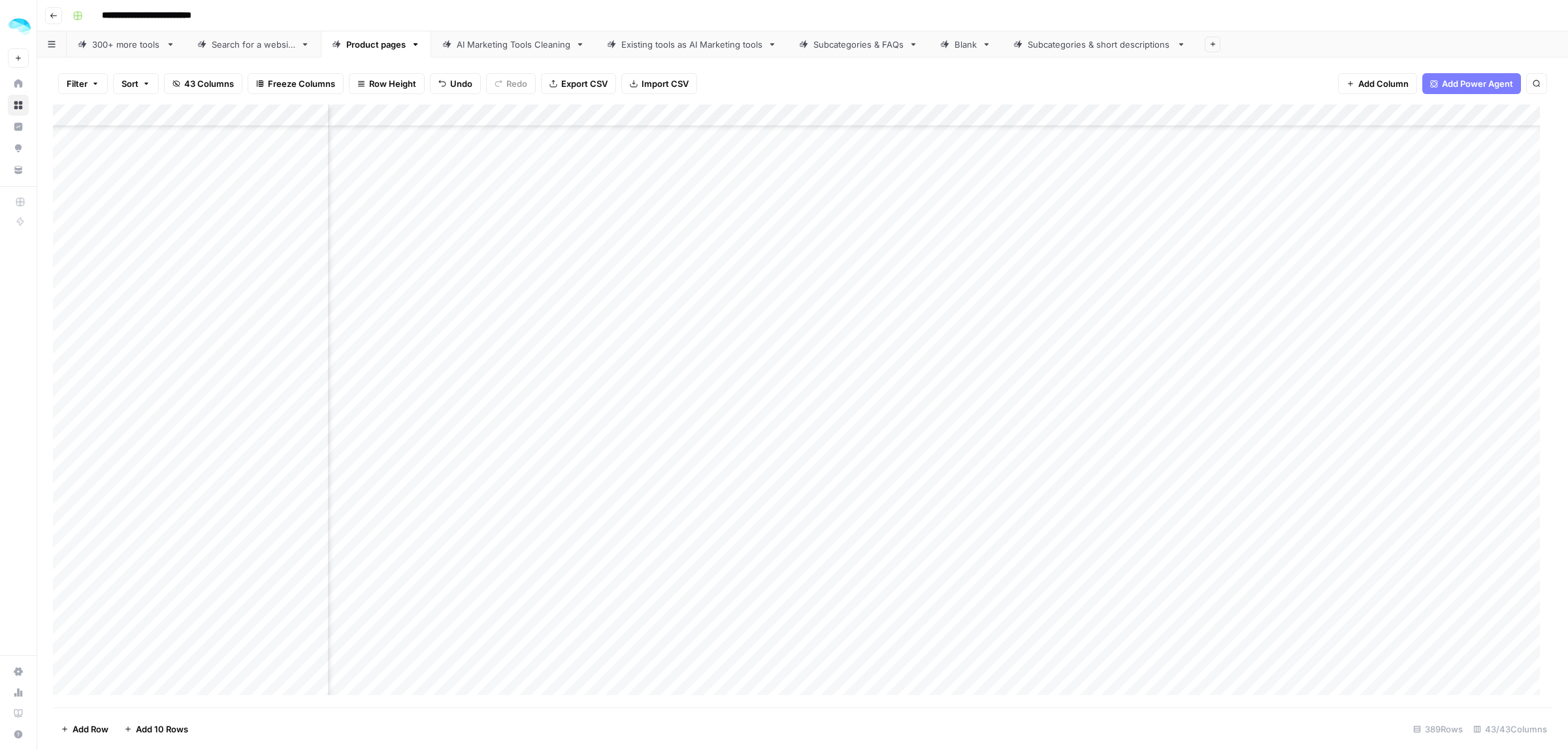
click at [1129, 116] on div "Add Column" at bounding box center [803, 406] width 1500 height 603
click at [965, 260] on div "Add Column" at bounding box center [803, 406] width 1500 height 603
click at [696, 112] on div "Add Column" at bounding box center [803, 406] width 1500 height 603
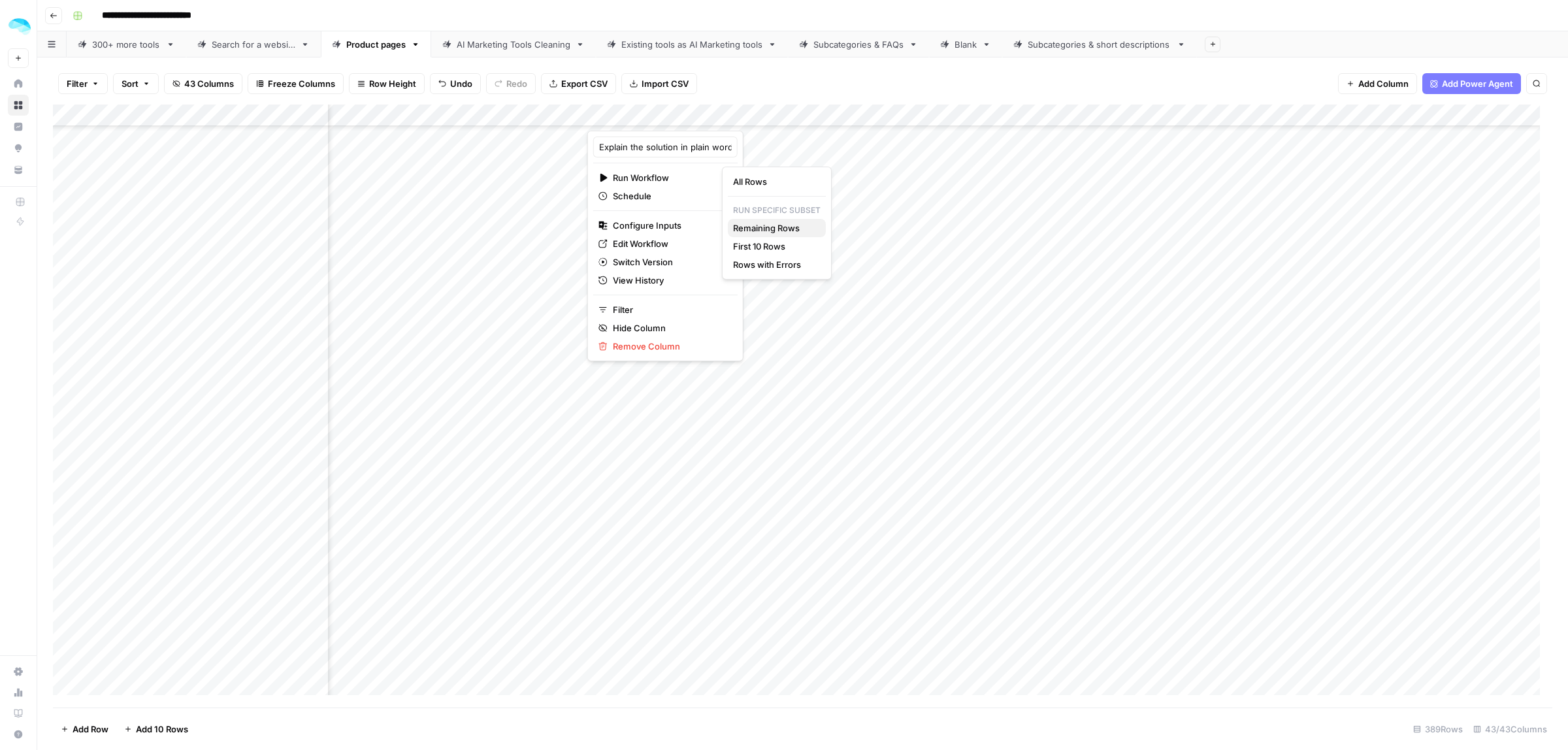
click at [753, 226] on span "Remaining Rows" at bounding box center [774, 228] width 82 height 13
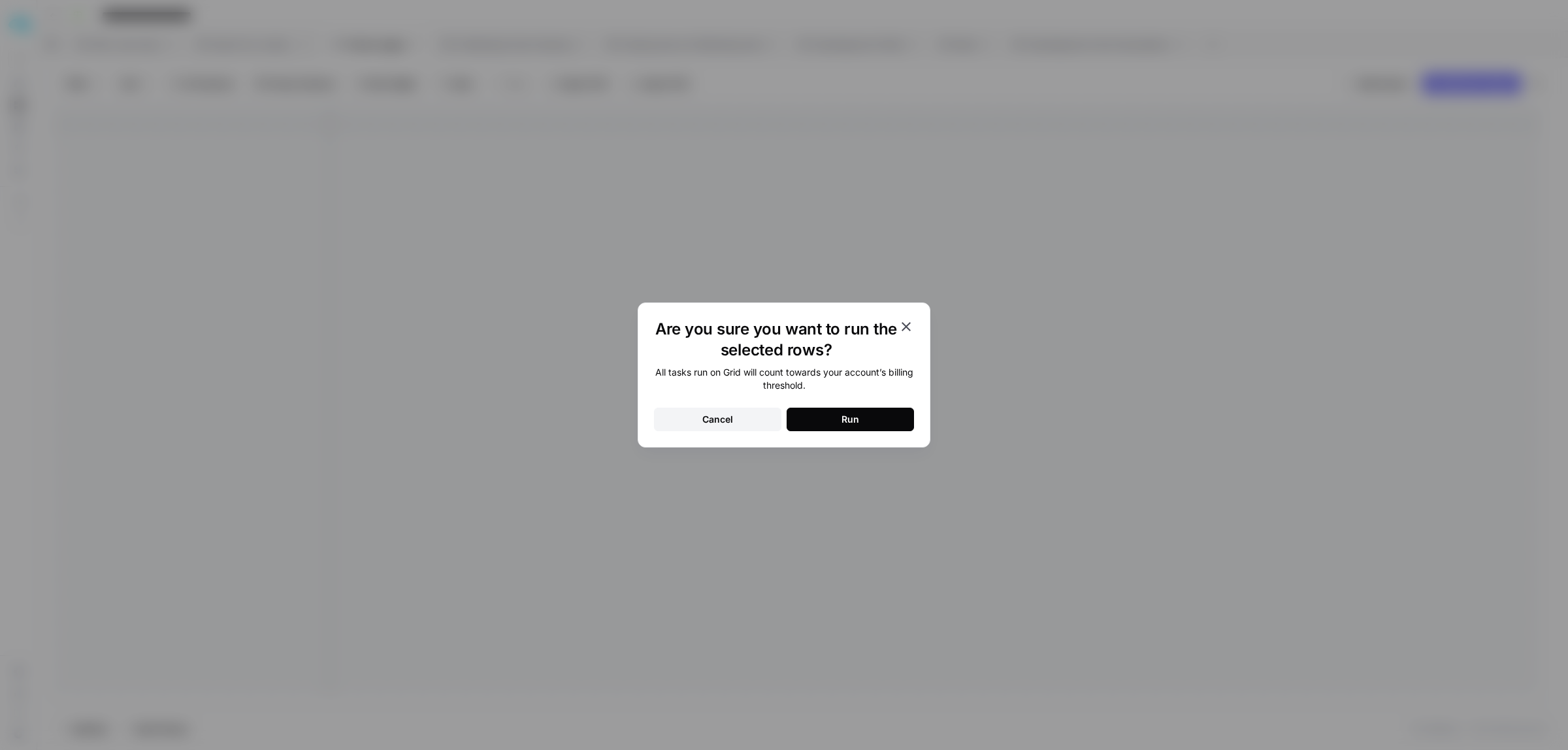
click at [862, 422] on button "Run" at bounding box center [851, 419] width 128 height 23
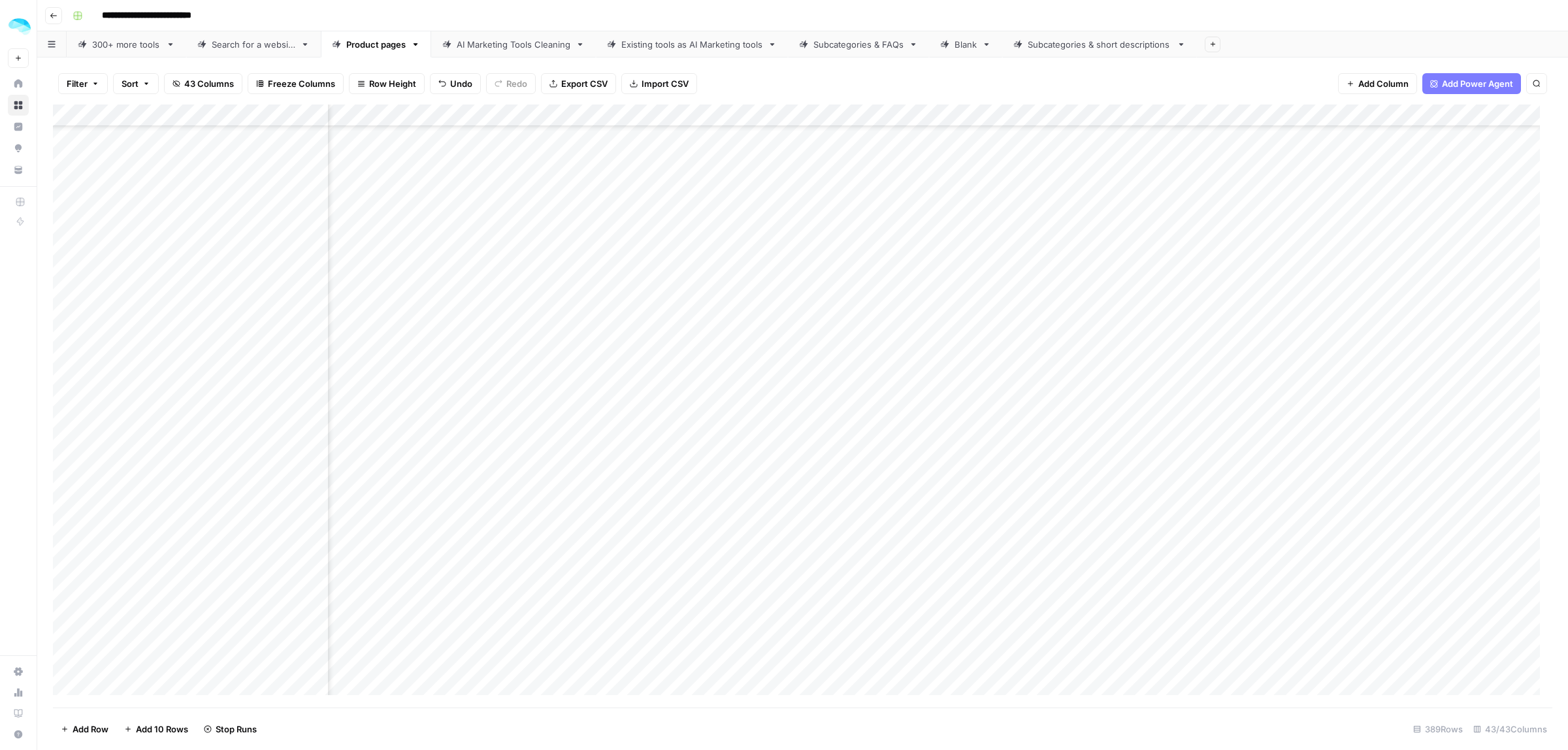
scroll to position [6784, 404]
click at [511, 638] on div "Add Column" at bounding box center [803, 406] width 1500 height 603
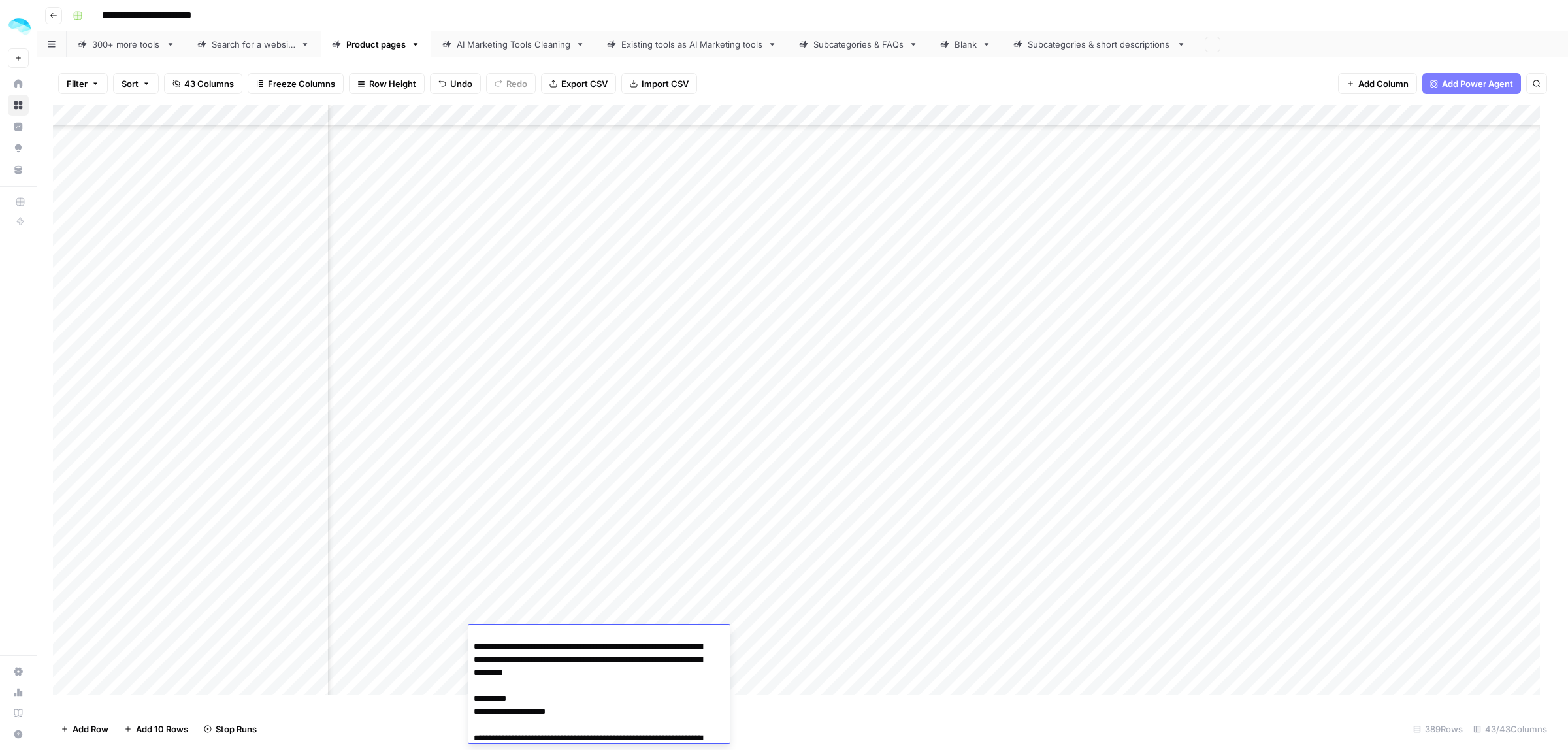
scroll to position [1170, 0]
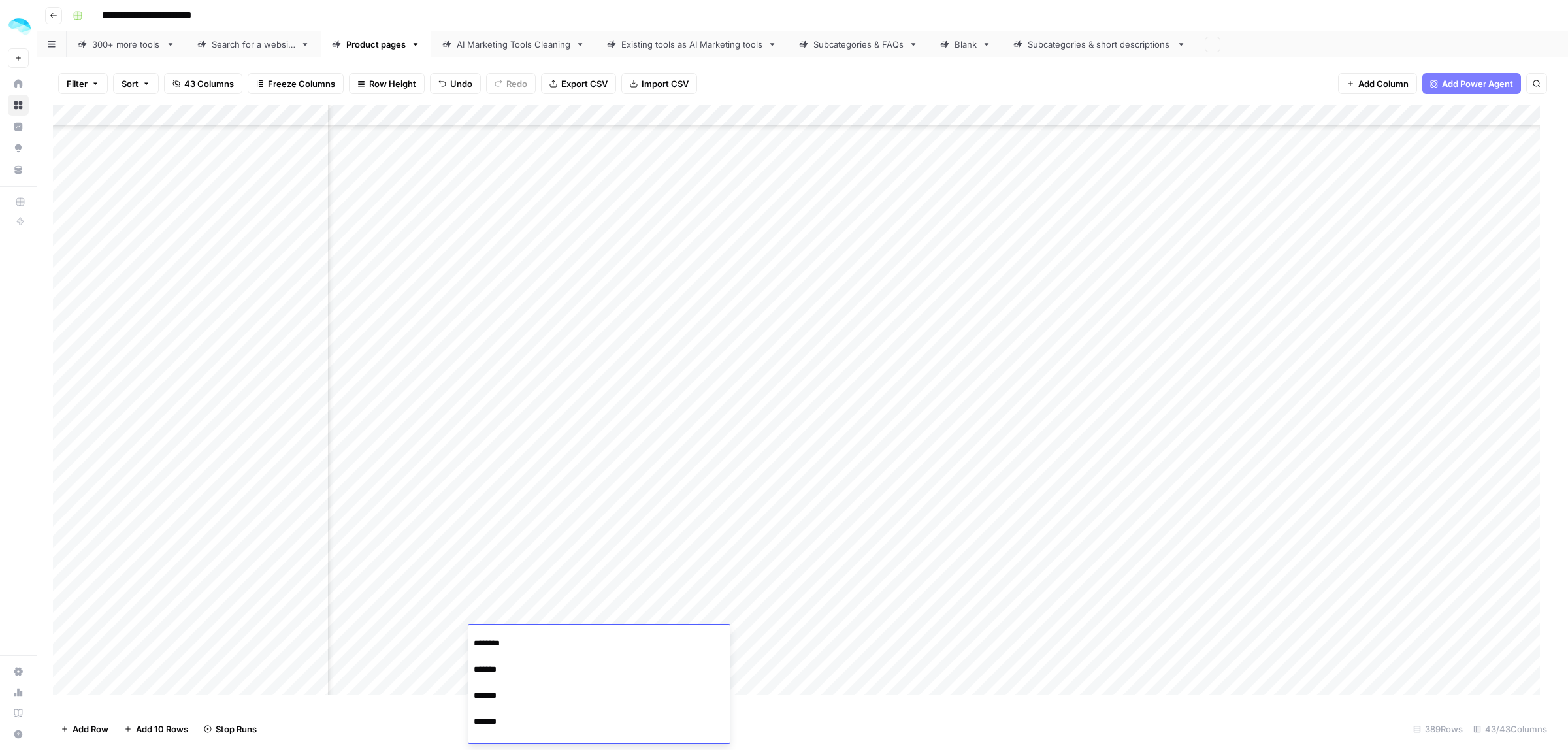
click at [526, 616] on div "Add Column" at bounding box center [803, 406] width 1500 height 603
click at [710, 403] on div "Add Column" at bounding box center [803, 406] width 1500 height 603
click at [713, 405] on div "Add Column" at bounding box center [803, 406] width 1500 height 603
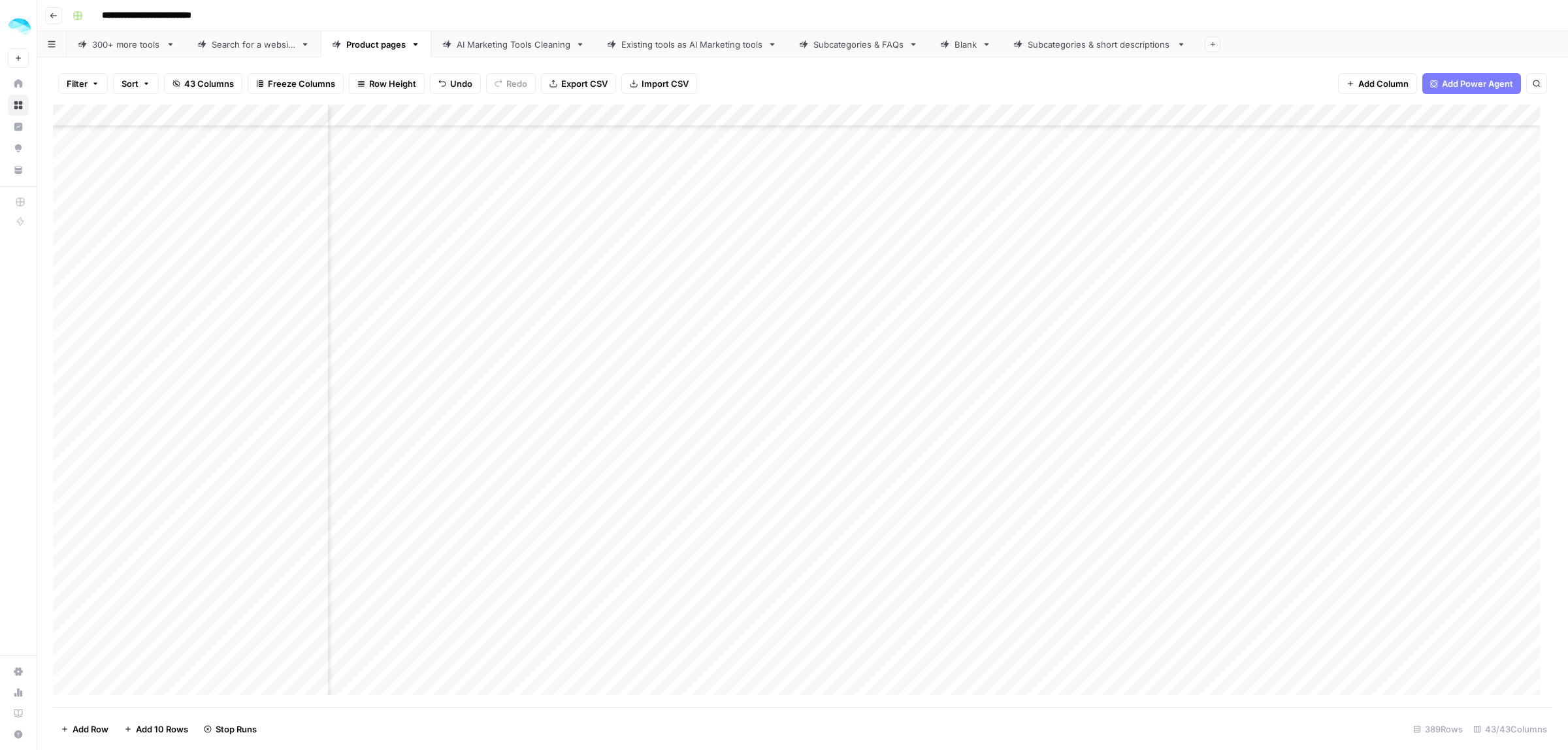
click at [862, 324] on div "Add Column" at bounding box center [803, 406] width 1500 height 603
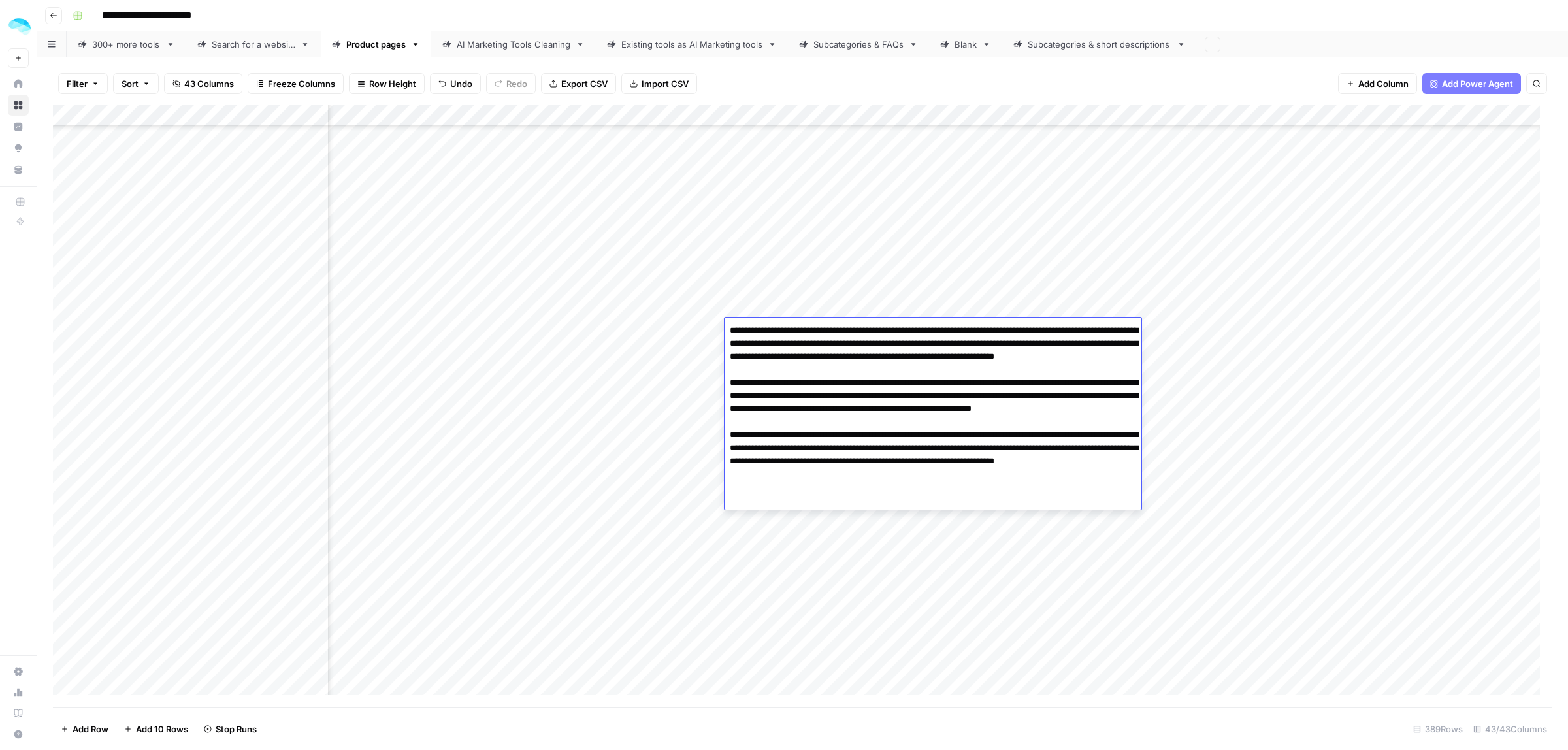
click at [272, 334] on div "Add Column" at bounding box center [803, 406] width 1500 height 603
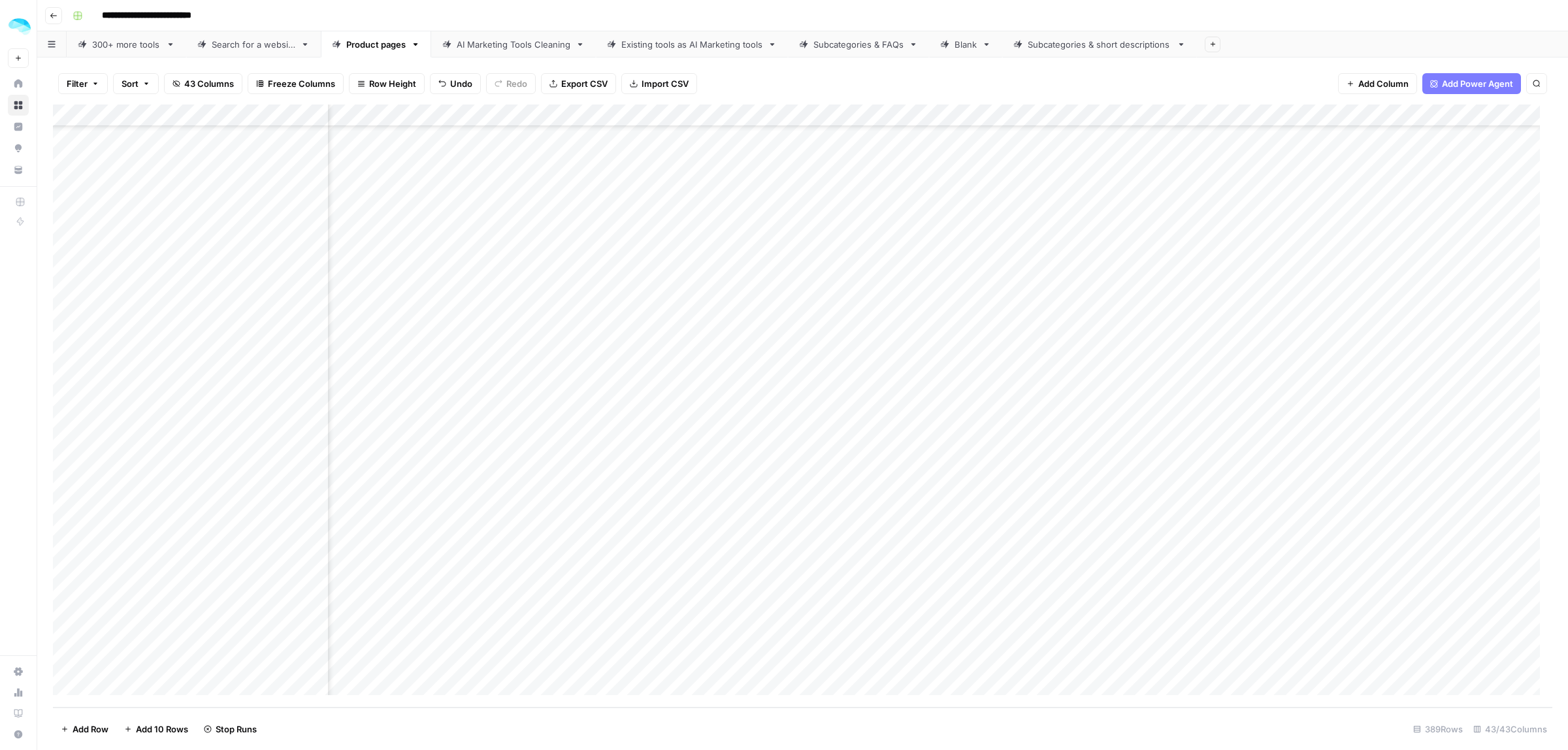
click at [272, 334] on div "Add Column" at bounding box center [803, 406] width 1500 height 603
click at [458, 328] on div "Add Column" at bounding box center [803, 406] width 1500 height 603
click at [786, 327] on div "Add Column" at bounding box center [803, 406] width 1500 height 603
click at [252, 321] on div "Add Column" at bounding box center [803, 406] width 1500 height 603
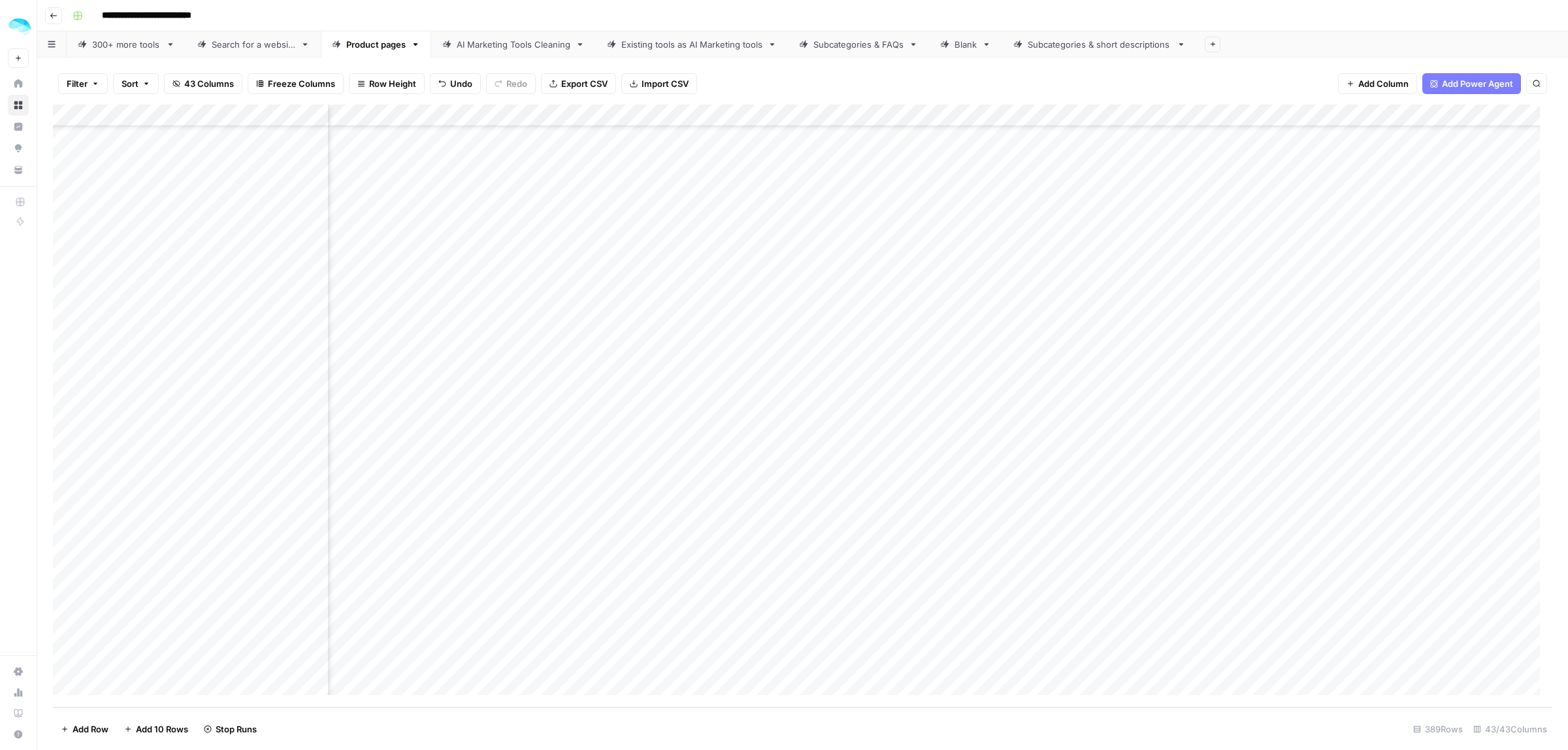
click at [252, 321] on div "Add Column" at bounding box center [803, 406] width 1500 height 603
click at [144, 334] on body "**********" at bounding box center [784, 375] width 1568 height 750
click at [232, 330] on input "**********" at bounding box center [320, 333] width 209 height 16
drag, startPoint x: 266, startPoint y: 331, endPoint x: 144, endPoint y: 332, distance: 122.0
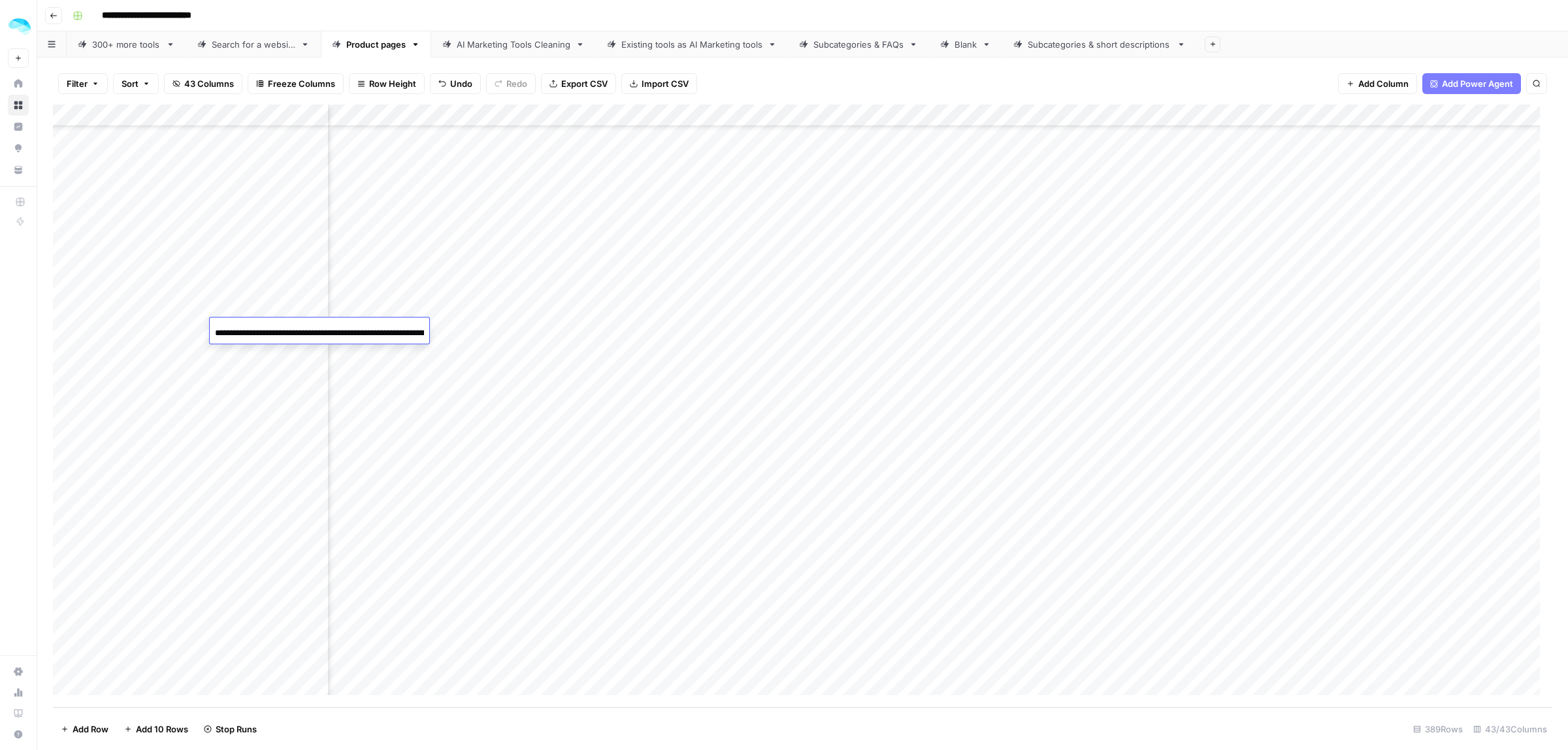
click at [144, 332] on body "**********" at bounding box center [784, 375] width 1568 height 750
type input "**********"
click at [268, 327] on div "Add Column" at bounding box center [803, 406] width 1500 height 603
click at [457, 328] on div "Add Column" at bounding box center [803, 406] width 1500 height 603
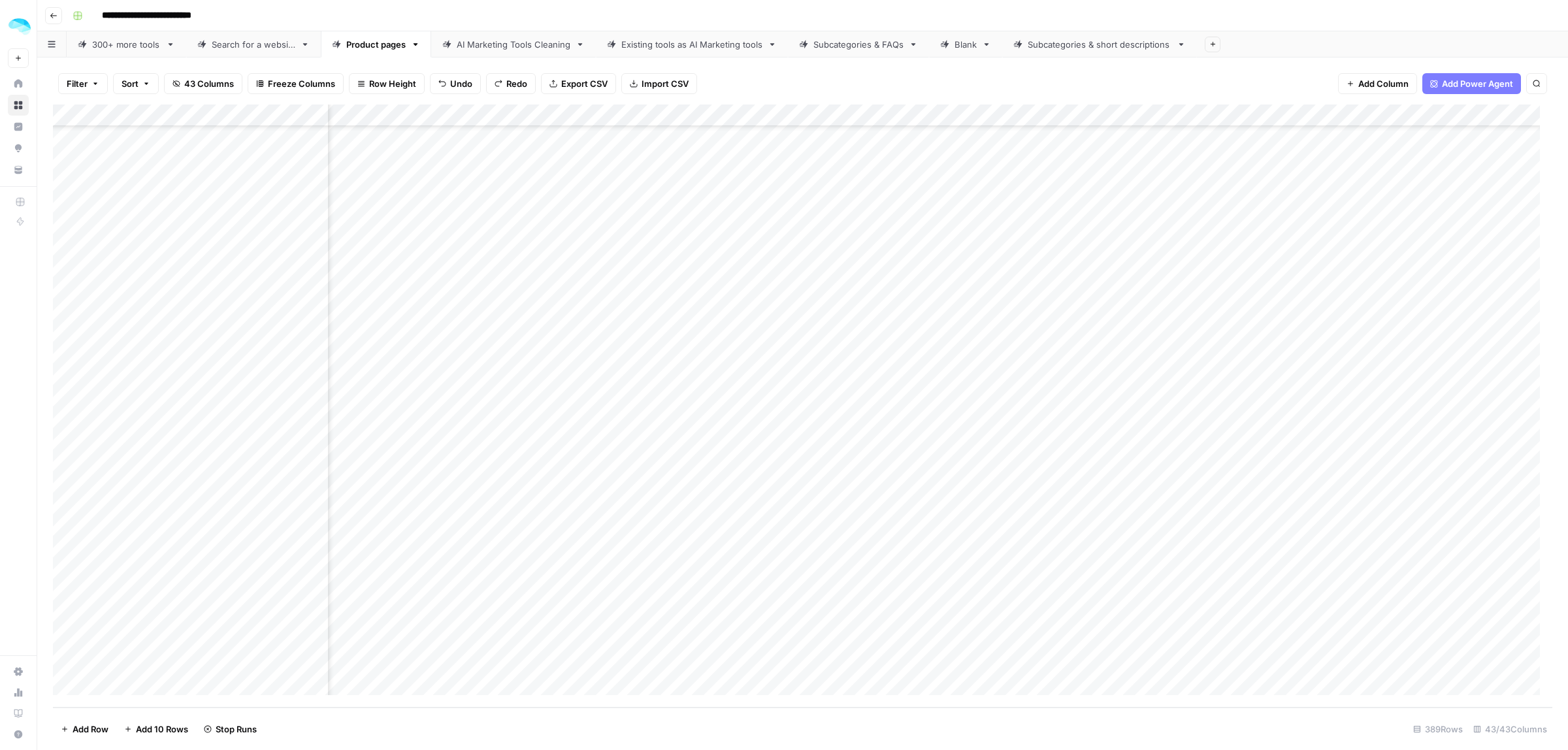
scroll to position [8091, 143]
click at [314, 327] on div "Add Column" at bounding box center [803, 406] width 1500 height 603
click at [795, 334] on div "Add Column" at bounding box center [803, 406] width 1500 height 603
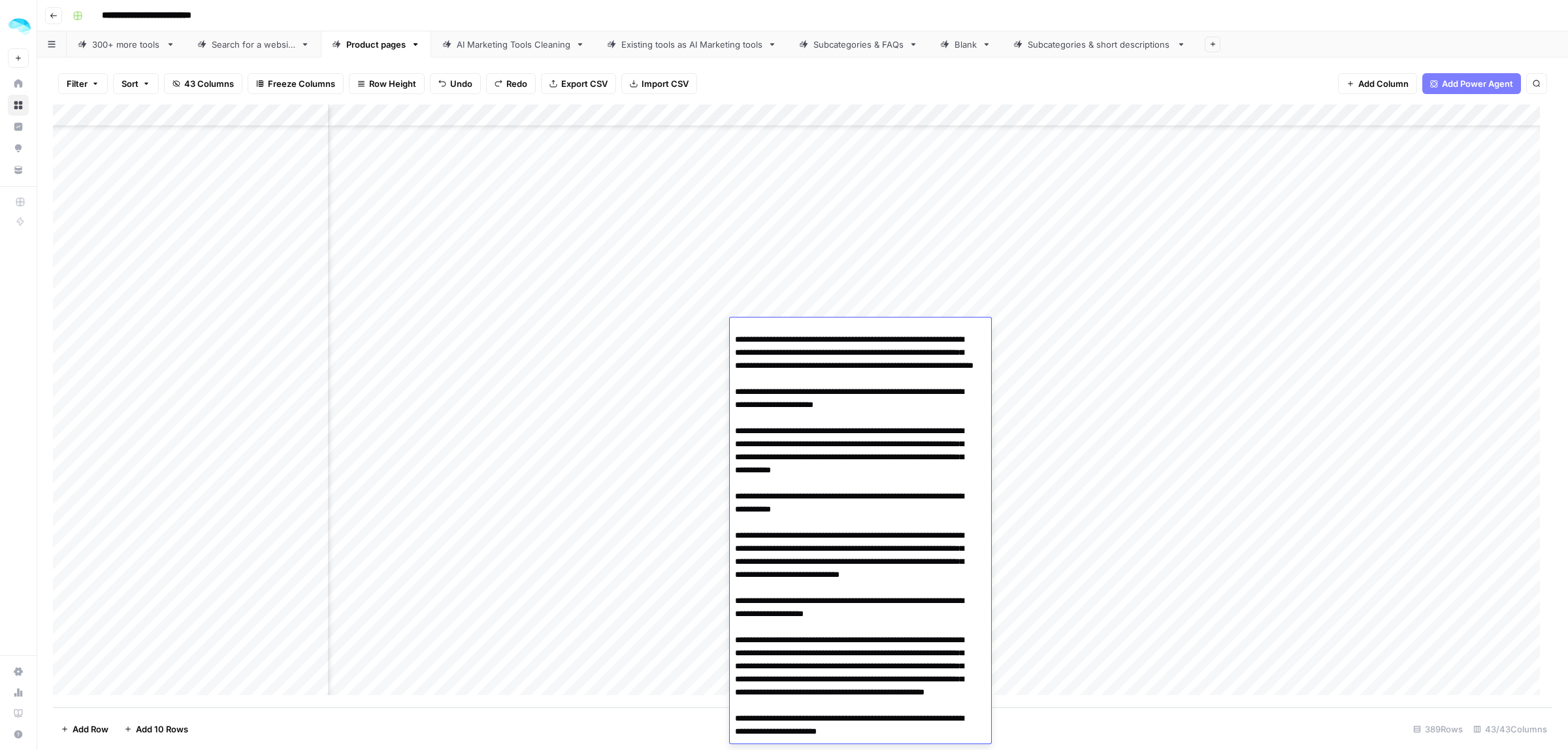
scroll to position [4932, 0]
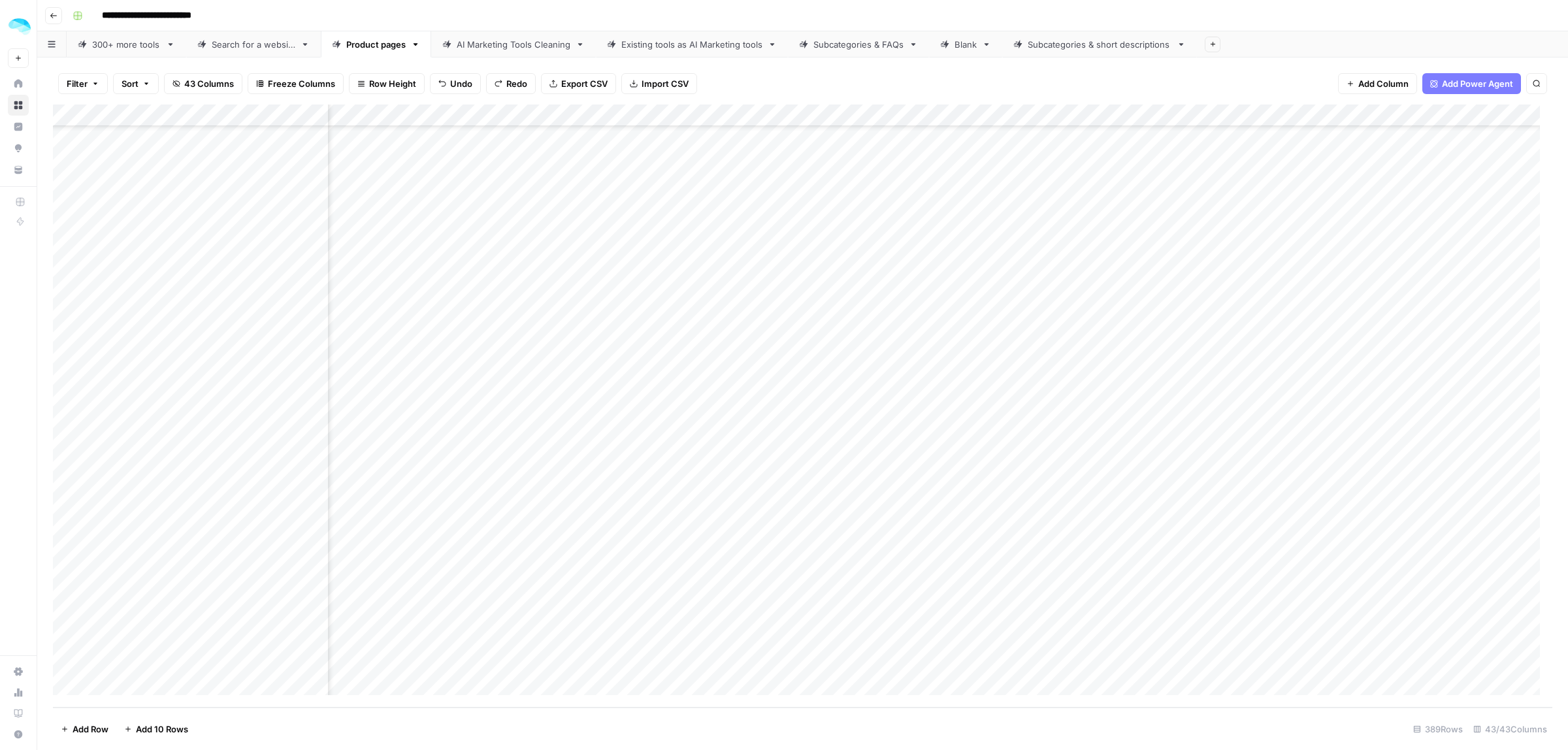
click at [1031, 334] on div "Add Column" at bounding box center [803, 406] width 1500 height 603
click at [975, 332] on div "Add Column" at bounding box center [803, 406] width 1500 height 603
click at [697, 115] on div "Add Column" at bounding box center [803, 406] width 1500 height 603
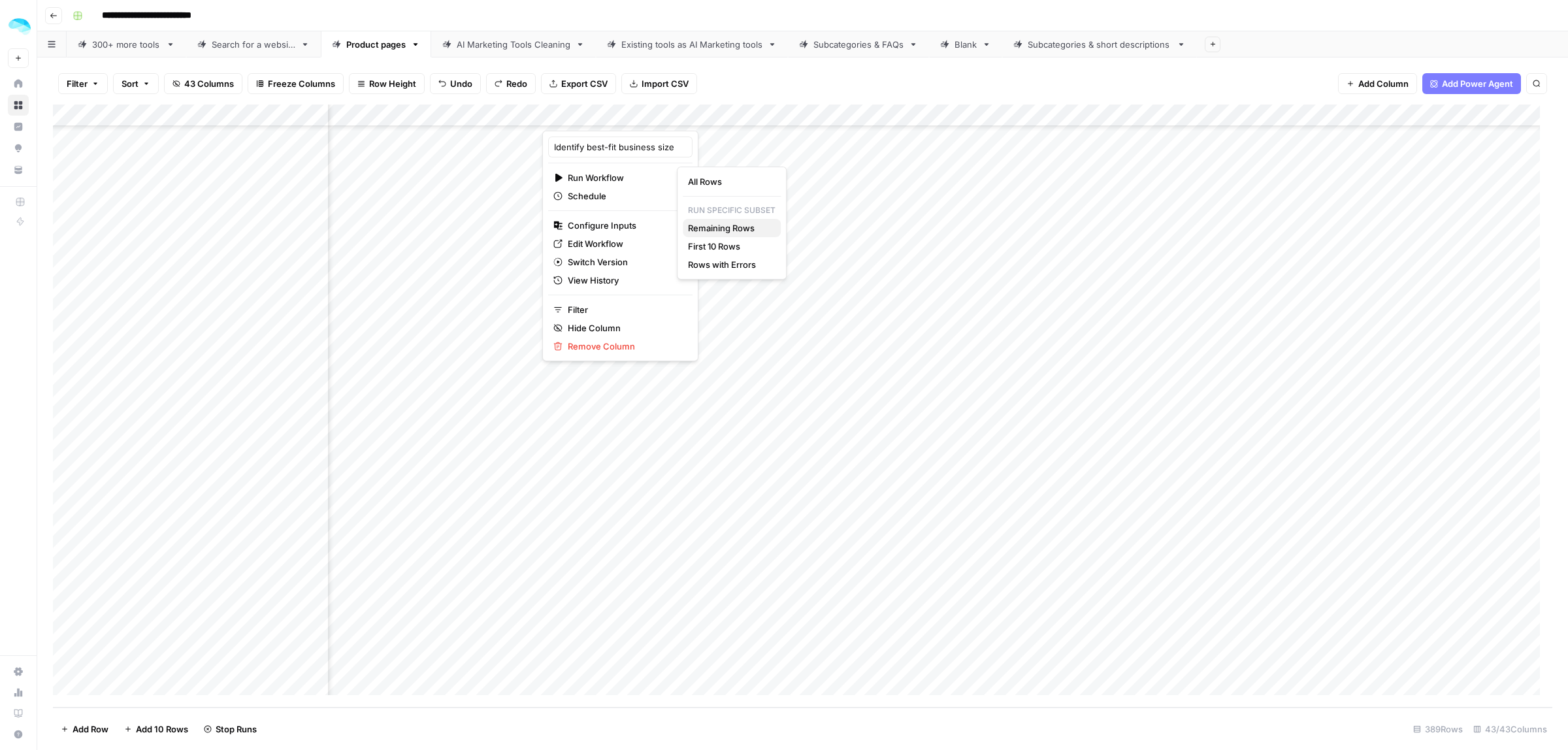
click at [725, 231] on span "Remaining Rows" at bounding box center [729, 228] width 82 height 13
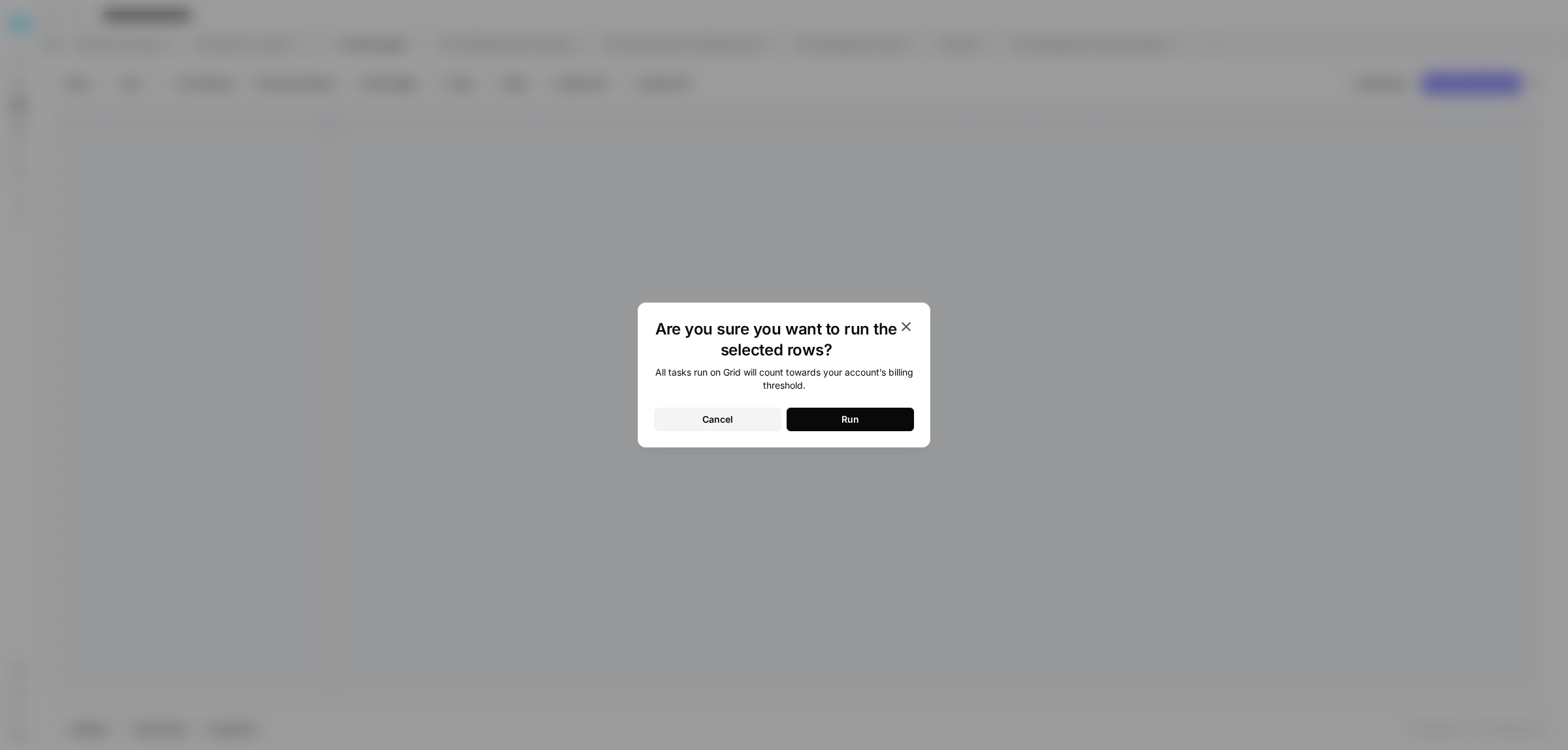
click at [876, 428] on button "Run" at bounding box center [851, 419] width 128 height 23
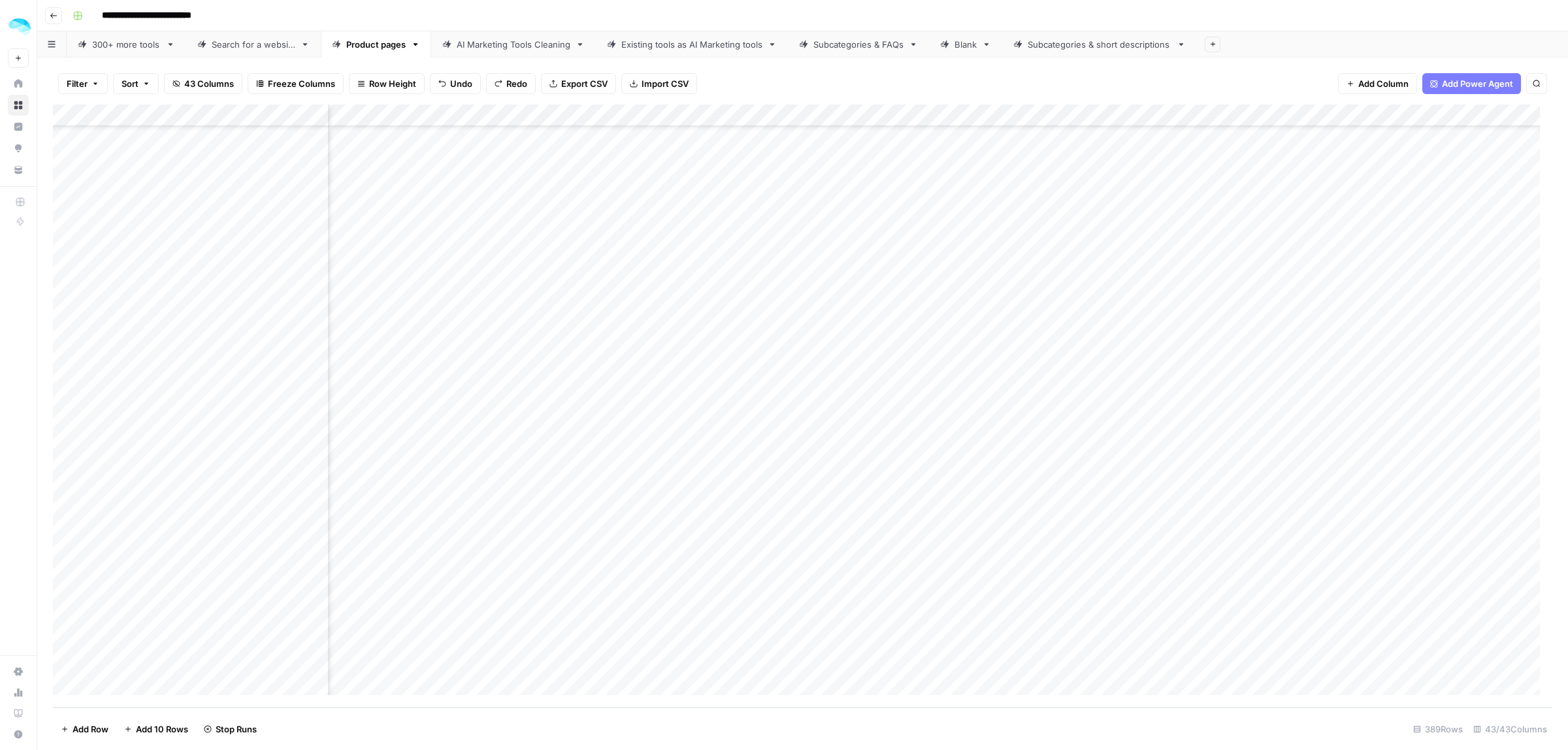
click at [866, 419] on div "Add Column" at bounding box center [803, 406] width 1500 height 603
